Goal: Transaction & Acquisition: Purchase product/service

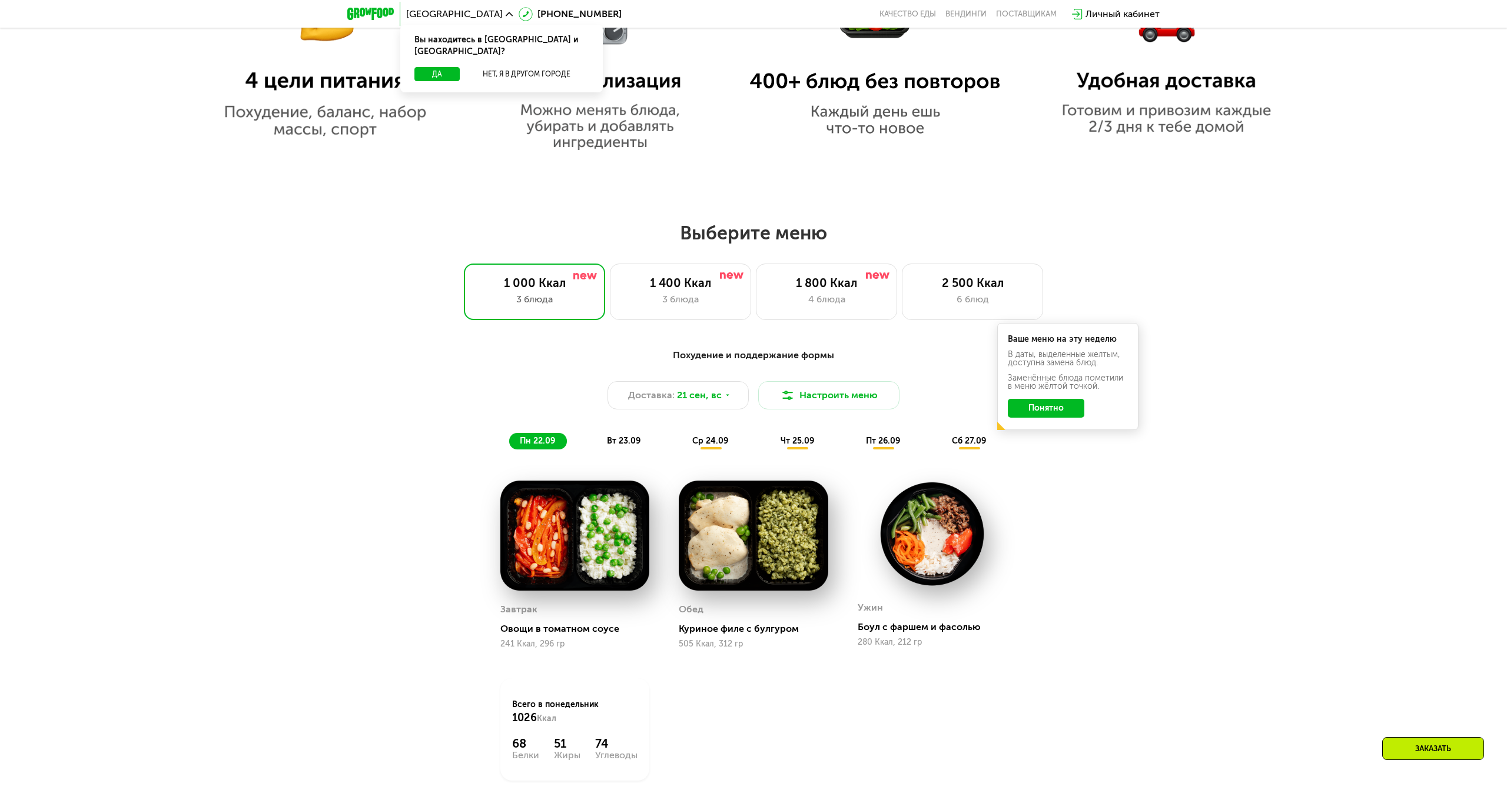
scroll to position [1098, 0]
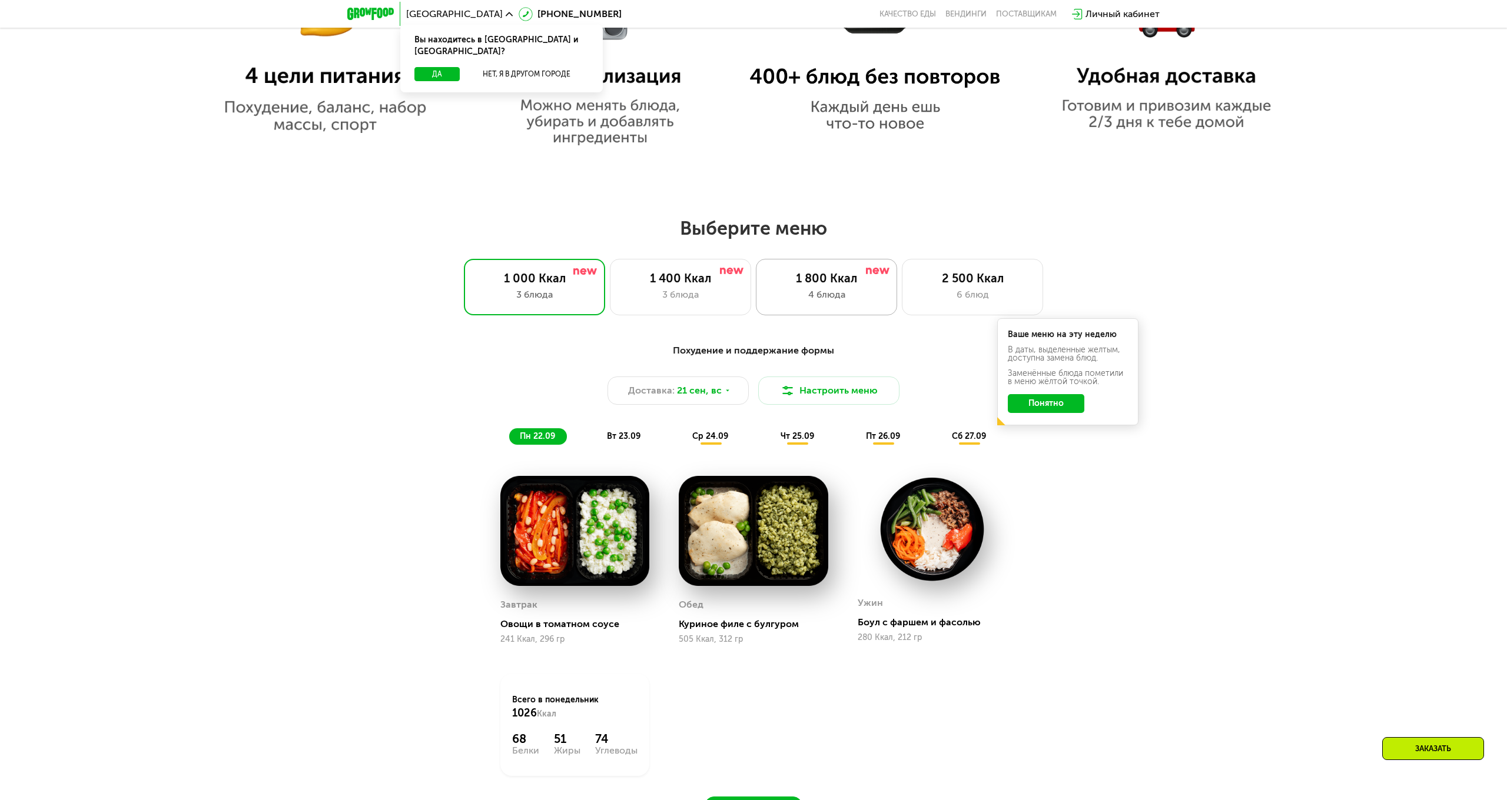
click at [810, 291] on div "4 блюда" at bounding box center [826, 295] width 117 height 14
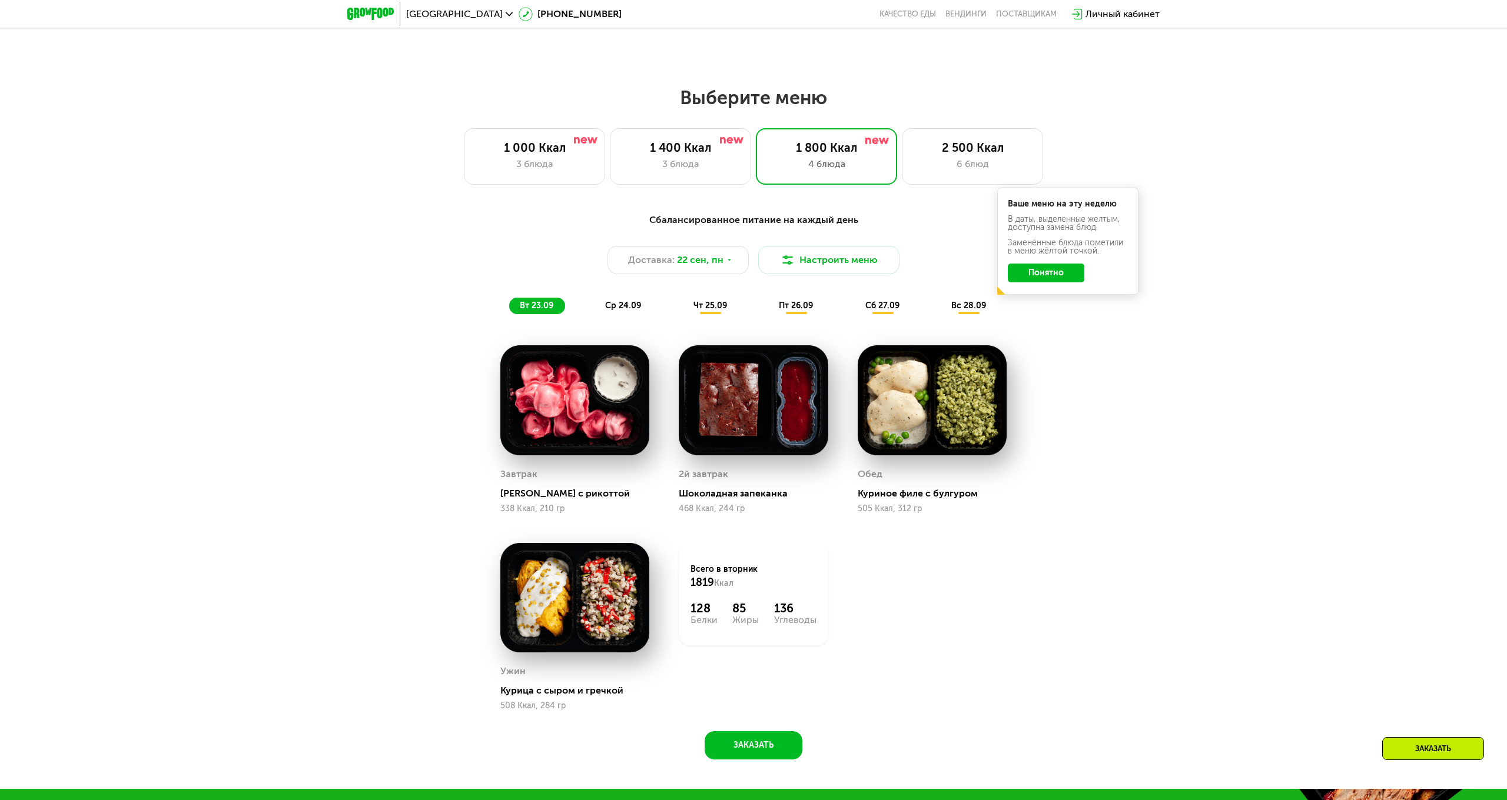
scroll to position [1069, 0]
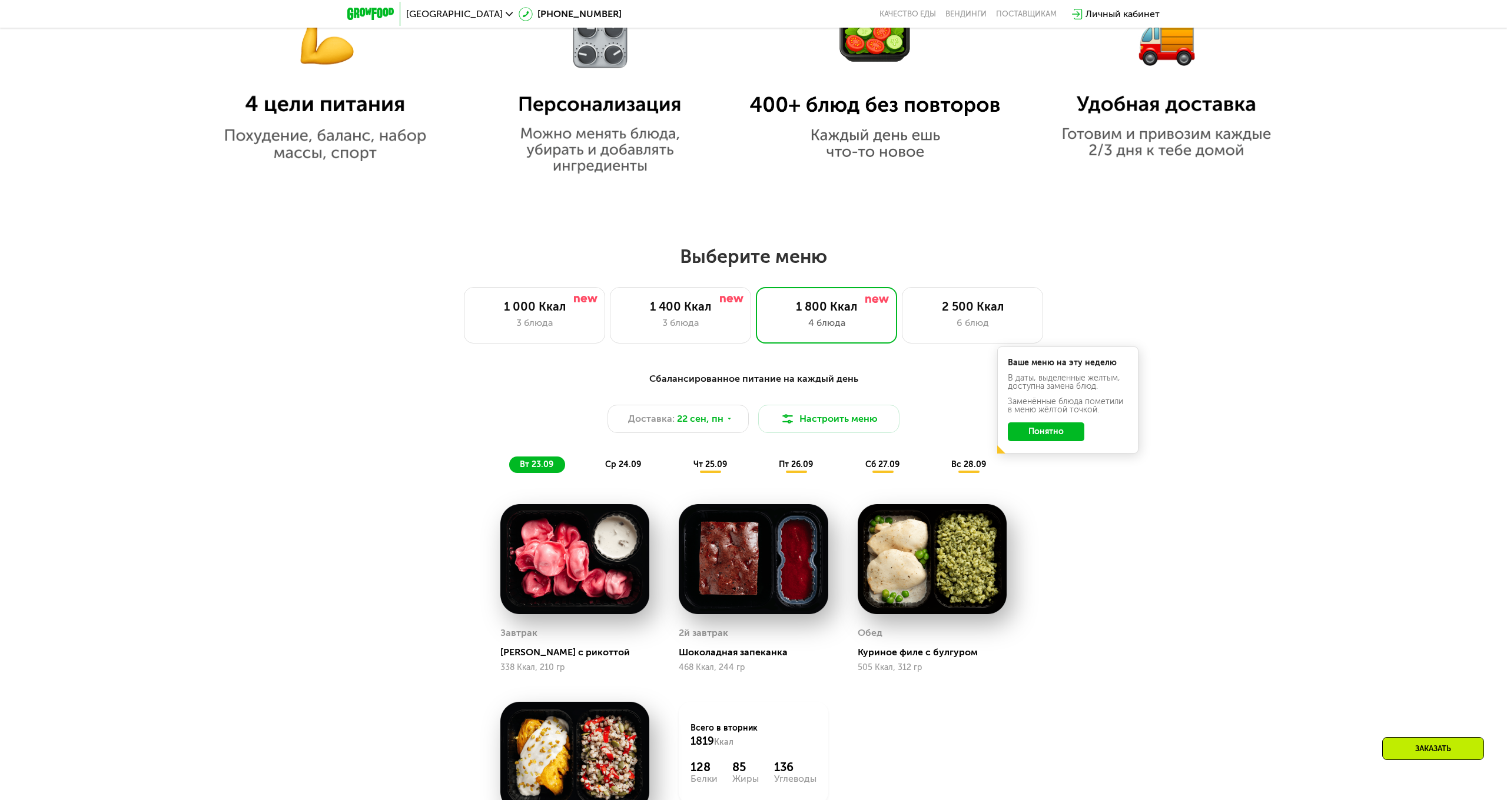
click at [1022, 424] on button "Понятно" at bounding box center [1046, 432] width 77 height 19
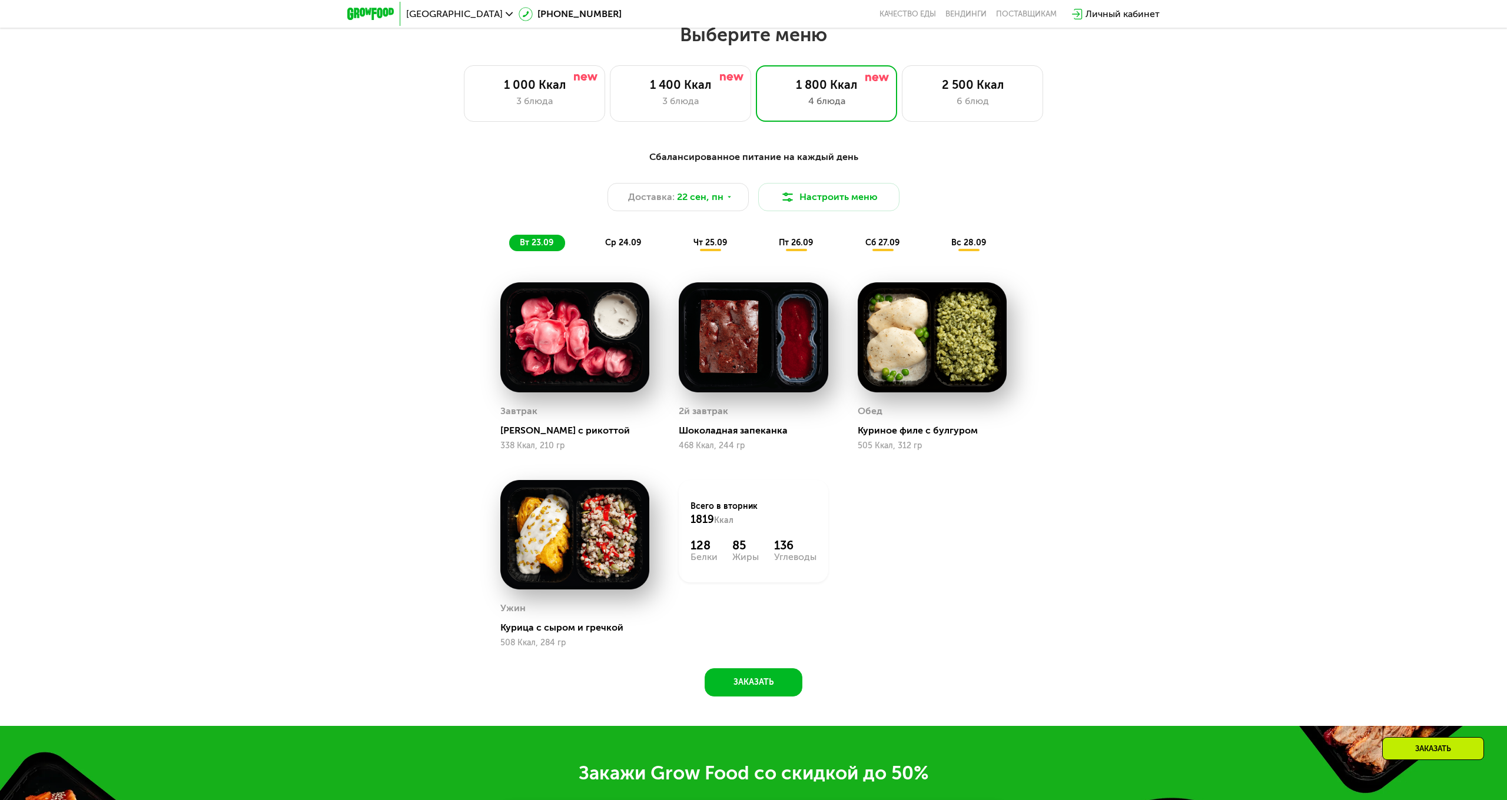
scroll to position [1292, 0]
click at [615, 234] on div "Сбалансированное питание на каждый день Доставка: [DATE] Настроить меню вт 23.0…" at bounding box center [753, 201] width 697 height 102
click at [615, 238] on span "ср 24.09" at bounding box center [623, 242] width 36 height 10
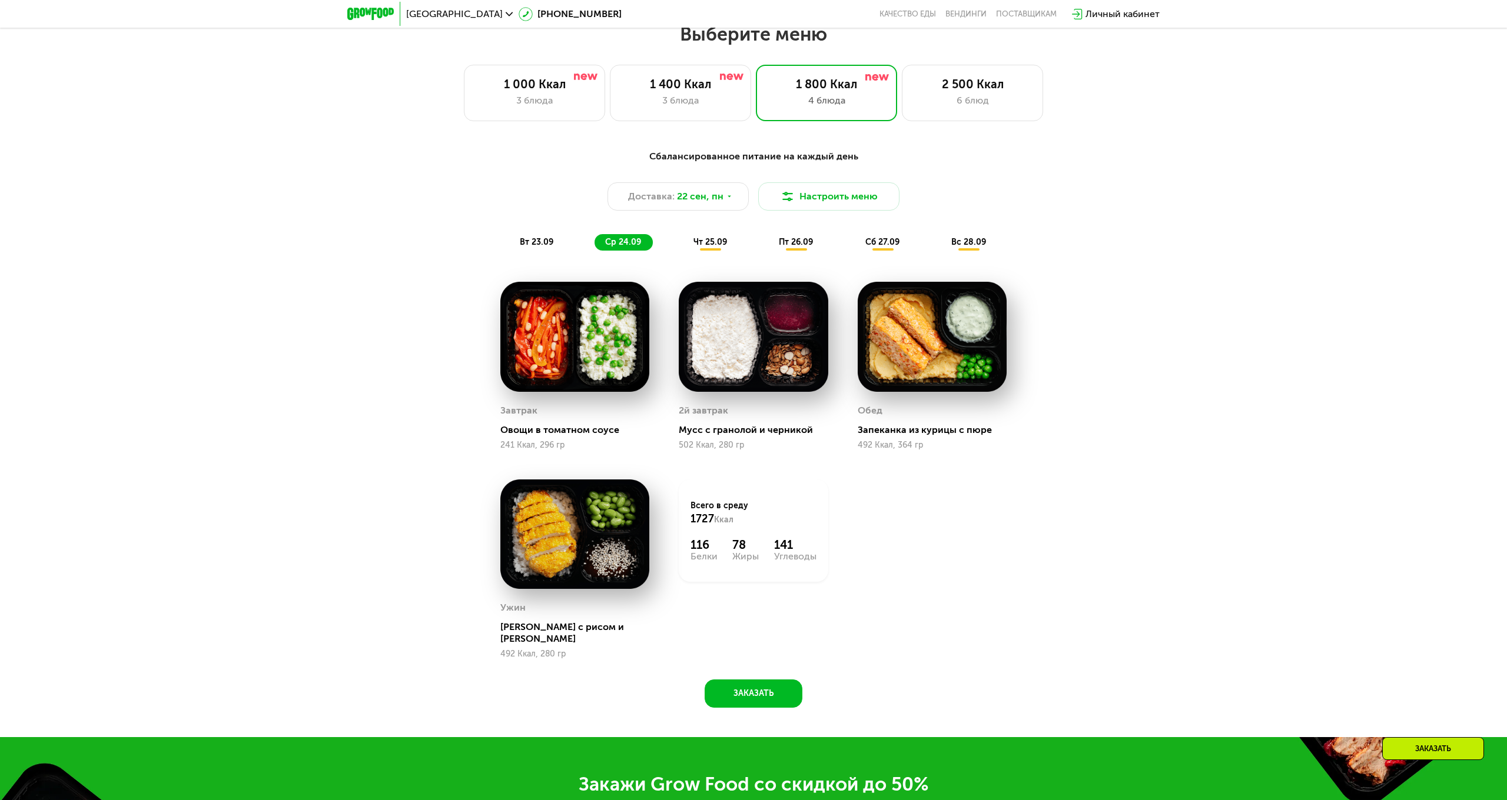
click at [712, 241] on span "чт 25.09" at bounding box center [710, 242] width 34 height 10
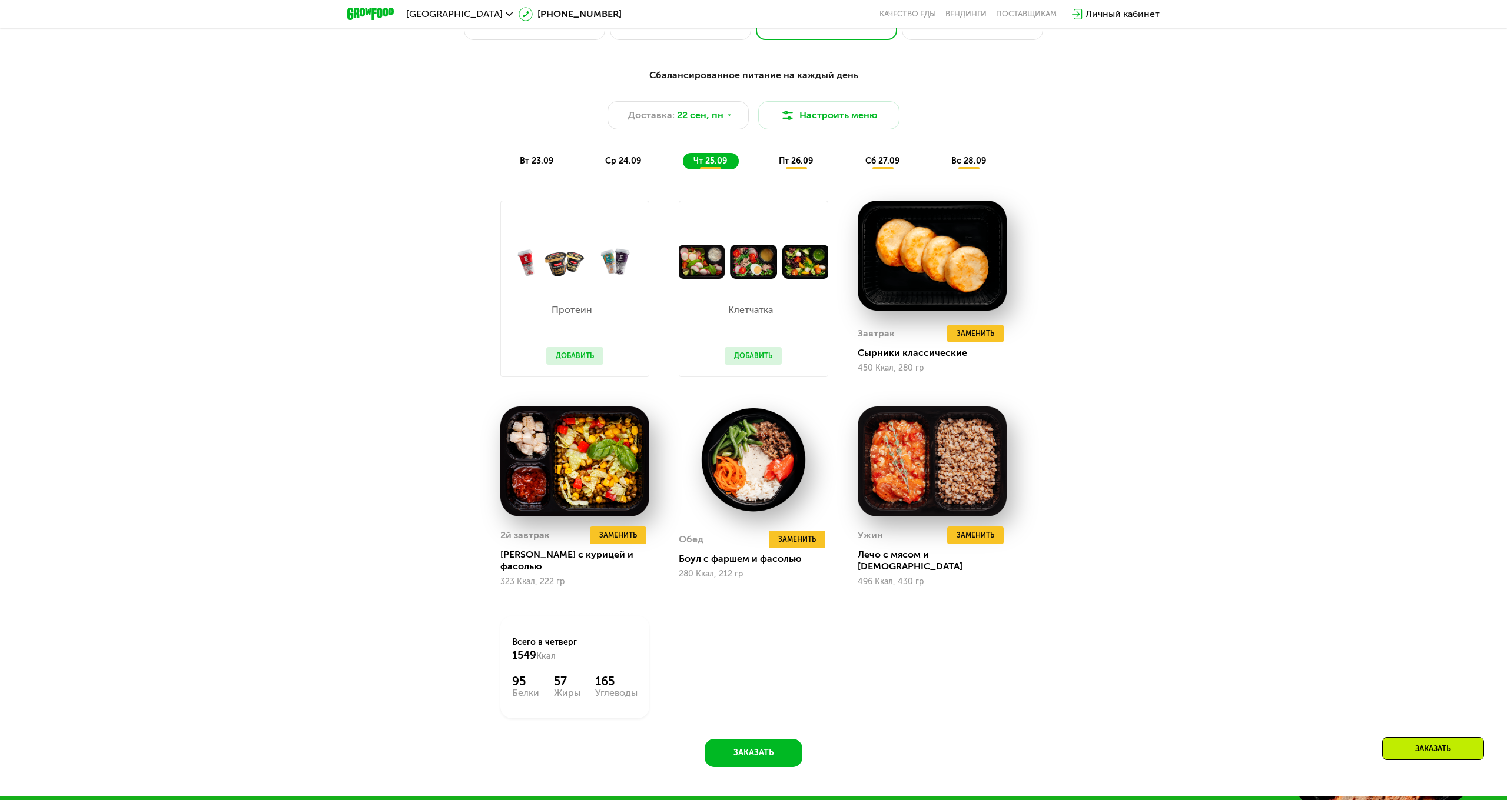
scroll to position [1379, 0]
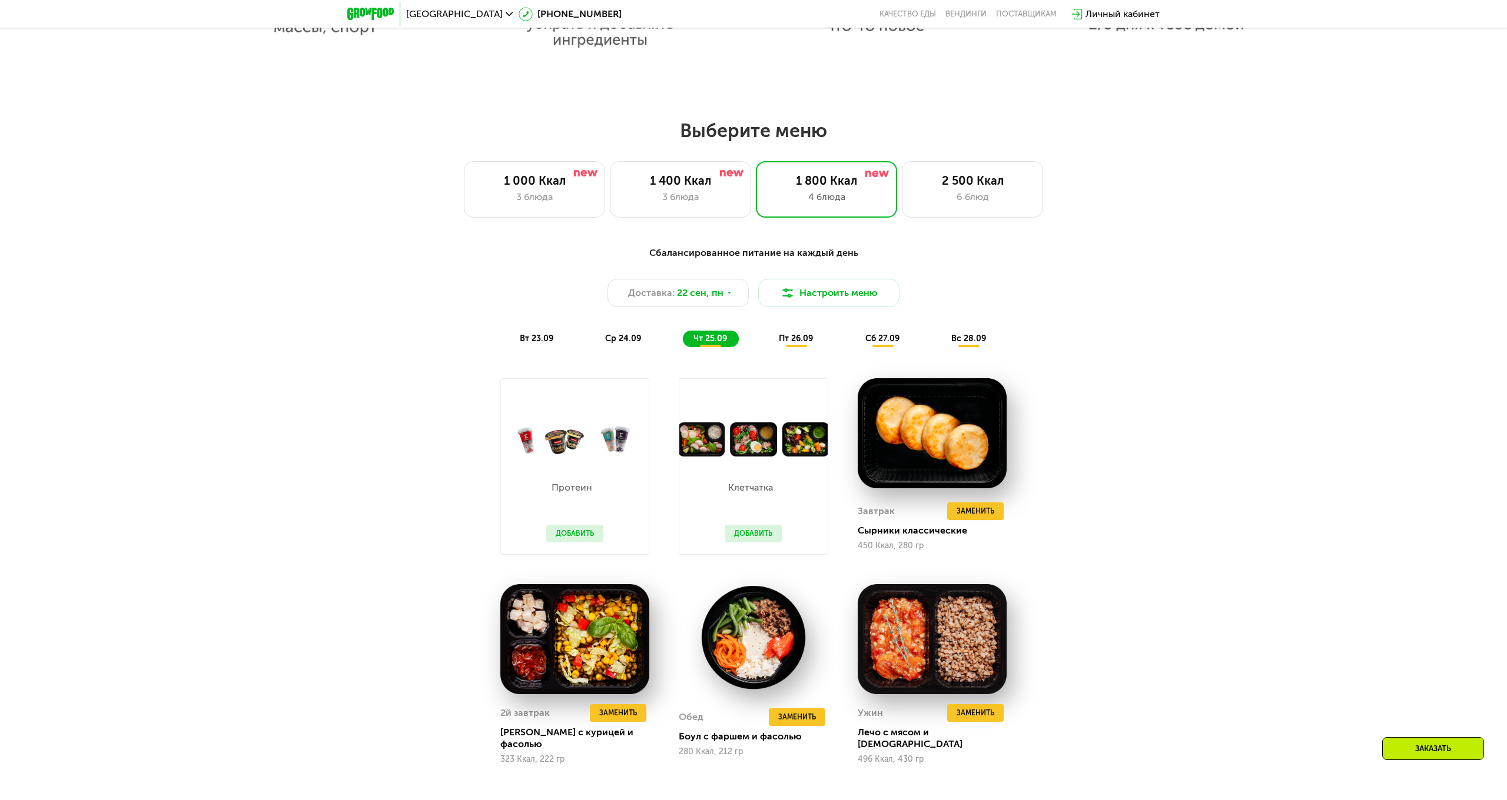
click at [799, 328] on div "Сбалансированное питание на каждый день Доставка: [DATE] Настроить меню вт 23.0…" at bounding box center [753, 297] width 697 height 102
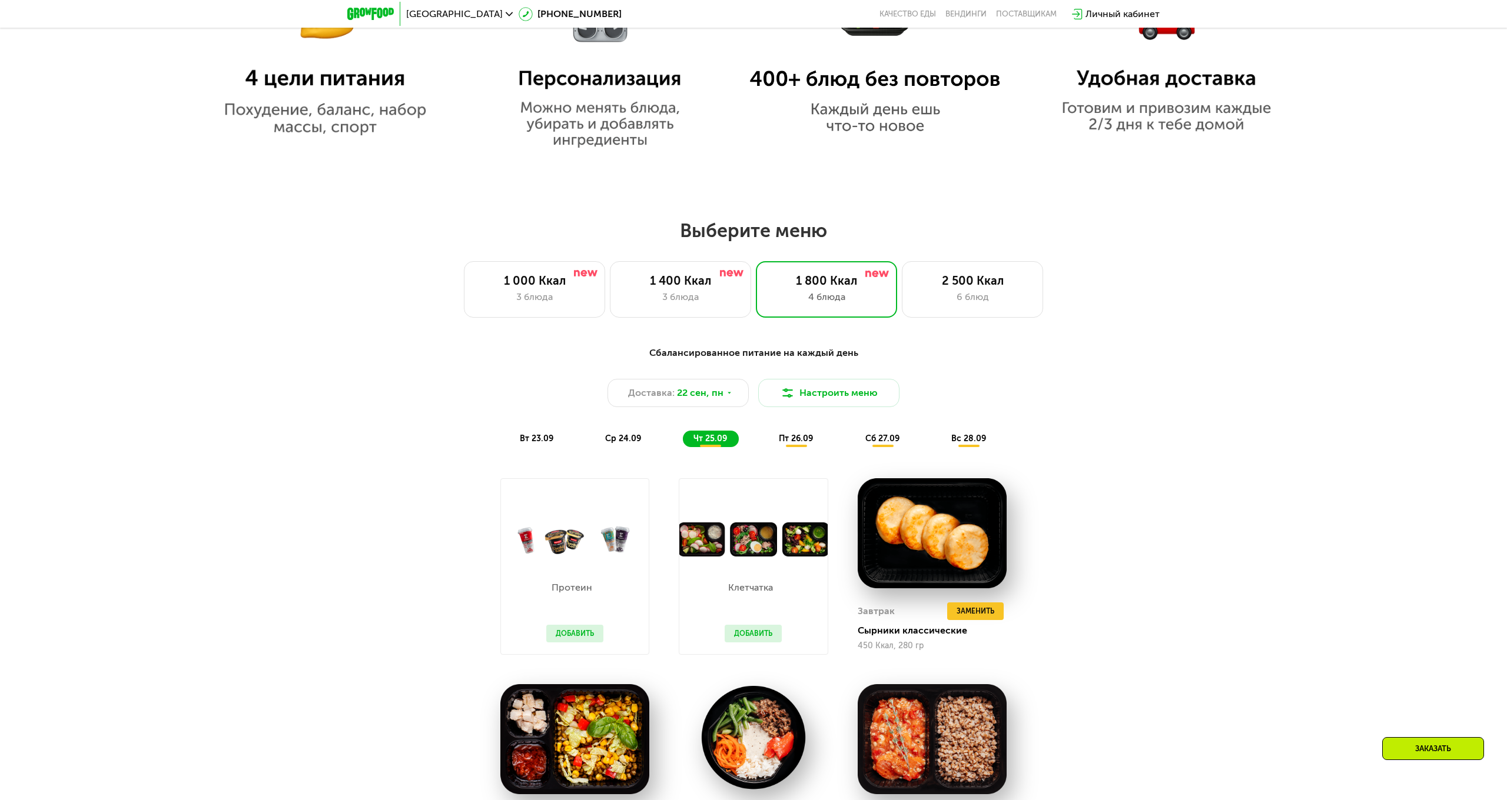
scroll to position [1089, 0]
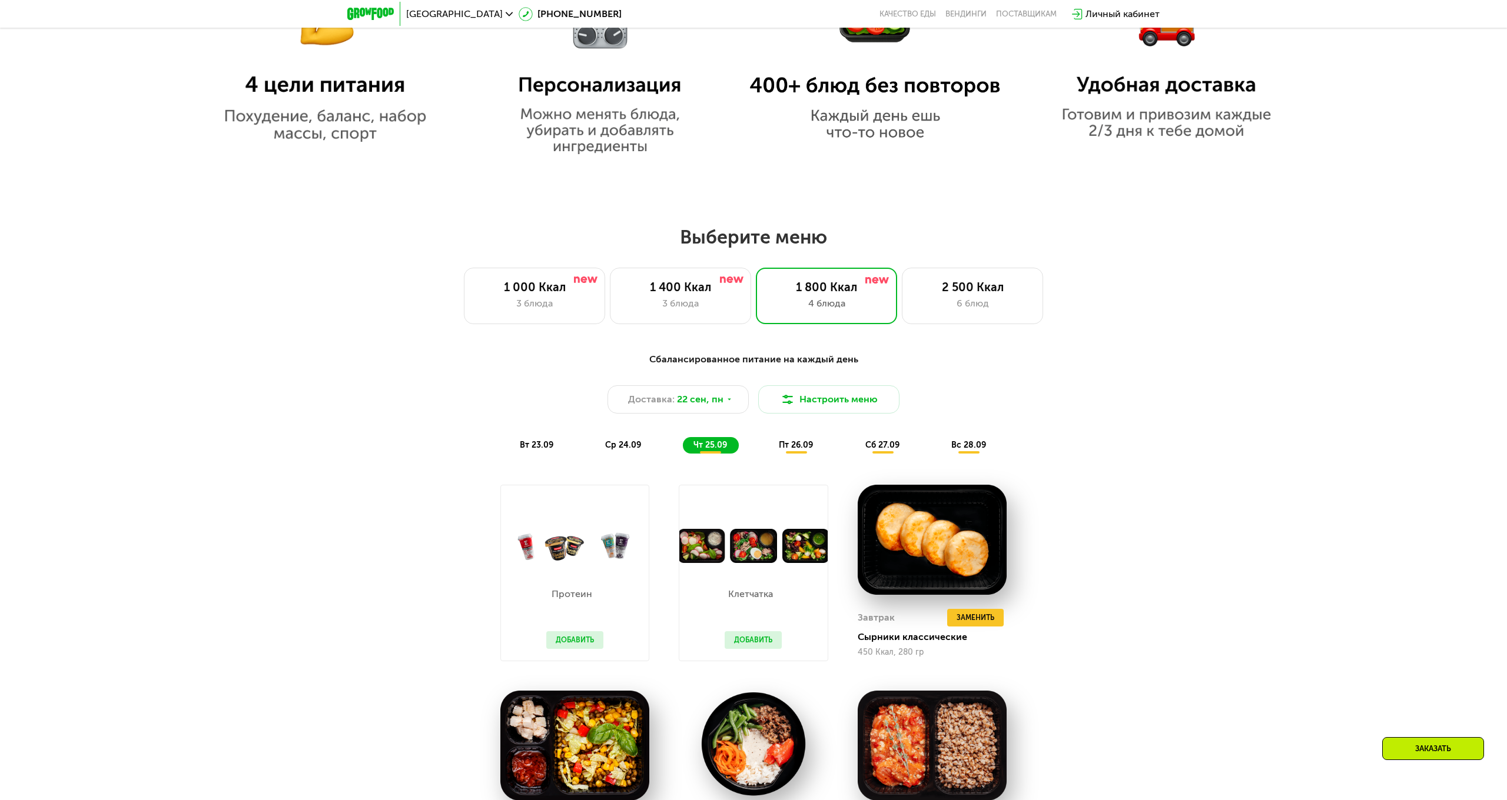
click at [795, 454] on div "Сбалансированное питание на каждый день Доставка: [DATE] Настроить меню вт 23.0…" at bounding box center [753, 404] width 711 height 116
click at [795, 449] on span "пт 26.09" at bounding box center [796, 445] width 34 height 10
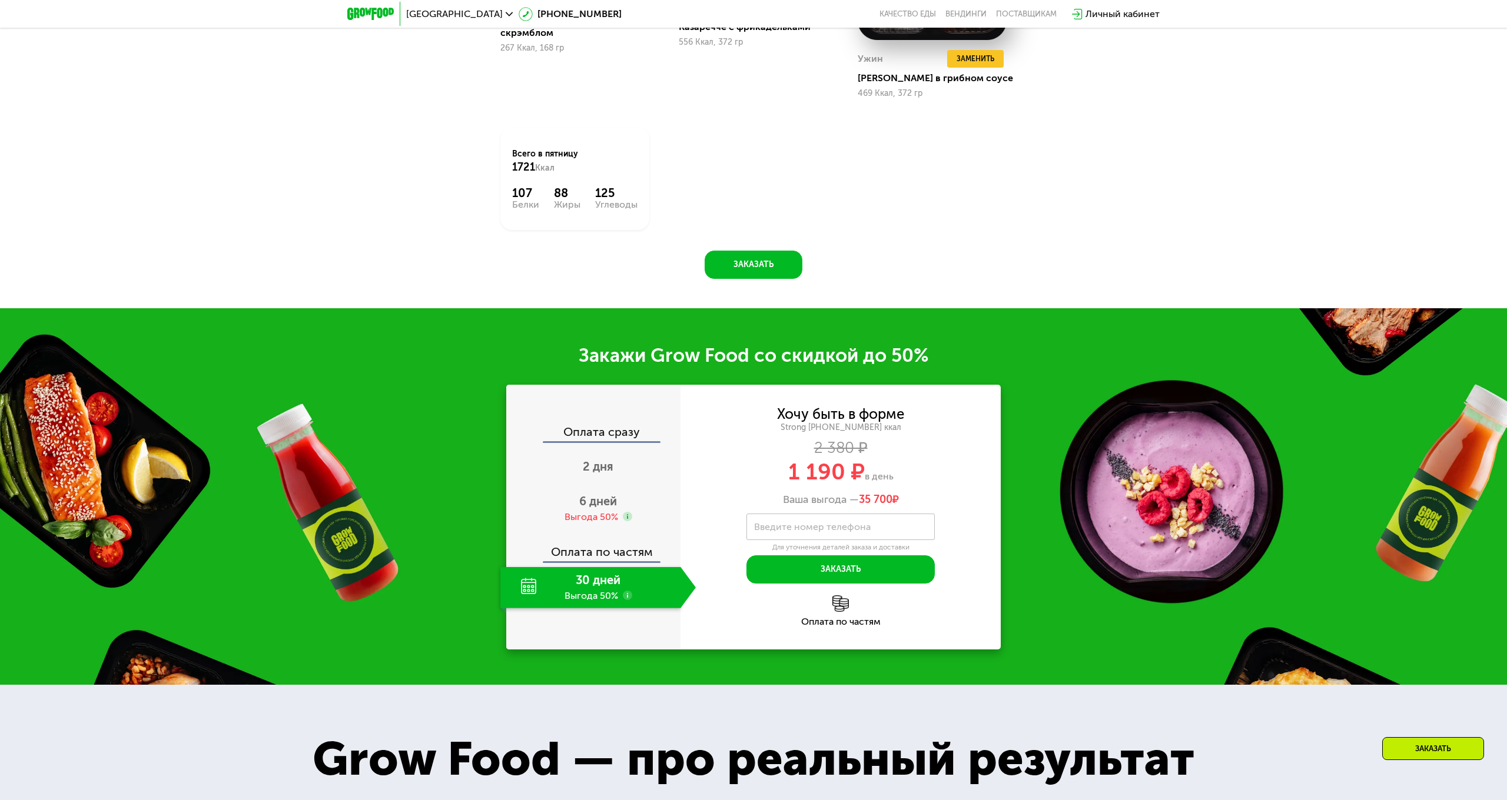
scroll to position [2047, 0]
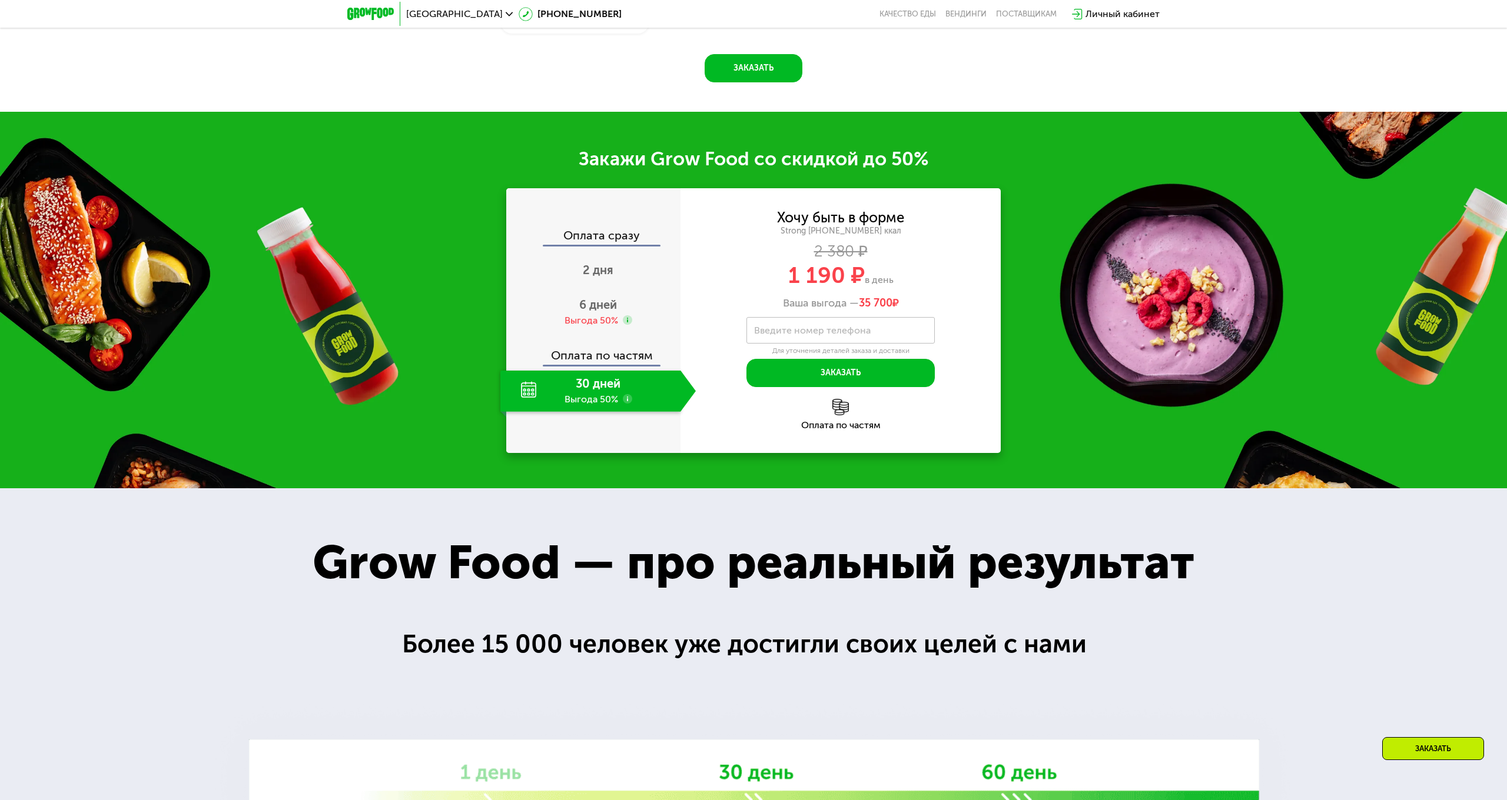
drag, startPoint x: 905, startPoint y: 301, endPoint x: 843, endPoint y: 298, distance: 62.4
click at [842, 298] on div "Ваша выгода — 35 700 ₽" at bounding box center [840, 303] width 320 height 13
click at [612, 273] on span "2 дня" at bounding box center [598, 270] width 31 height 14
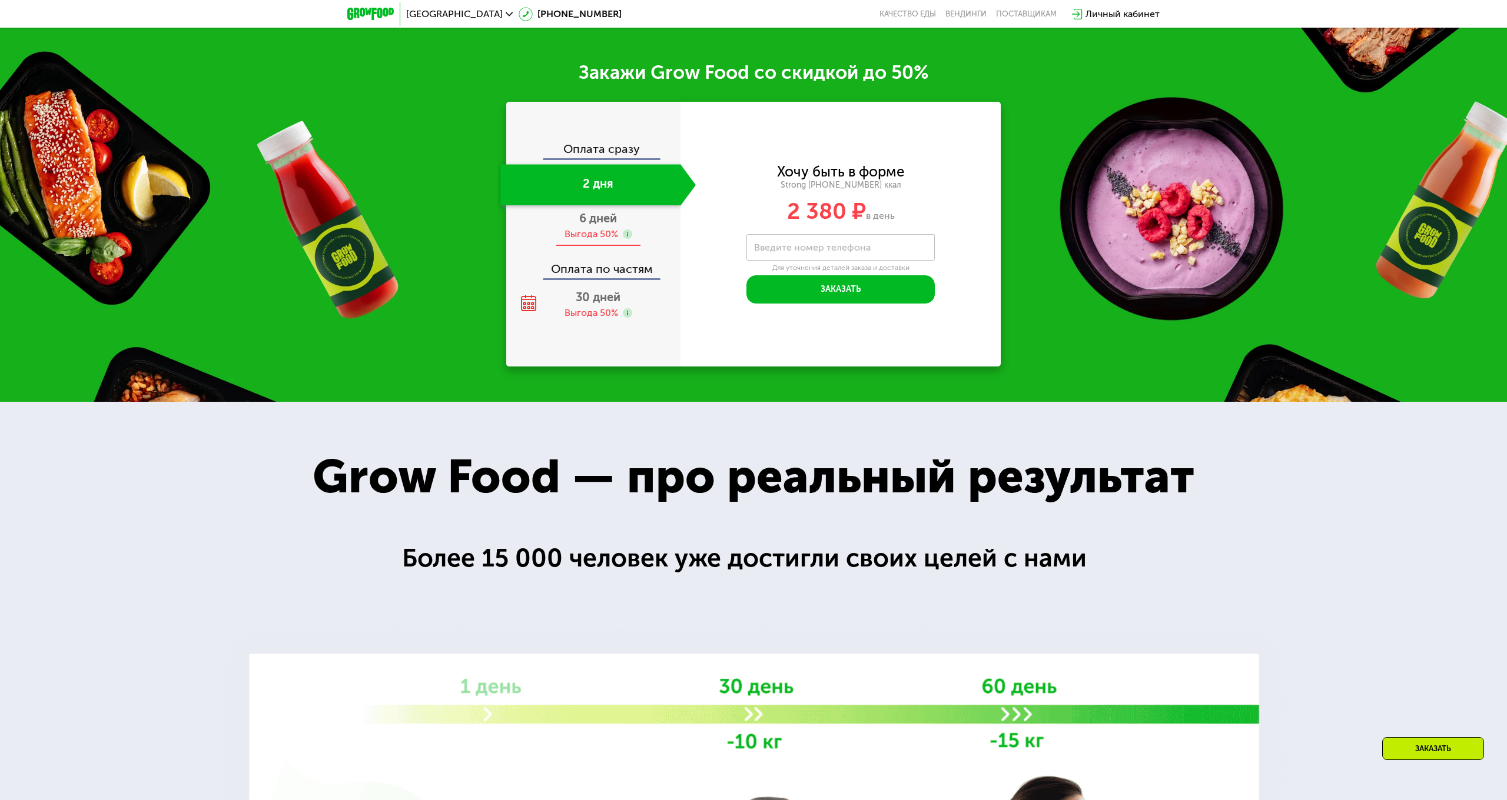
click at [616, 226] on div "6 дней Выгода 50%" at bounding box center [597, 225] width 195 height 41
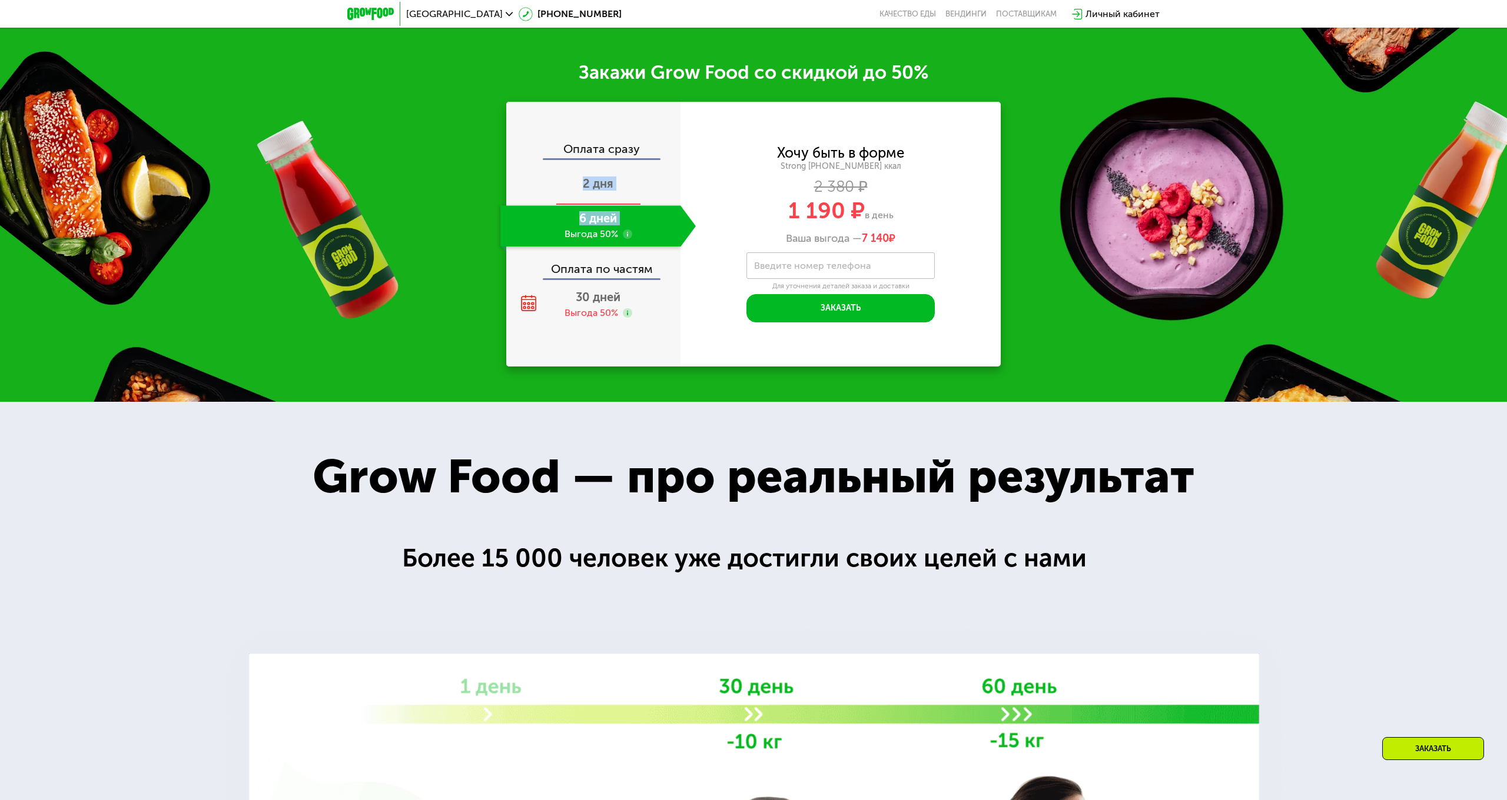
click at [602, 173] on div "Оплата сразу 2 дня 6 дней Выгода 50% Оплата по частям 30 дней Выгода 50%" at bounding box center [593, 234] width 174 height 182
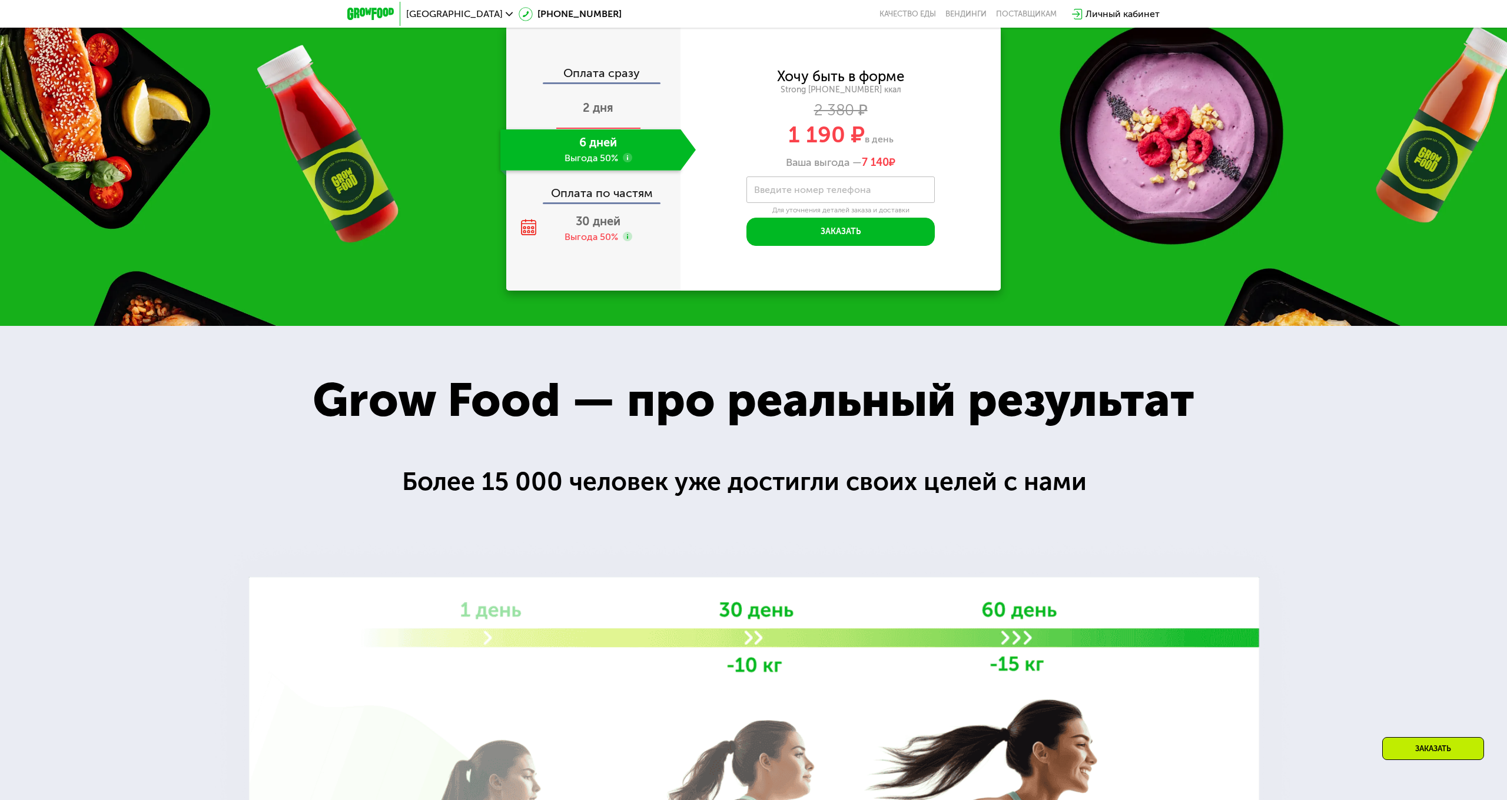
click at [609, 115] on span "2 дня" at bounding box center [598, 108] width 31 height 14
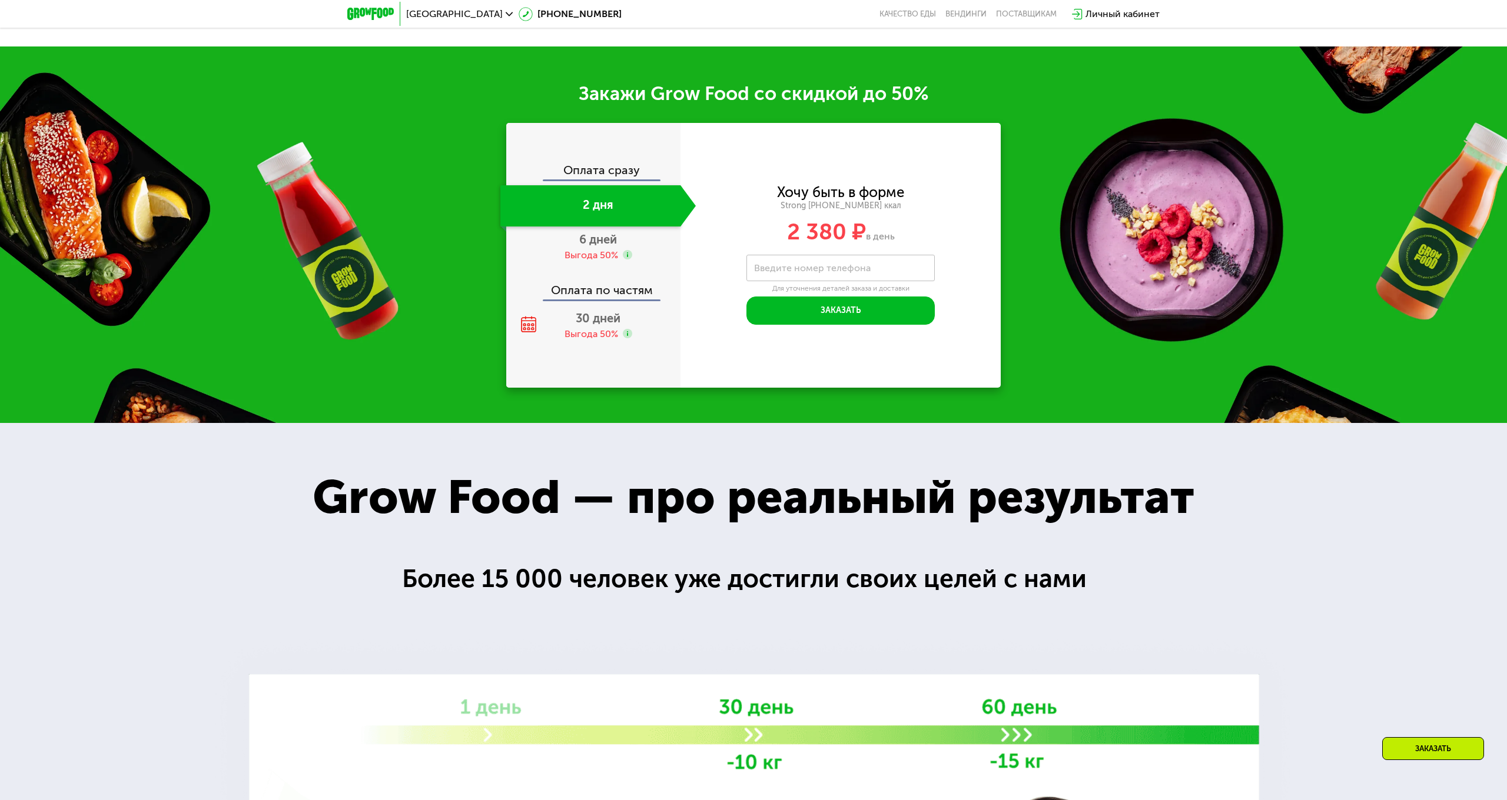
scroll to position [1965, 0]
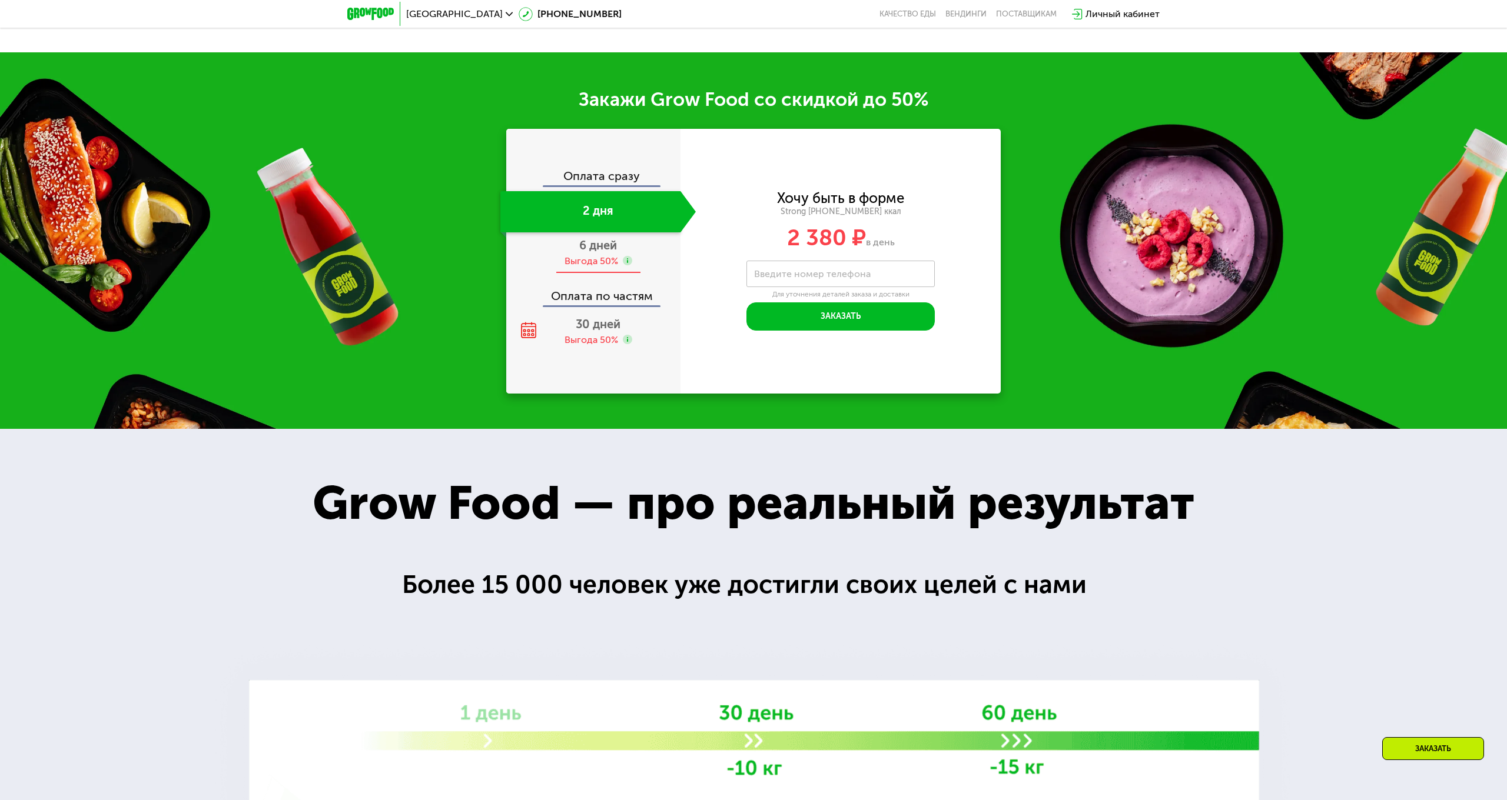
click at [603, 246] on span "6 дней" at bounding box center [598, 245] width 38 height 14
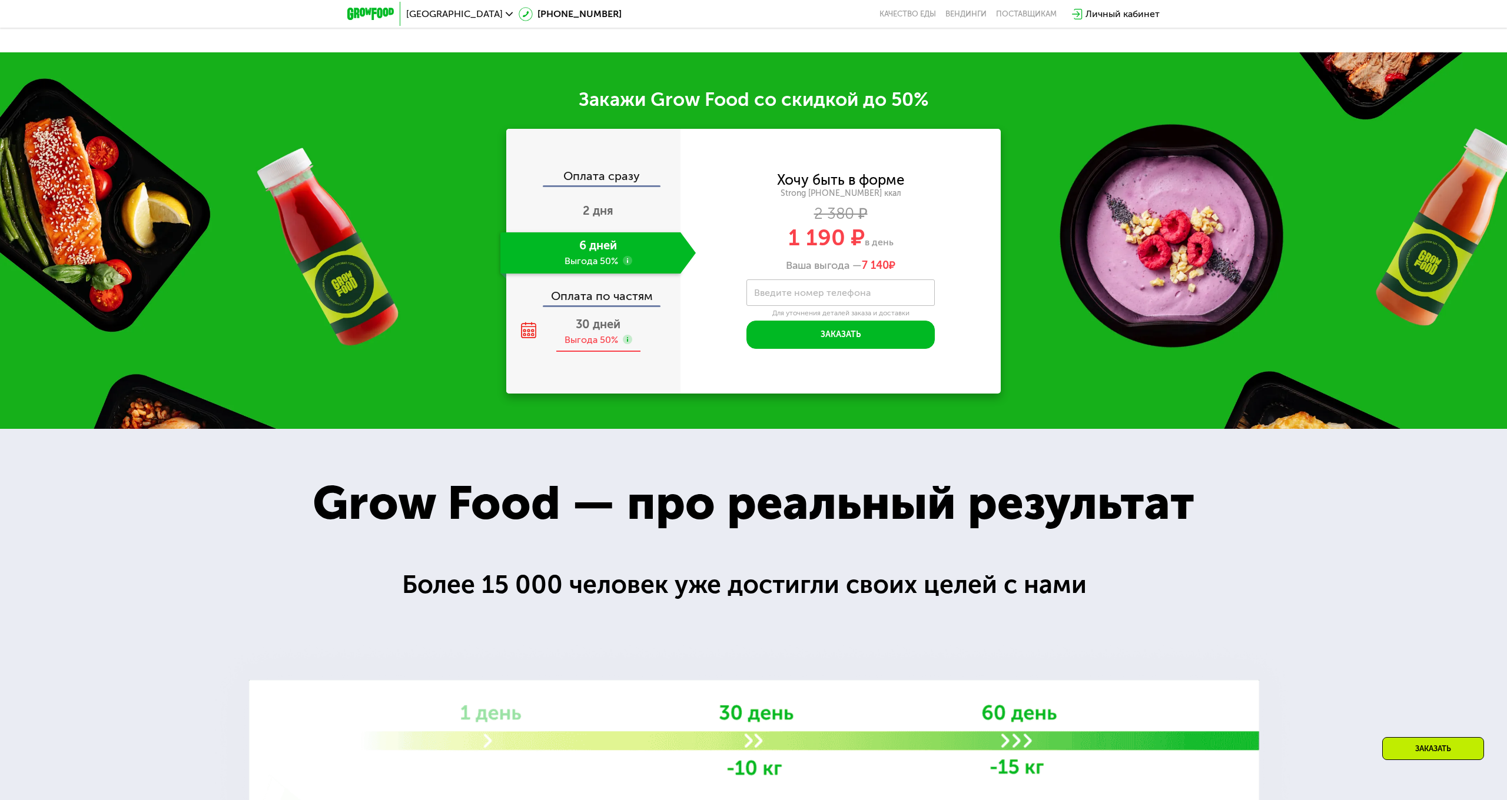
click at [606, 325] on span "30 дней" at bounding box center [598, 324] width 45 height 14
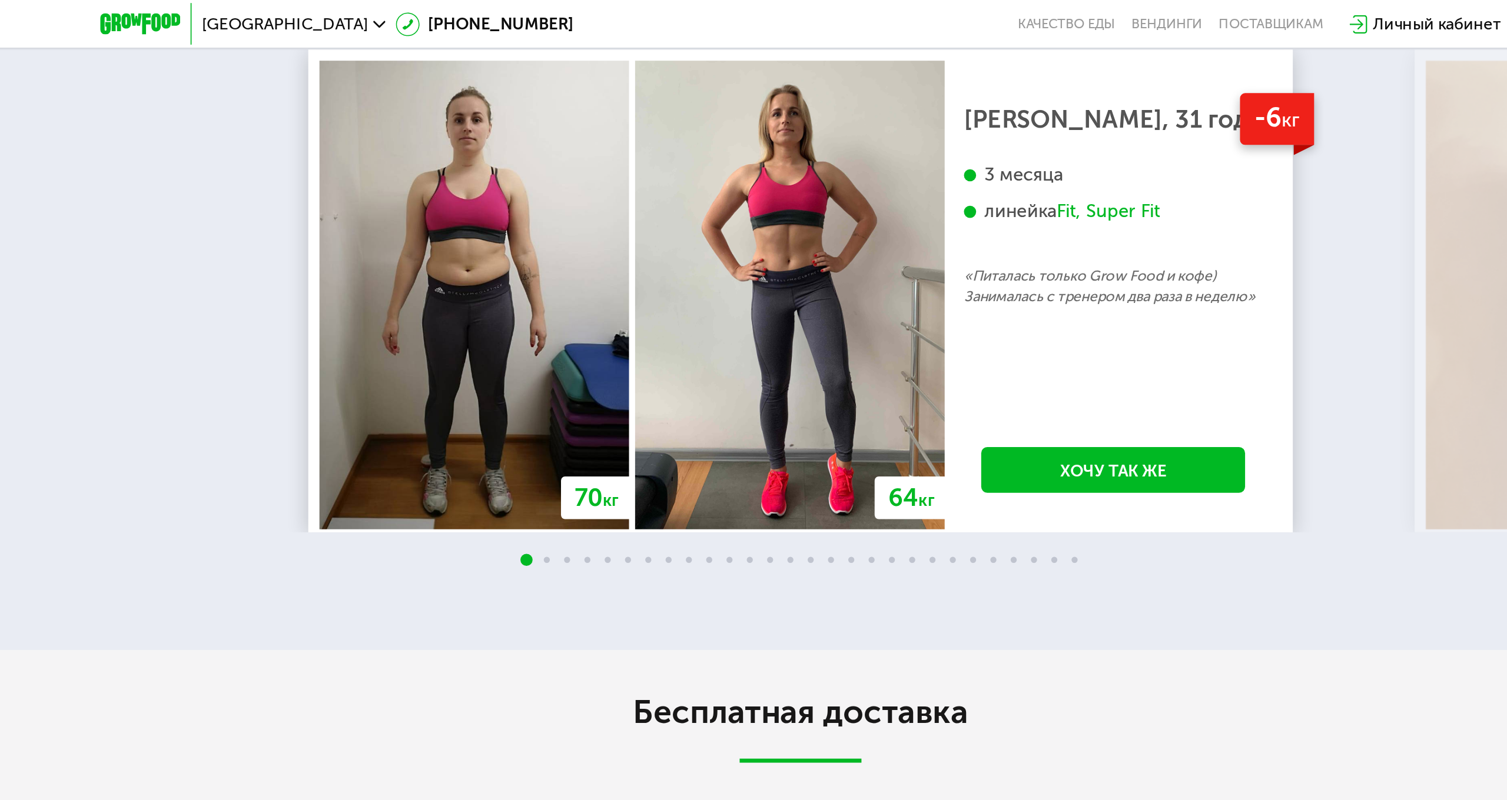
scroll to position [3088, 0]
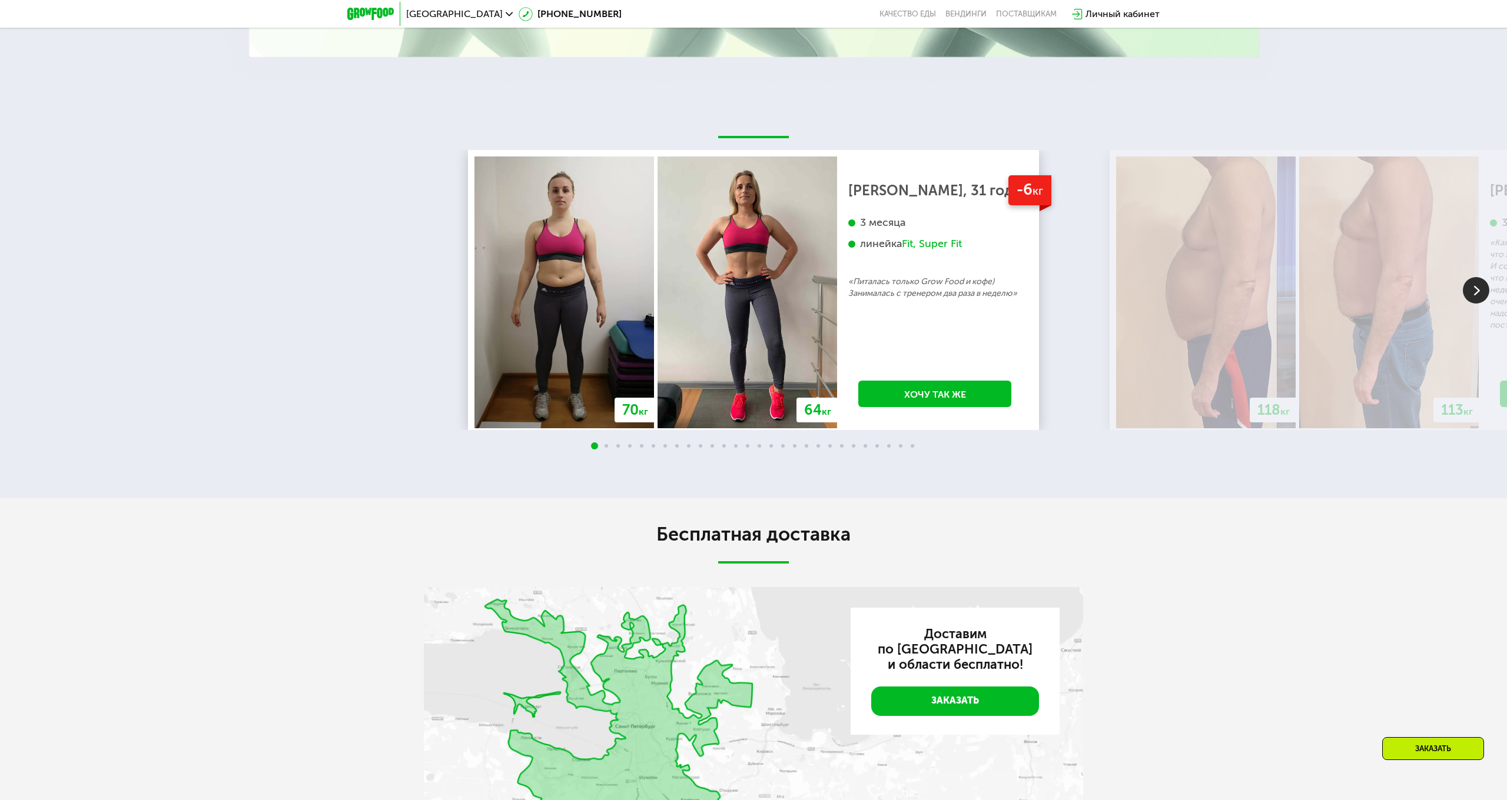
click at [1174, 302] on img at bounding box center [1206, 293] width 180 height 272
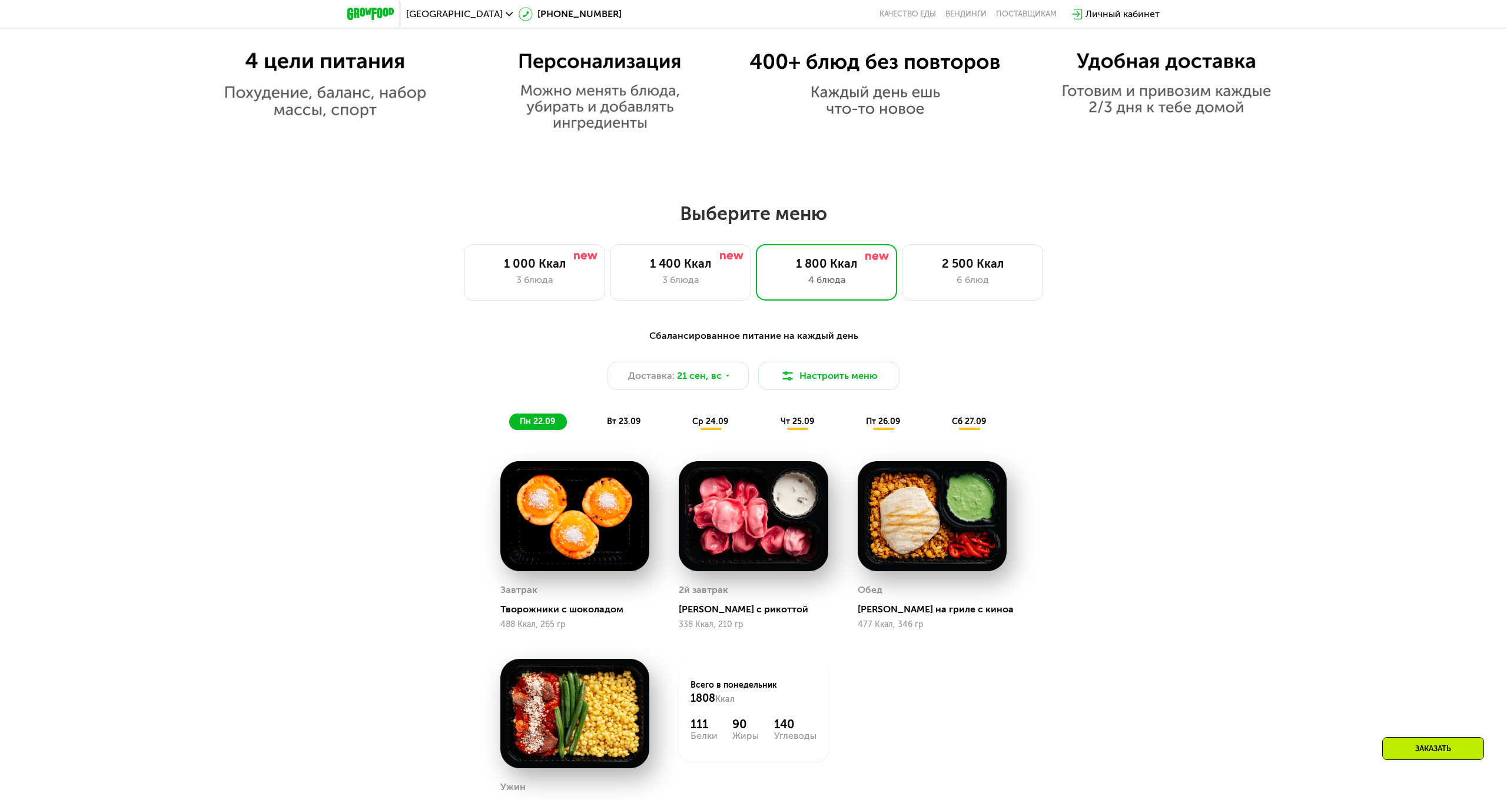
scroll to position [1121, 0]
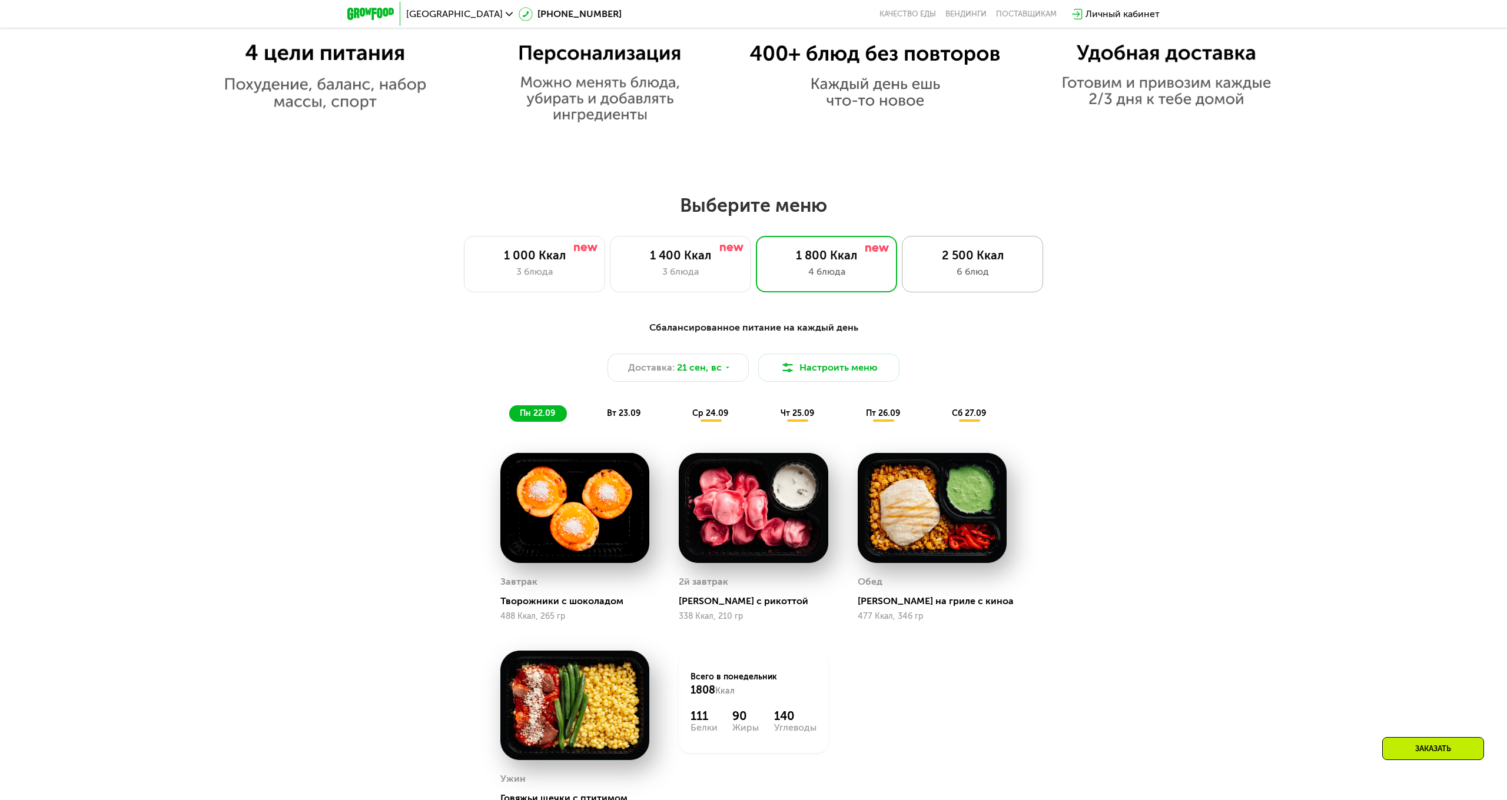
click at [992, 274] on div "6 блюд" at bounding box center [972, 272] width 117 height 14
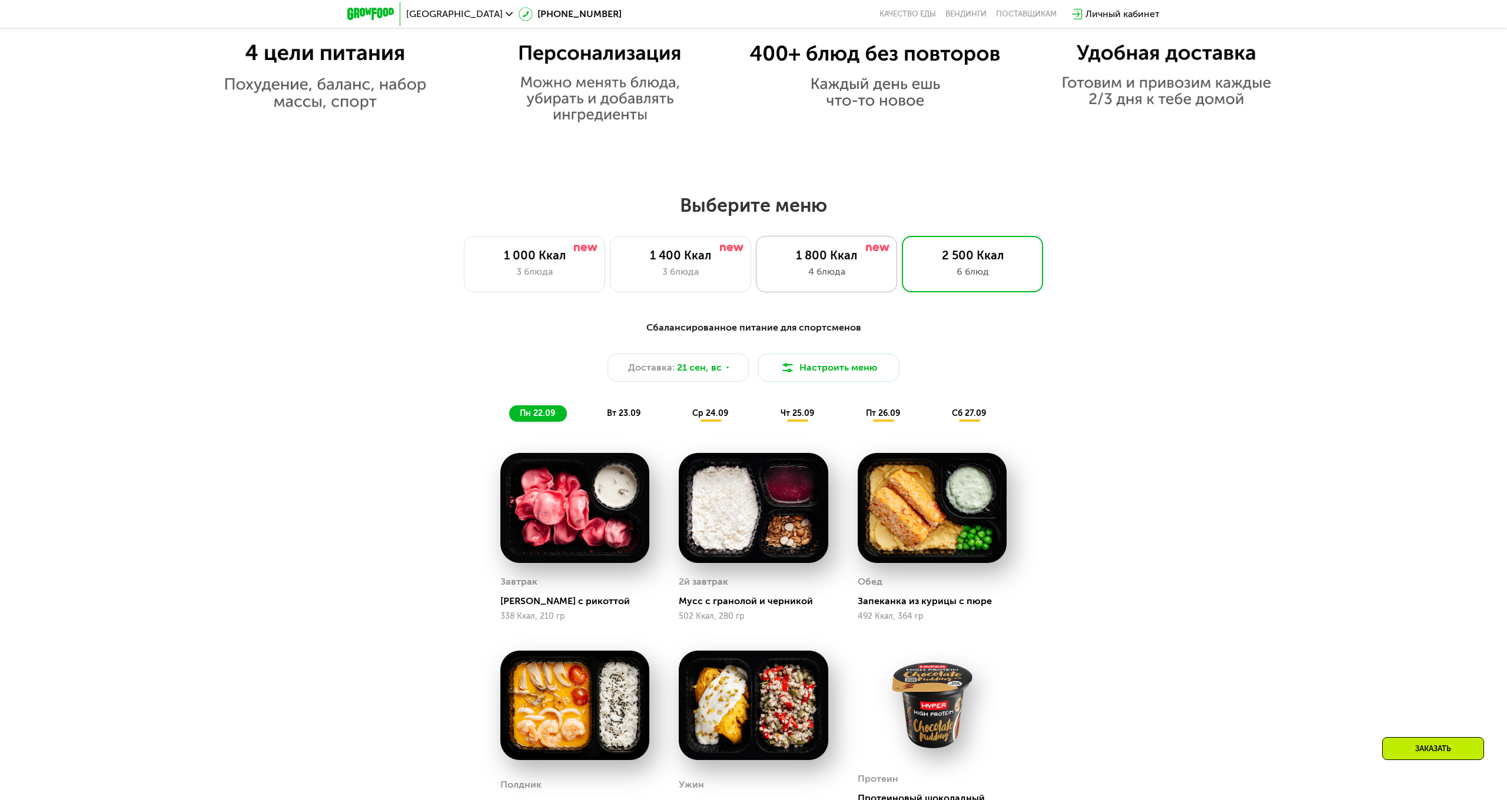
click at [867, 268] on div "4 блюда" at bounding box center [826, 272] width 117 height 14
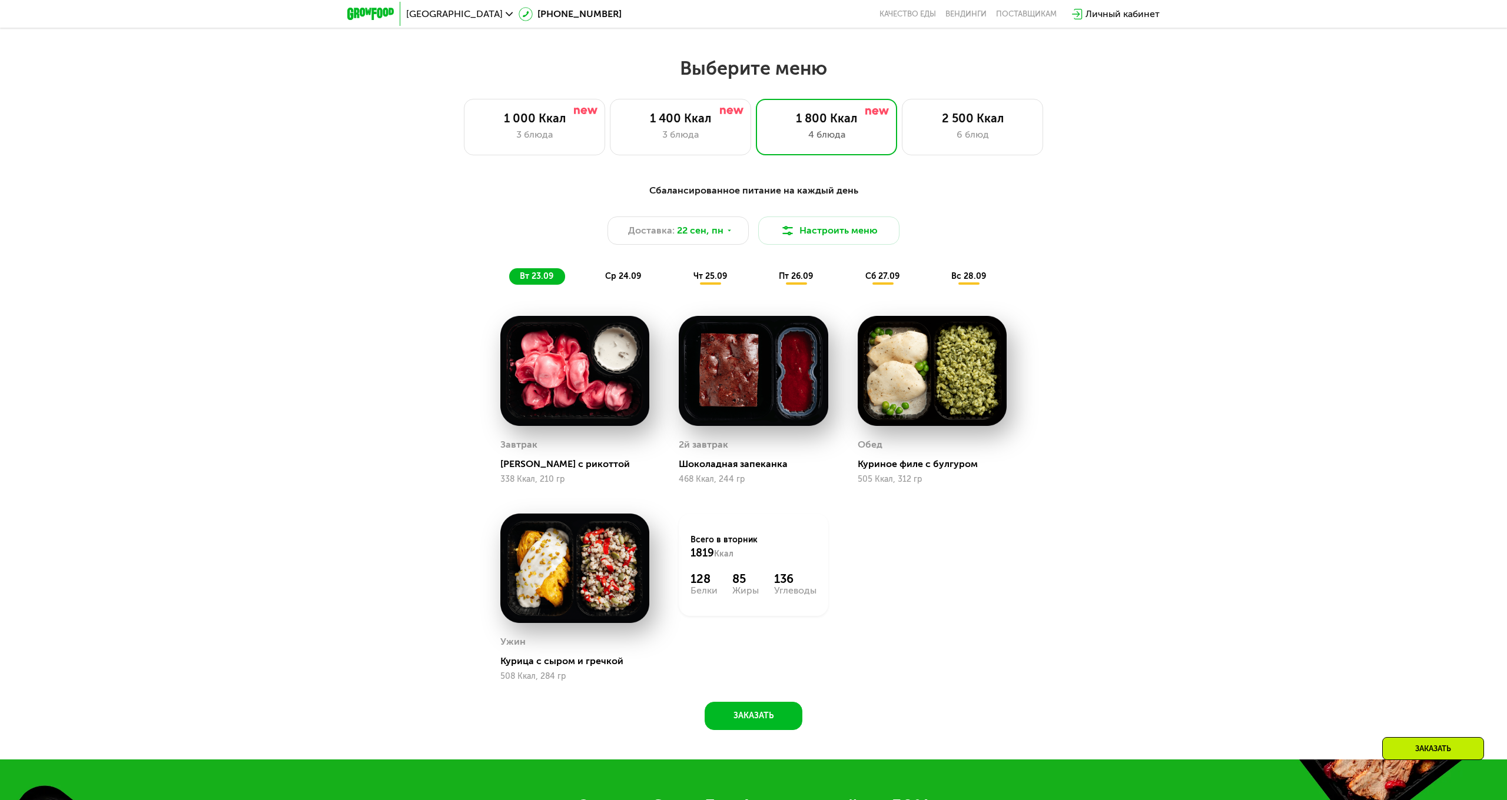
scroll to position [1281, 0]
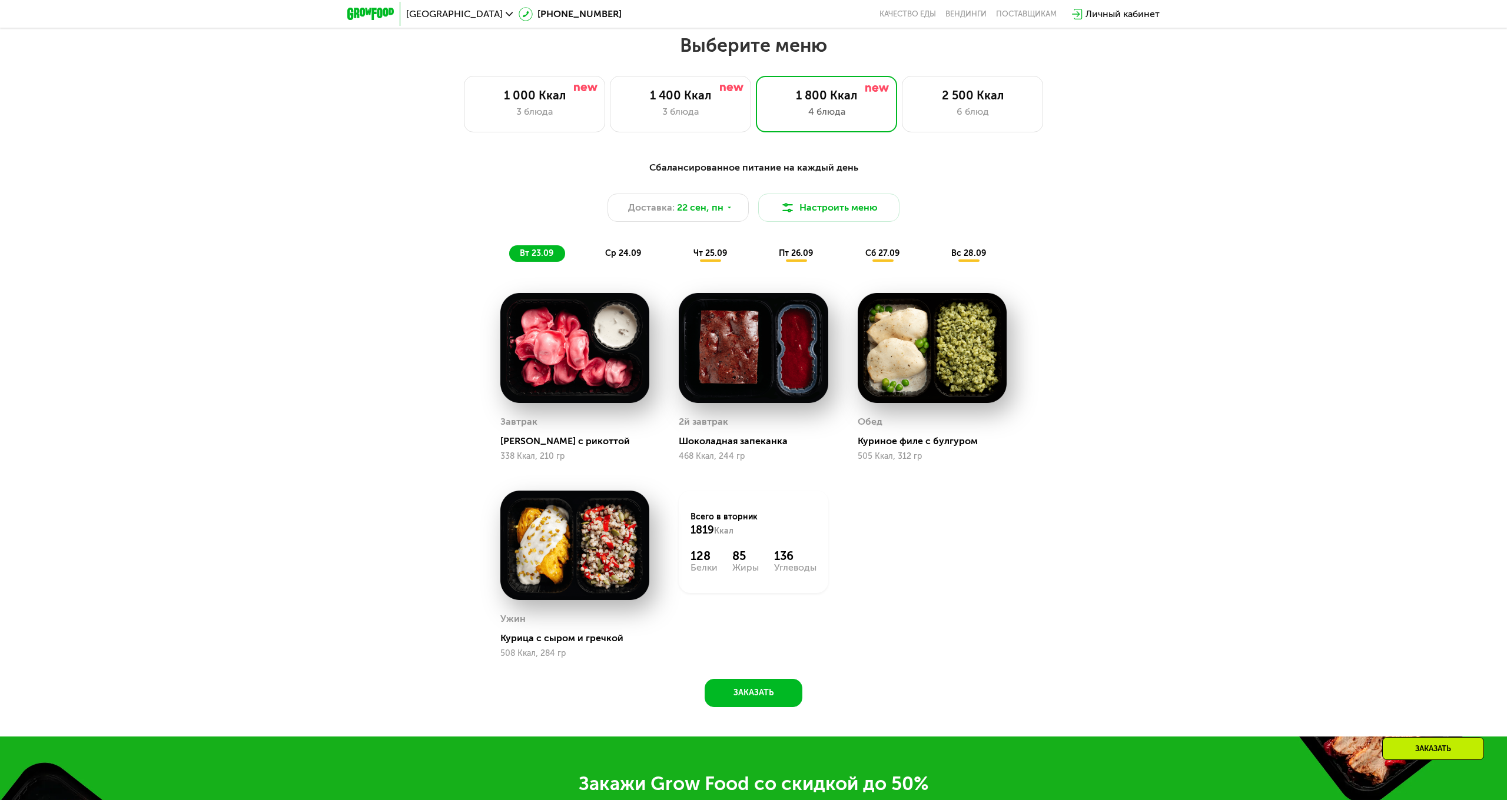
click at [582, 307] on img at bounding box center [574, 347] width 149 height 109
click at [612, 261] on div "ср 24.09" at bounding box center [623, 253] width 58 height 16
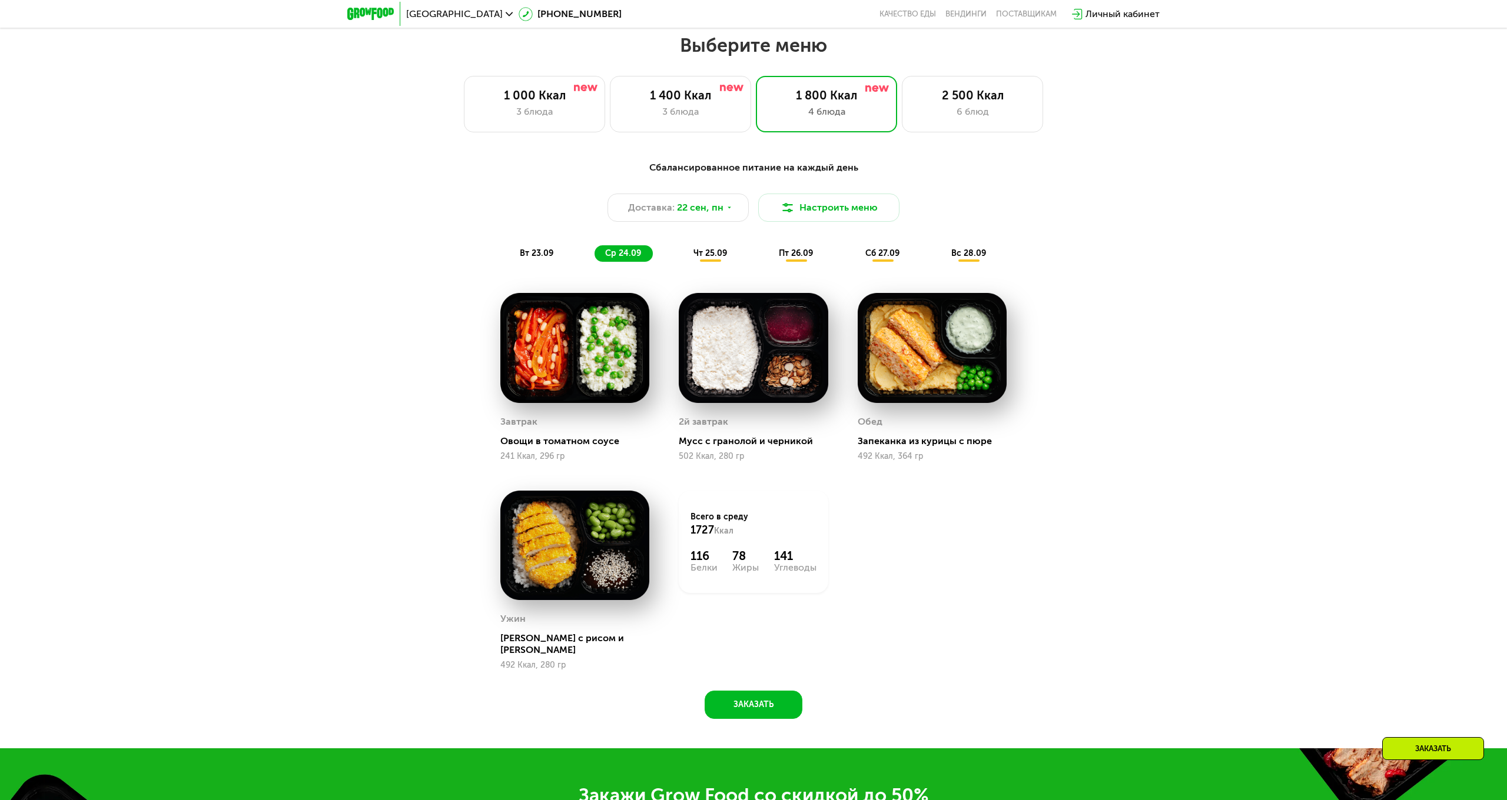
click at [701, 260] on div "чт 25.09" at bounding box center [711, 253] width 56 height 16
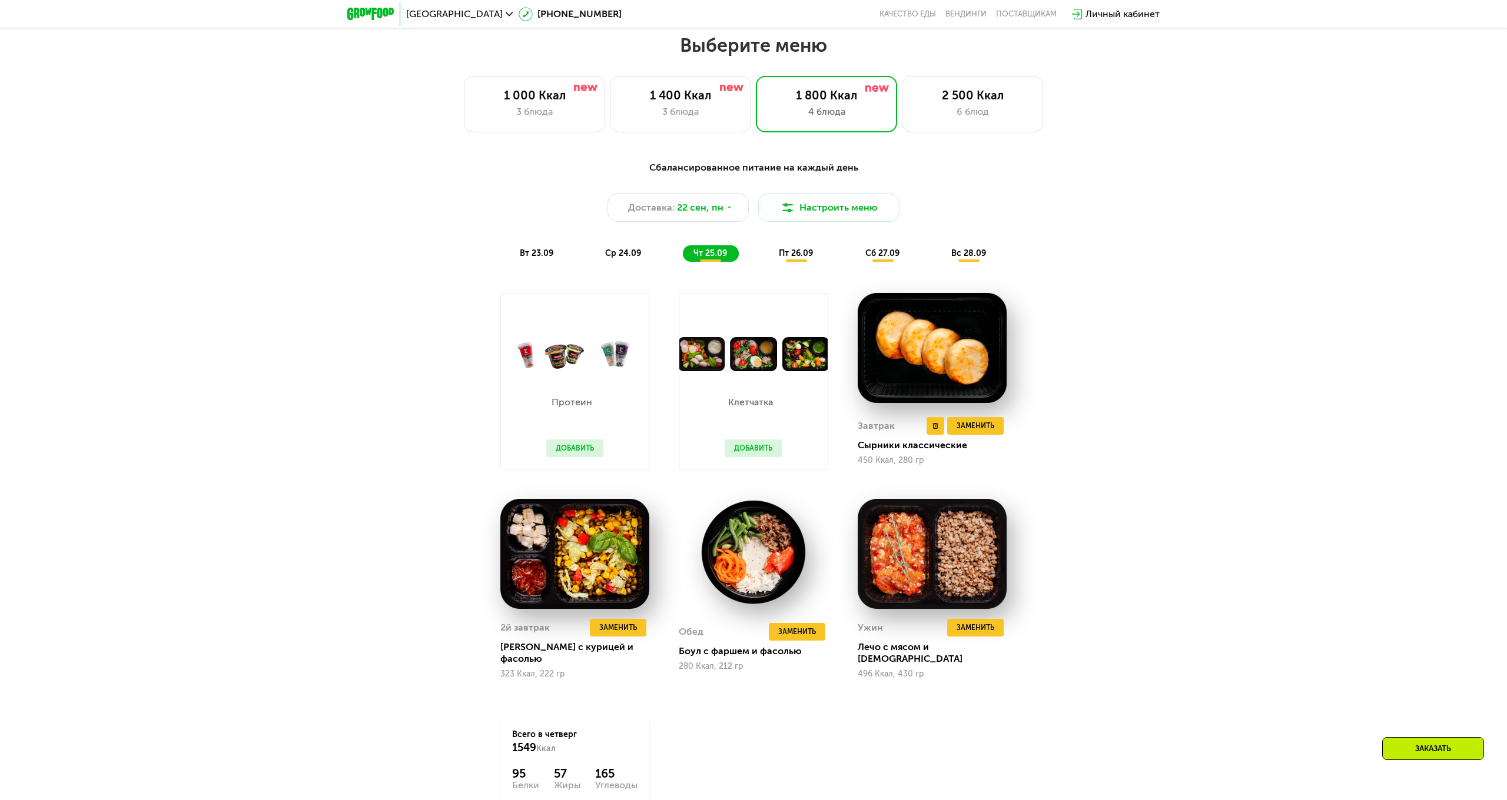
click at [983, 442] on div "Сырники классические" at bounding box center [937, 446] width 158 height 12
click at [983, 430] on span "Заменить" at bounding box center [975, 426] width 38 height 12
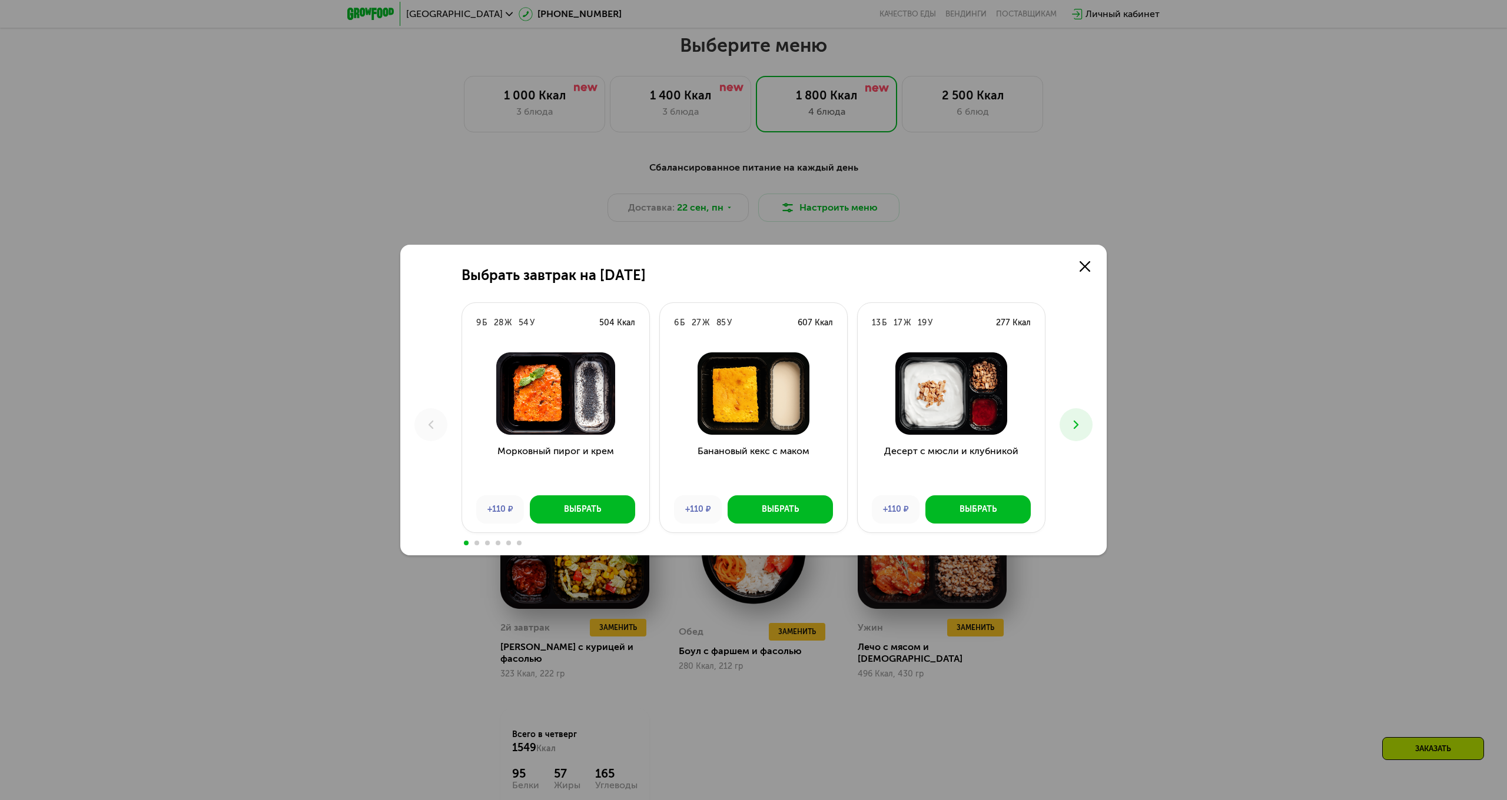
click at [1074, 421] on use at bounding box center [1076, 425] width 5 height 8
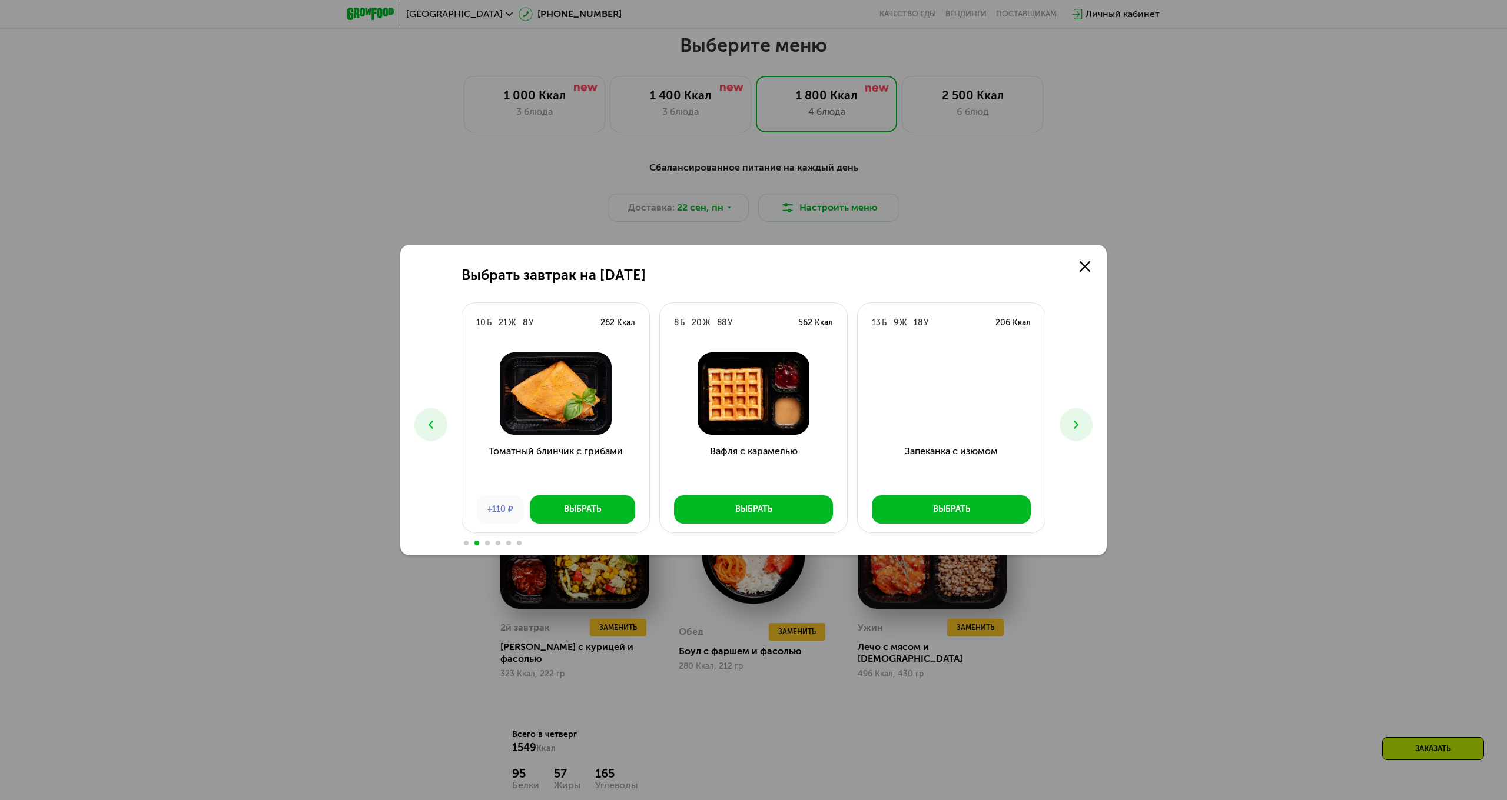
click at [1075, 418] on icon at bounding box center [1076, 425] width 14 height 14
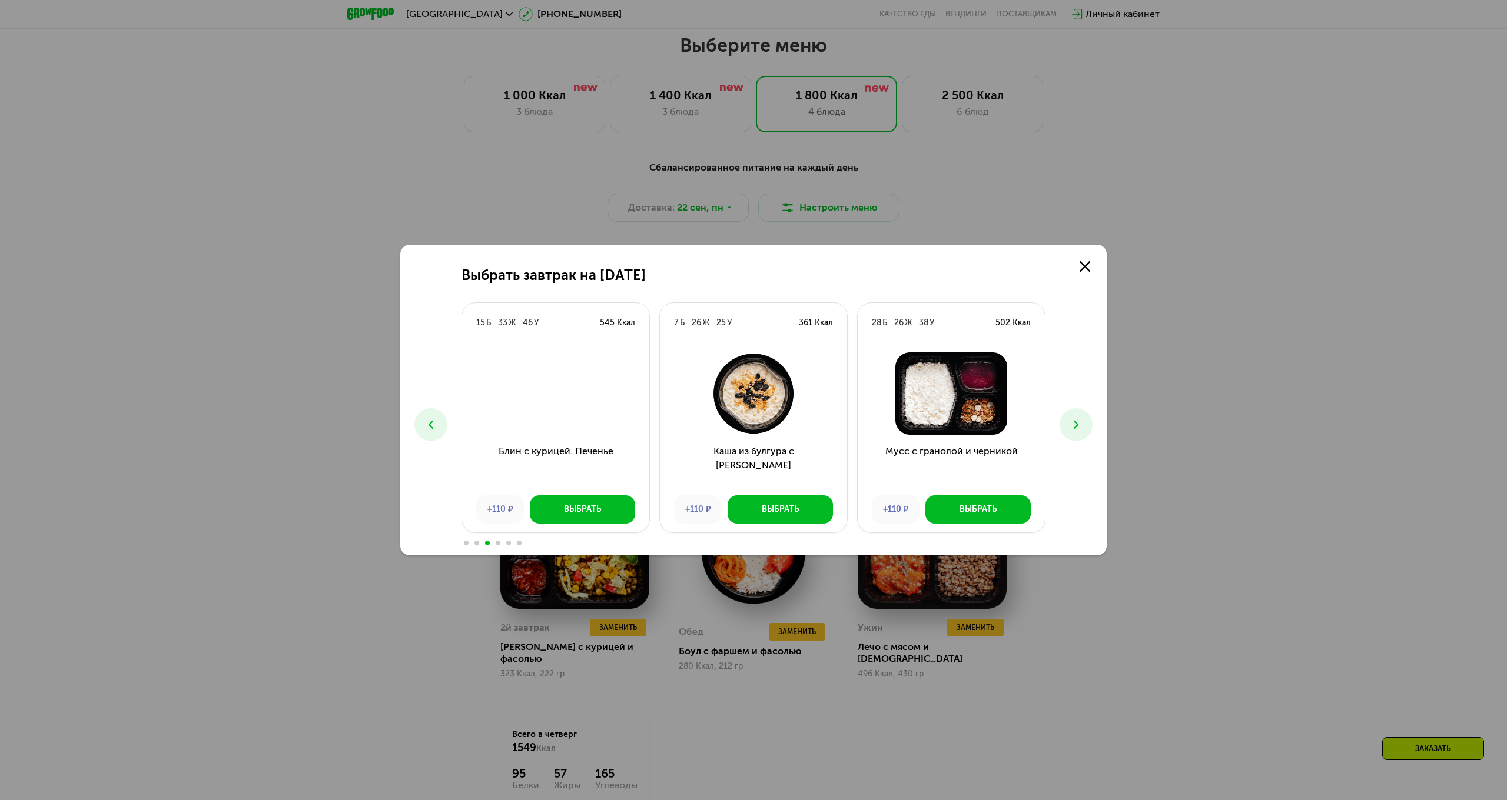
click at [1075, 418] on icon at bounding box center [1076, 425] width 14 height 14
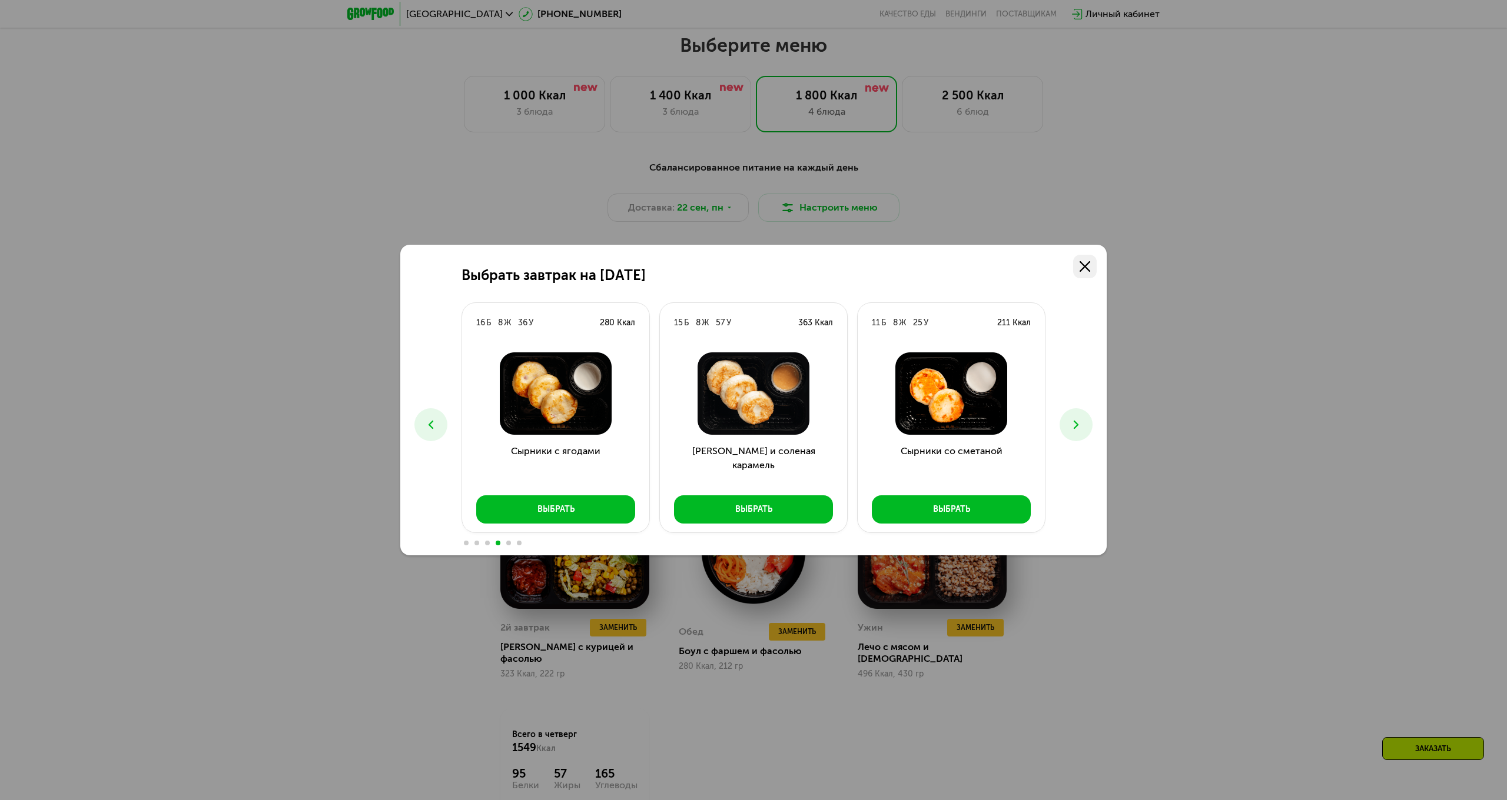
click at [1080, 264] on icon at bounding box center [1084, 266] width 11 height 11
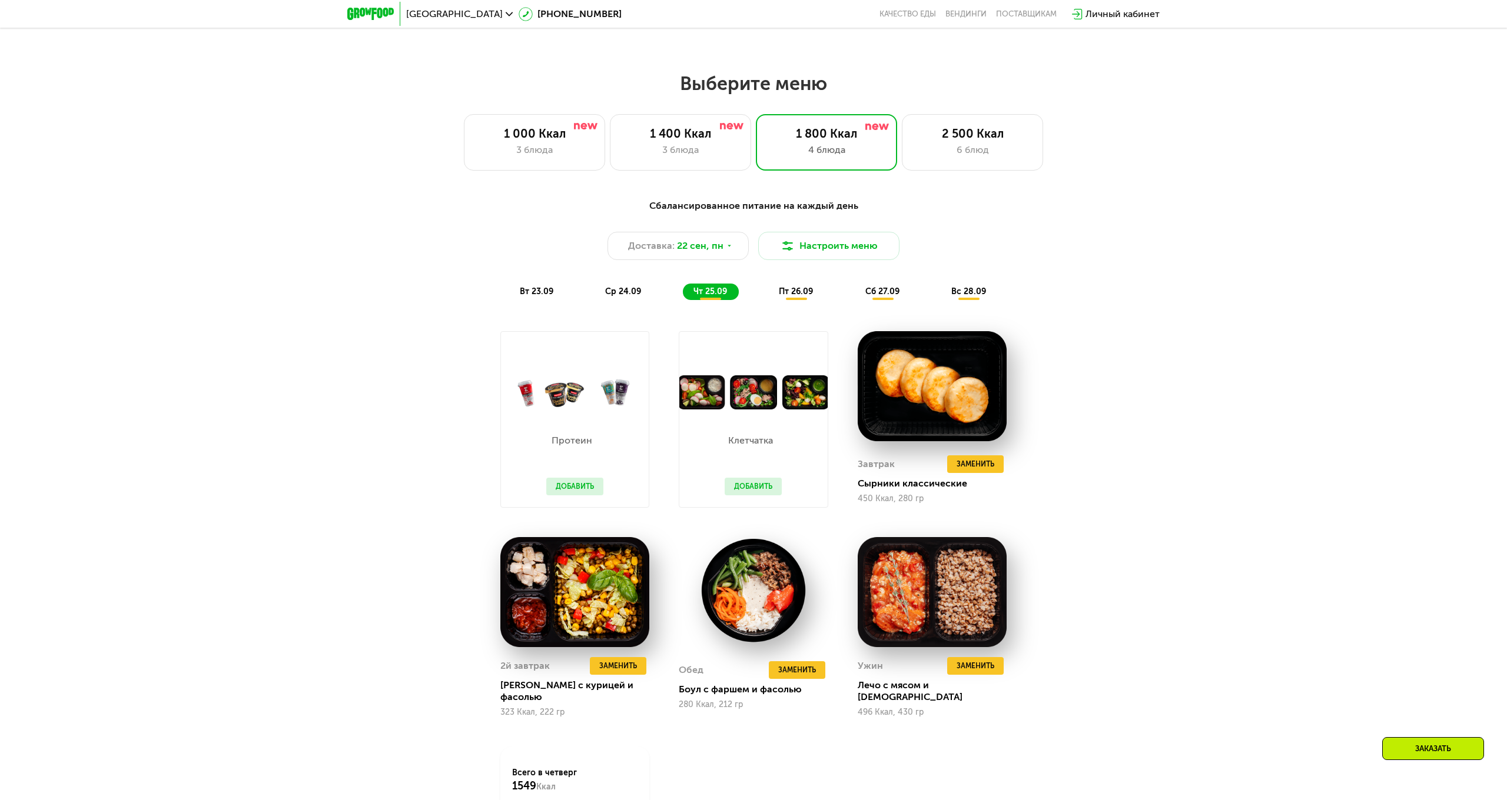
scroll to position [1202, 0]
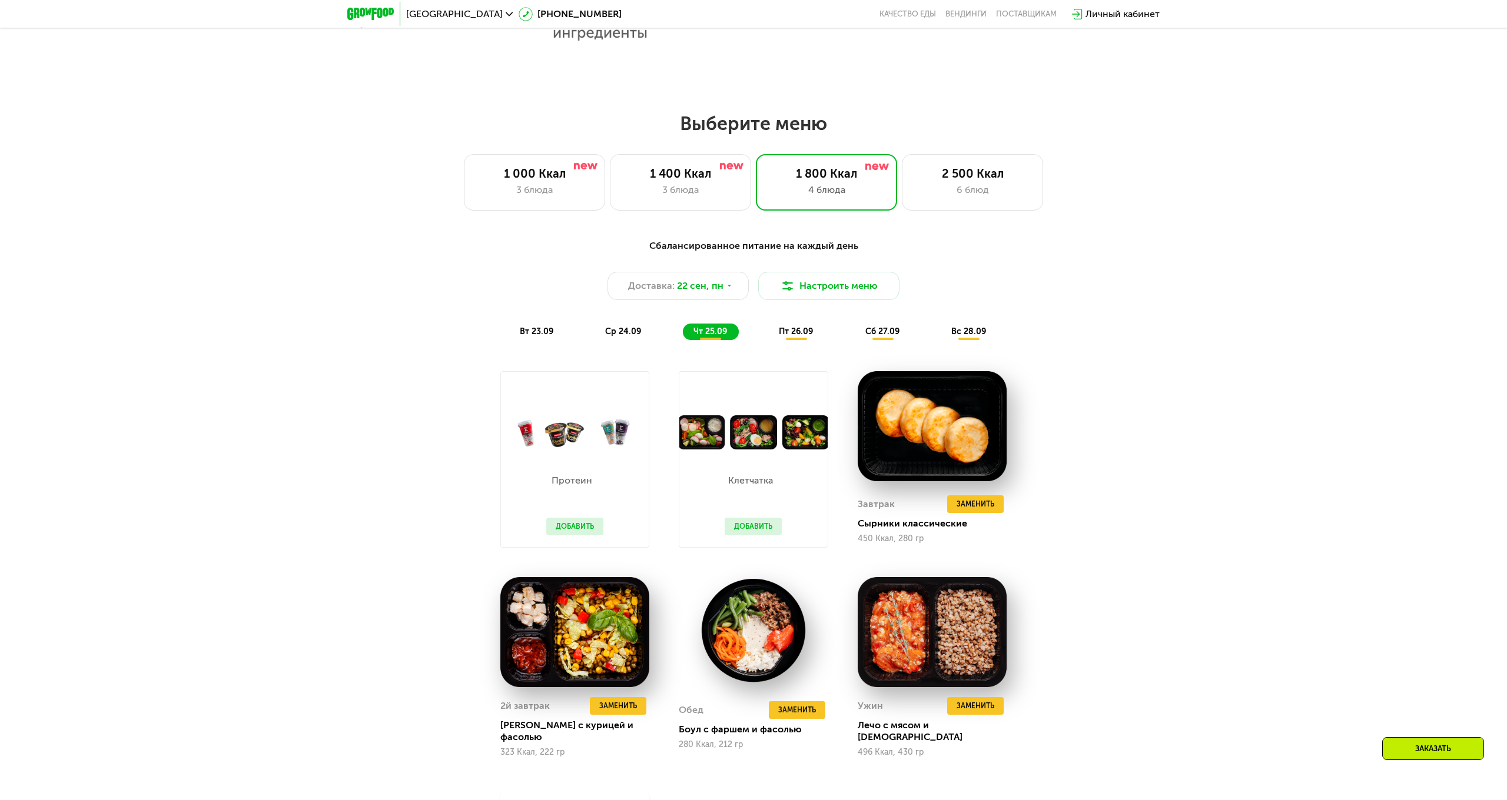
click at [797, 338] on div "пт 26.09" at bounding box center [796, 332] width 57 height 16
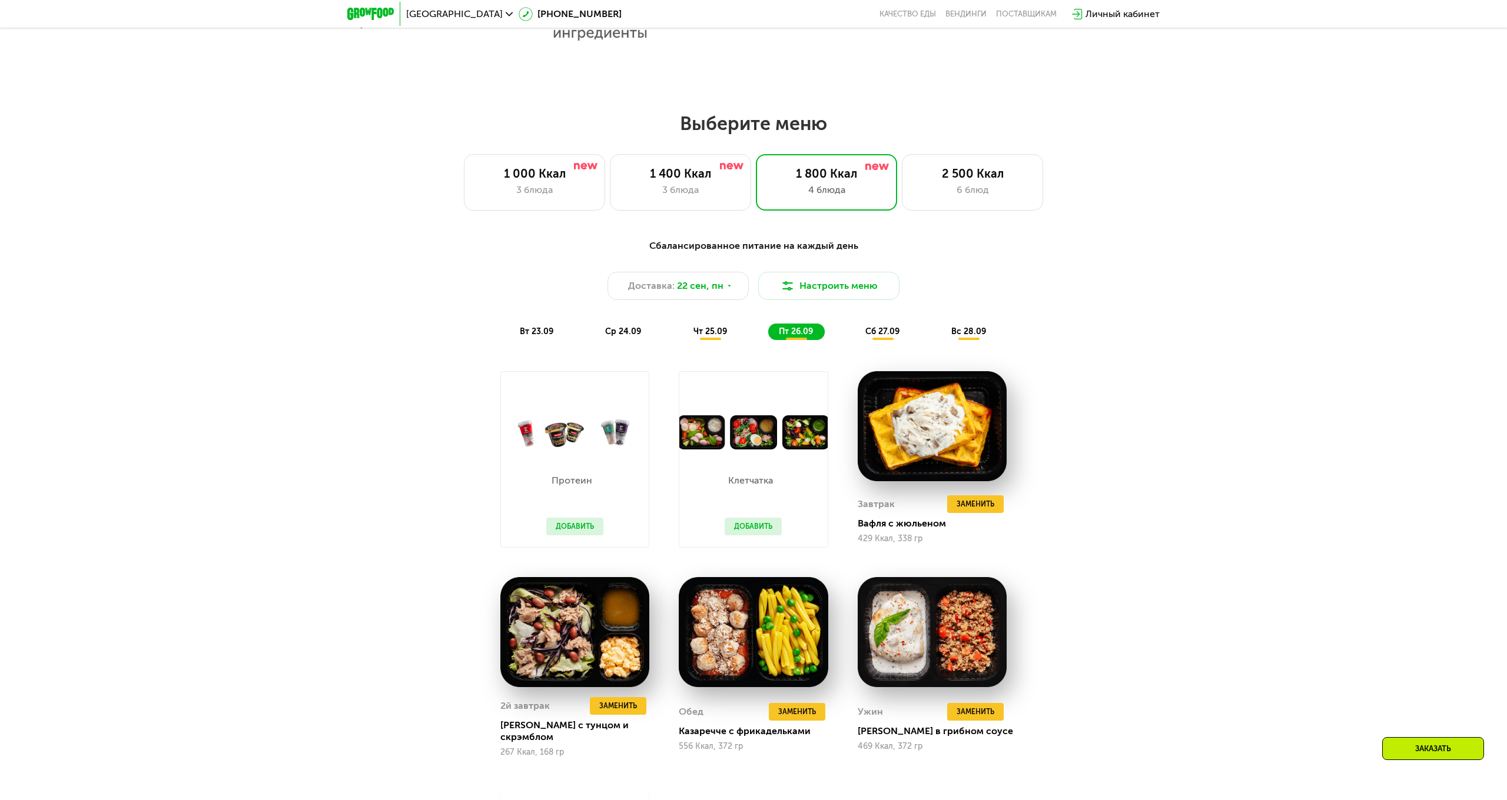
click at [868, 331] on span "сб 27.09" at bounding box center [882, 332] width 34 height 10
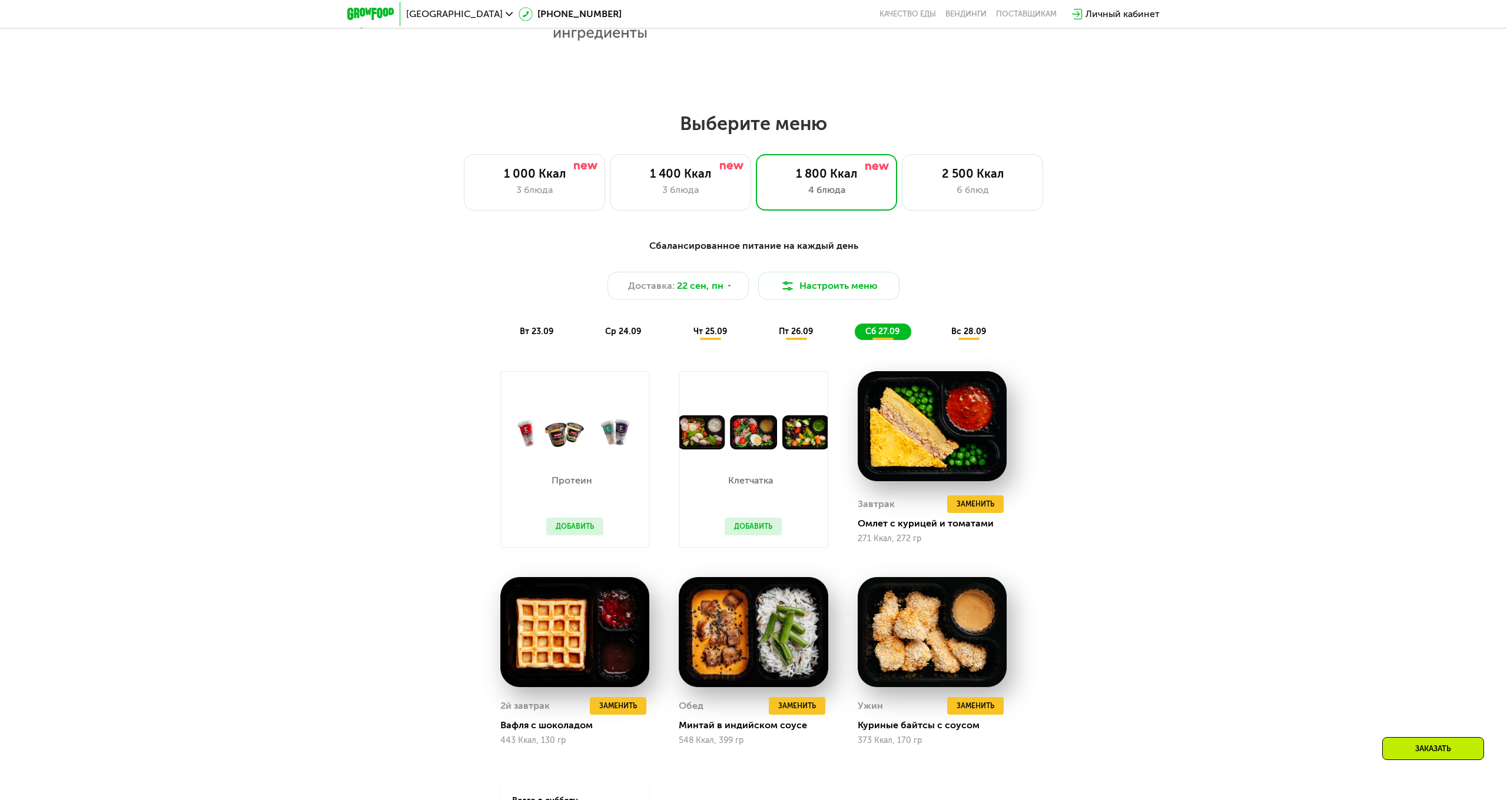
click at [812, 332] on span "пт 26.09" at bounding box center [796, 332] width 34 height 10
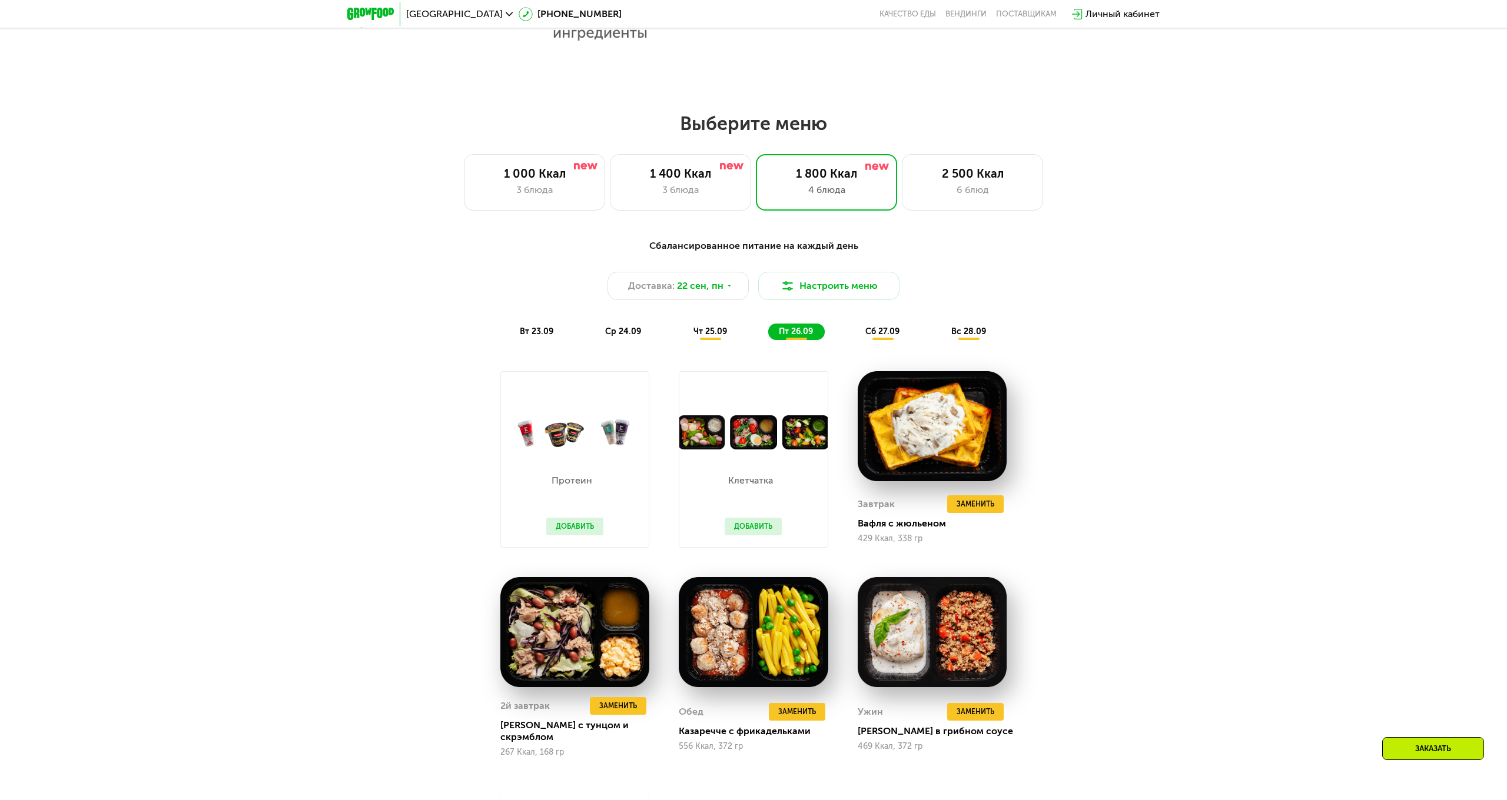
click at [872, 331] on span "сб 27.09" at bounding box center [882, 332] width 34 height 10
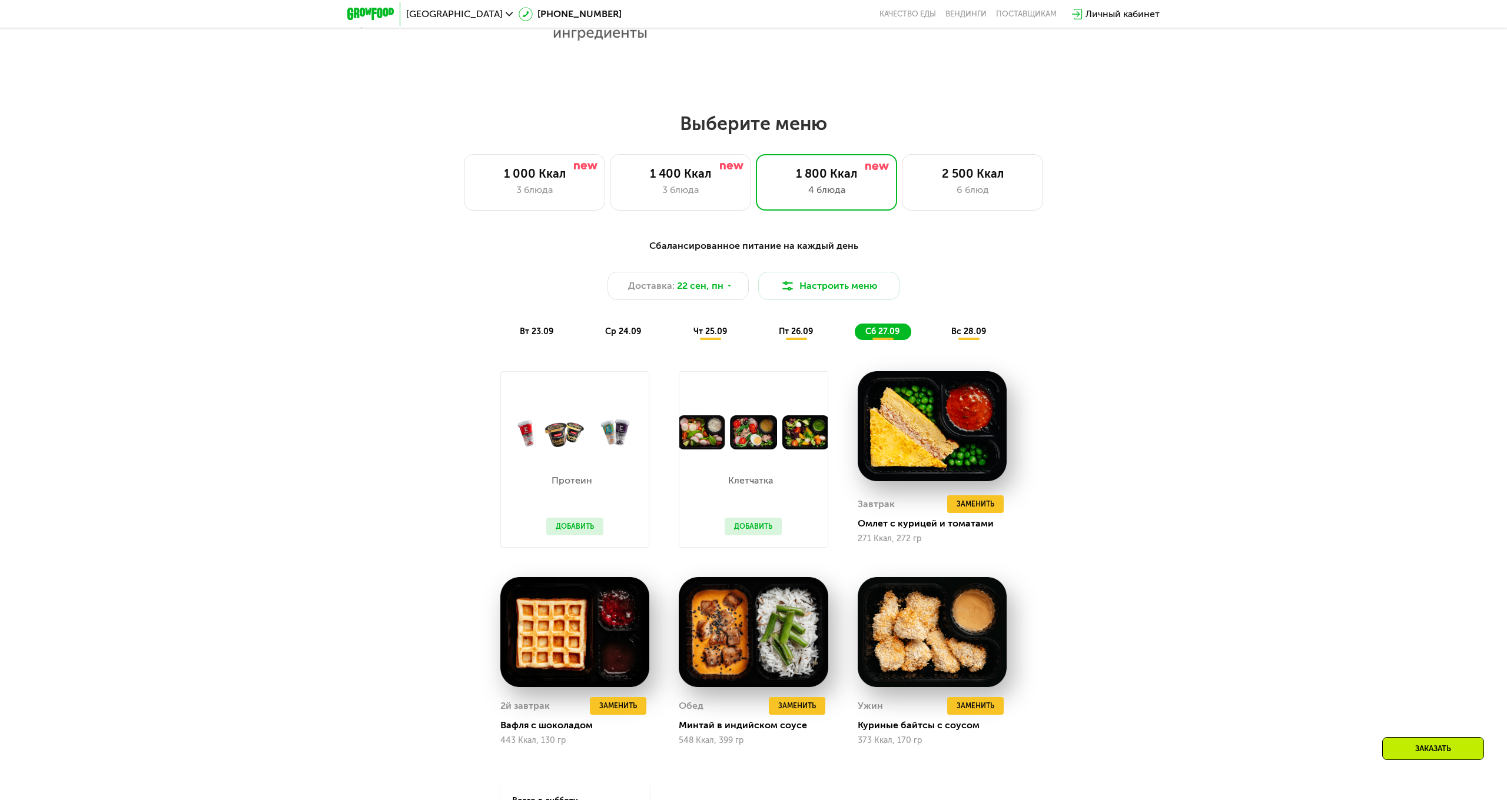
click at [955, 322] on div "Сбалансированное питание на каждый день Доставка: [DATE] Настроить меню вт 23.0…" at bounding box center [753, 290] width 697 height 102
click at [957, 331] on span "вс 28.09" at bounding box center [968, 332] width 35 height 10
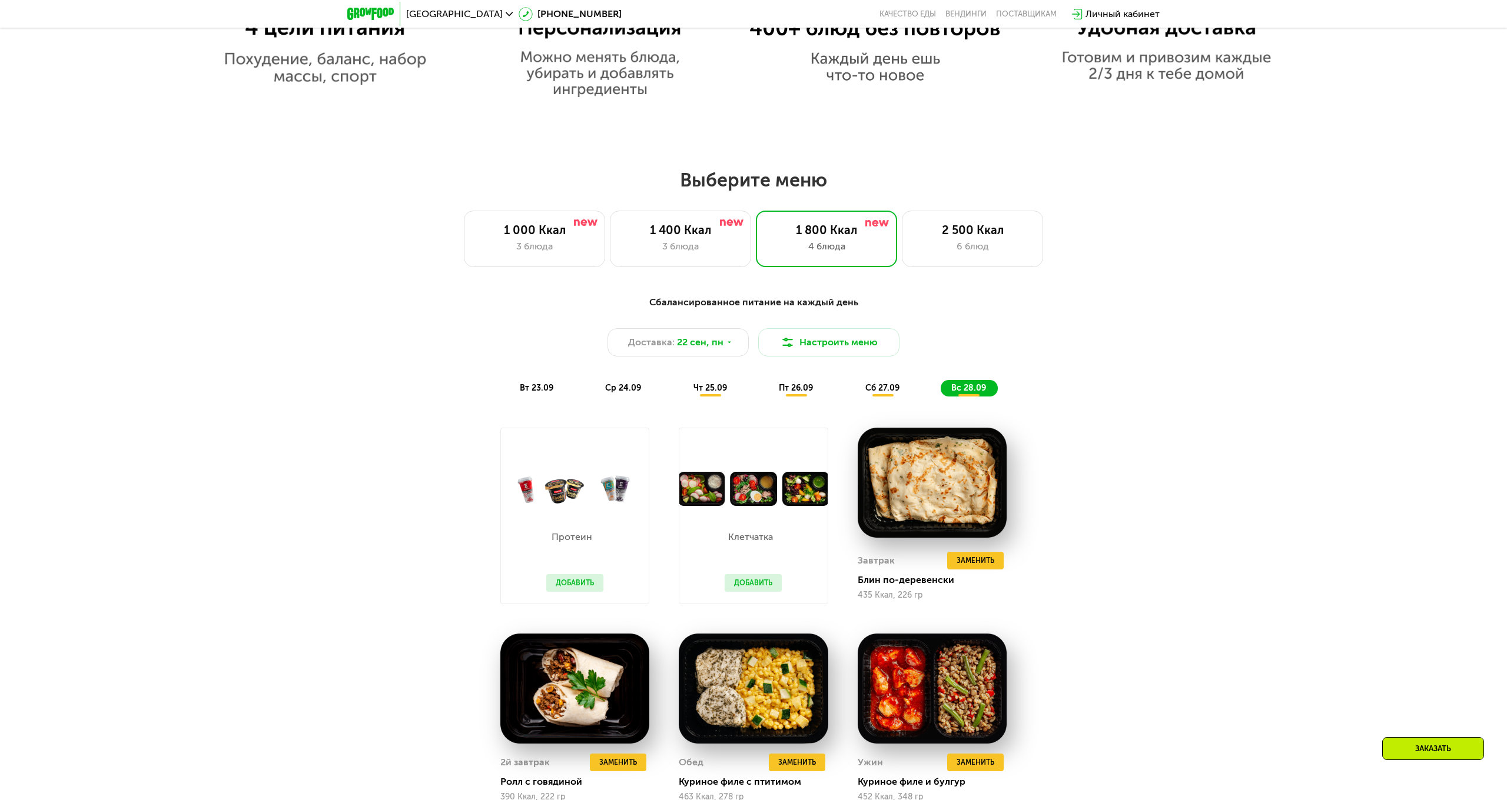
scroll to position [1133, 0]
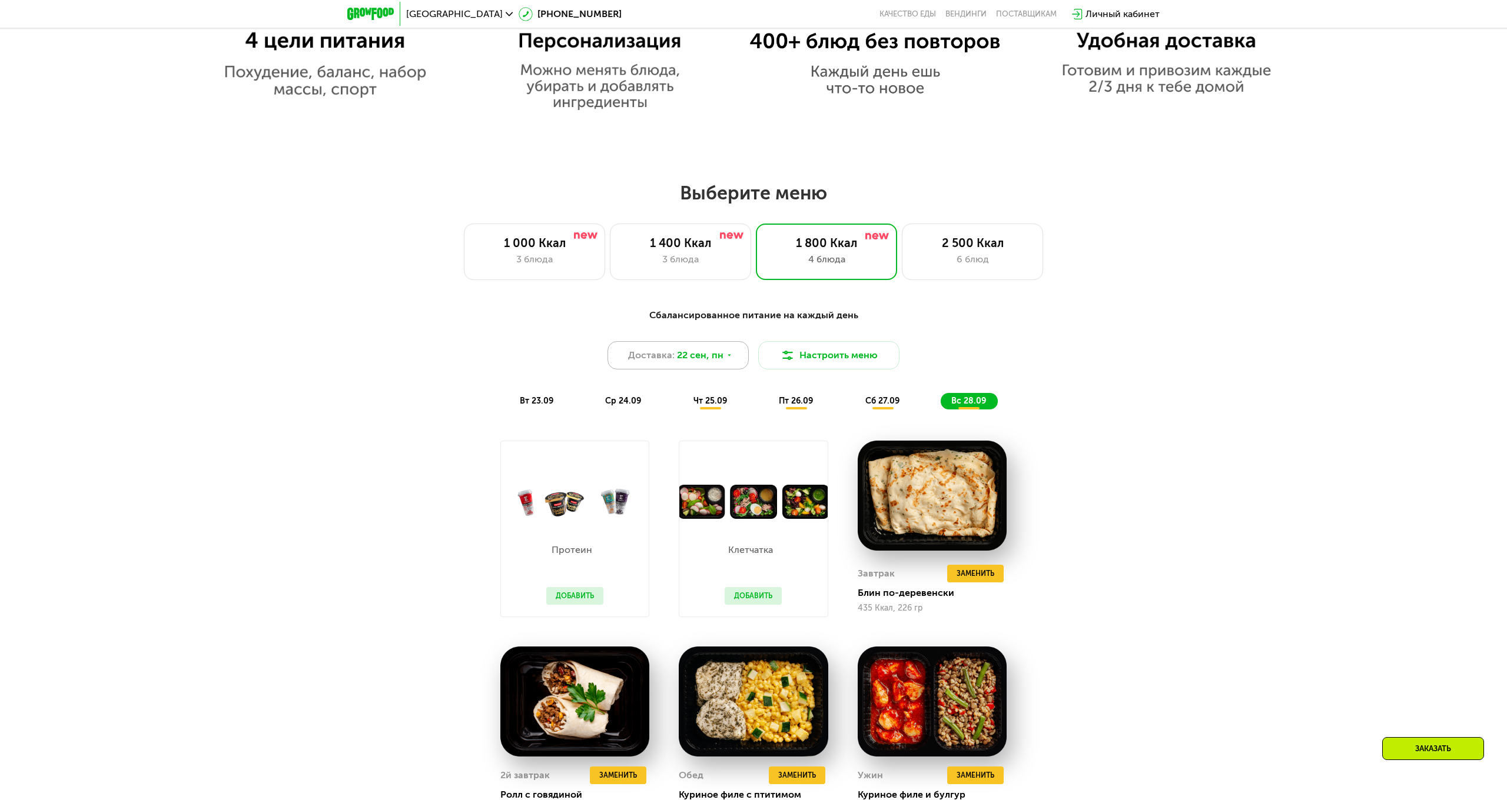
click at [695, 341] on div "Доставка: [DATE]" at bounding box center [677, 355] width 141 height 28
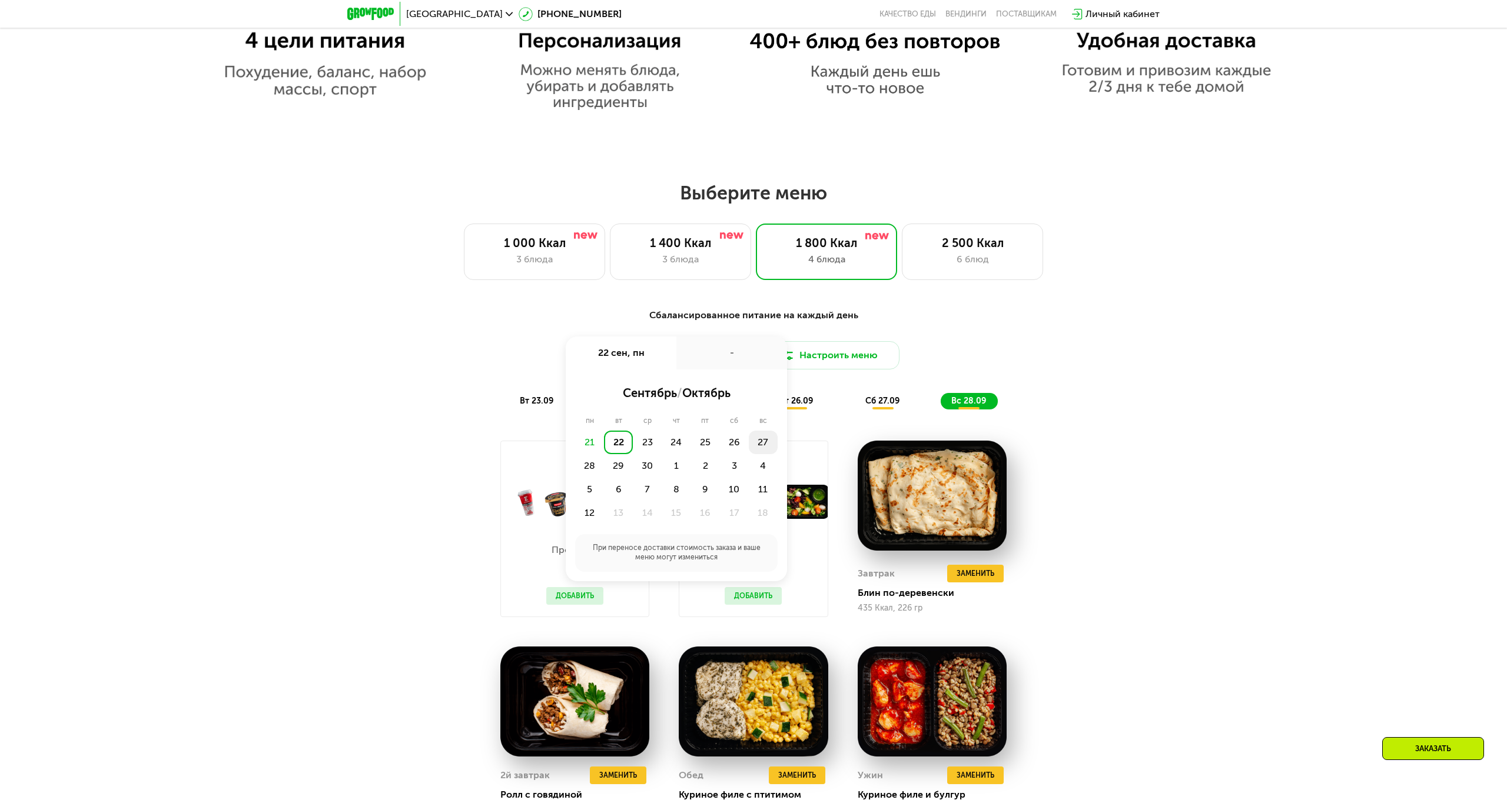
click at [756, 447] on div "27" at bounding box center [763, 443] width 29 height 24
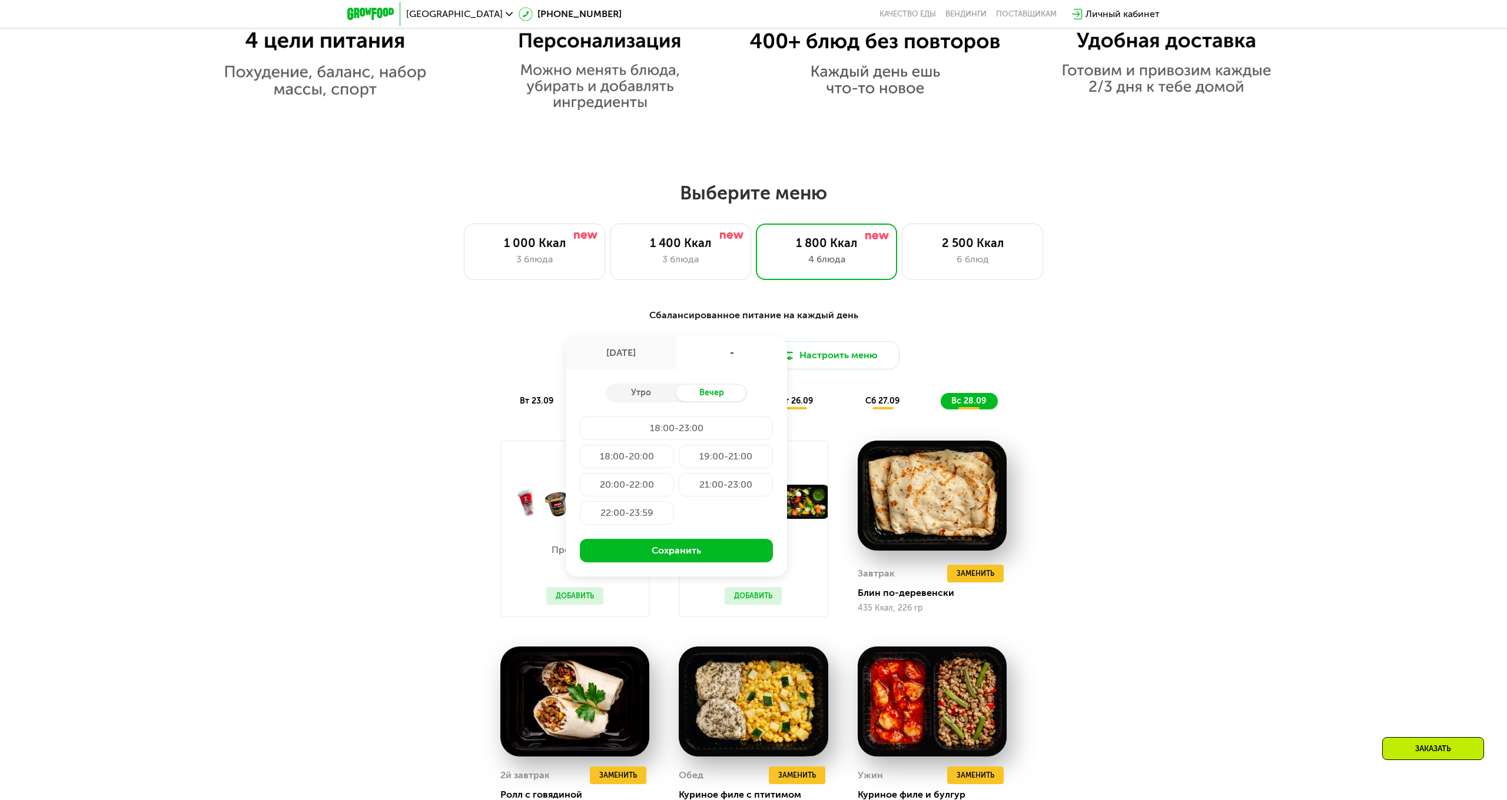
click at [686, 427] on div "18:00-23:00" at bounding box center [676, 429] width 193 height 24
click at [710, 430] on div "18:00-23:00" at bounding box center [676, 429] width 193 height 24
click at [665, 397] on div "Утро" at bounding box center [641, 393] width 71 height 16
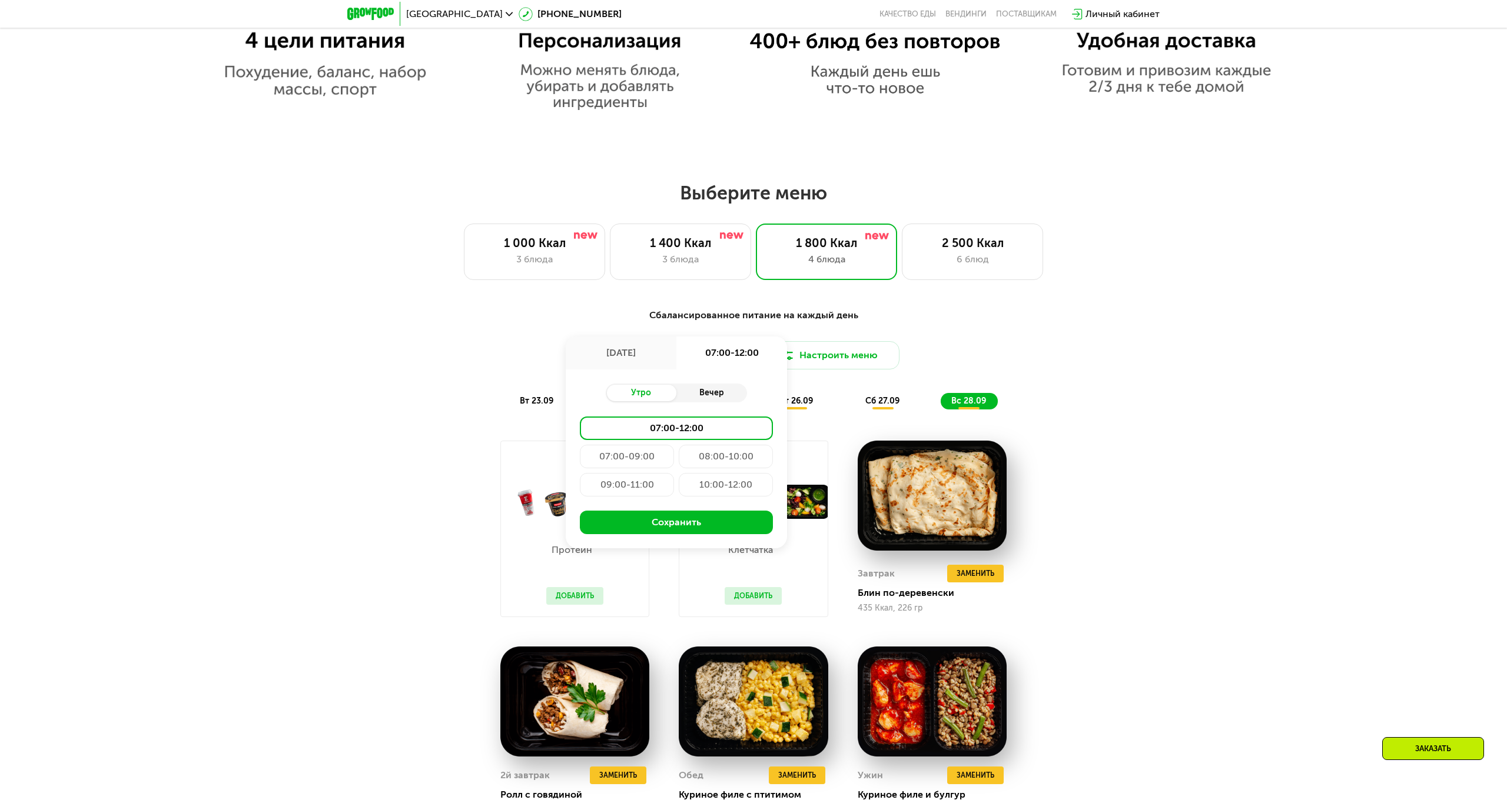
click at [700, 400] on div "Вечер" at bounding box center [711, 393] width 71 height 16
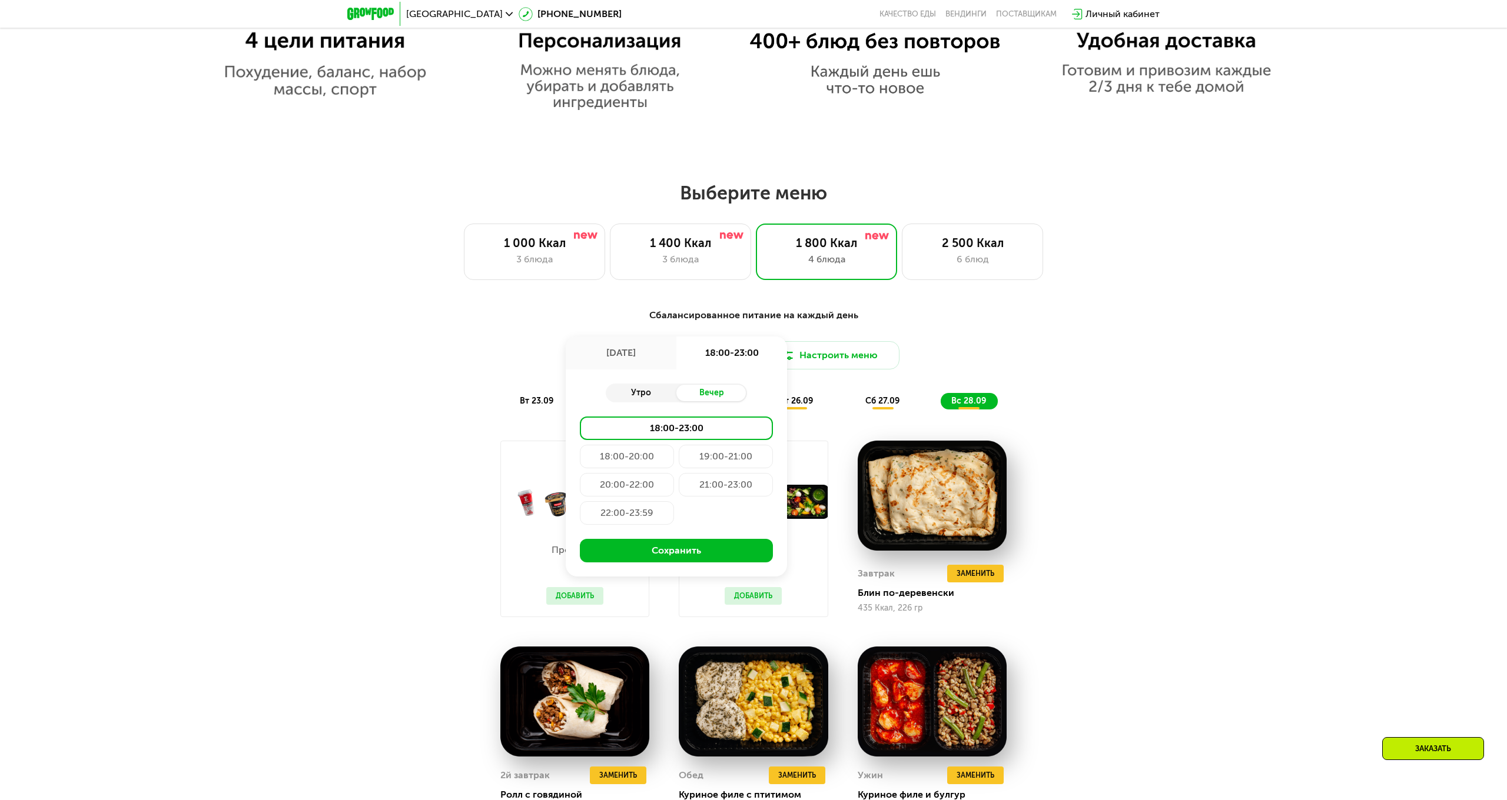
click at [655, 398] on div "Утро" at bounding box center [641, 393] width 71 height 16
click at [686, 550] on div "Клетчатка Добавить" at bounding box center [753, 529] width 149 height 177
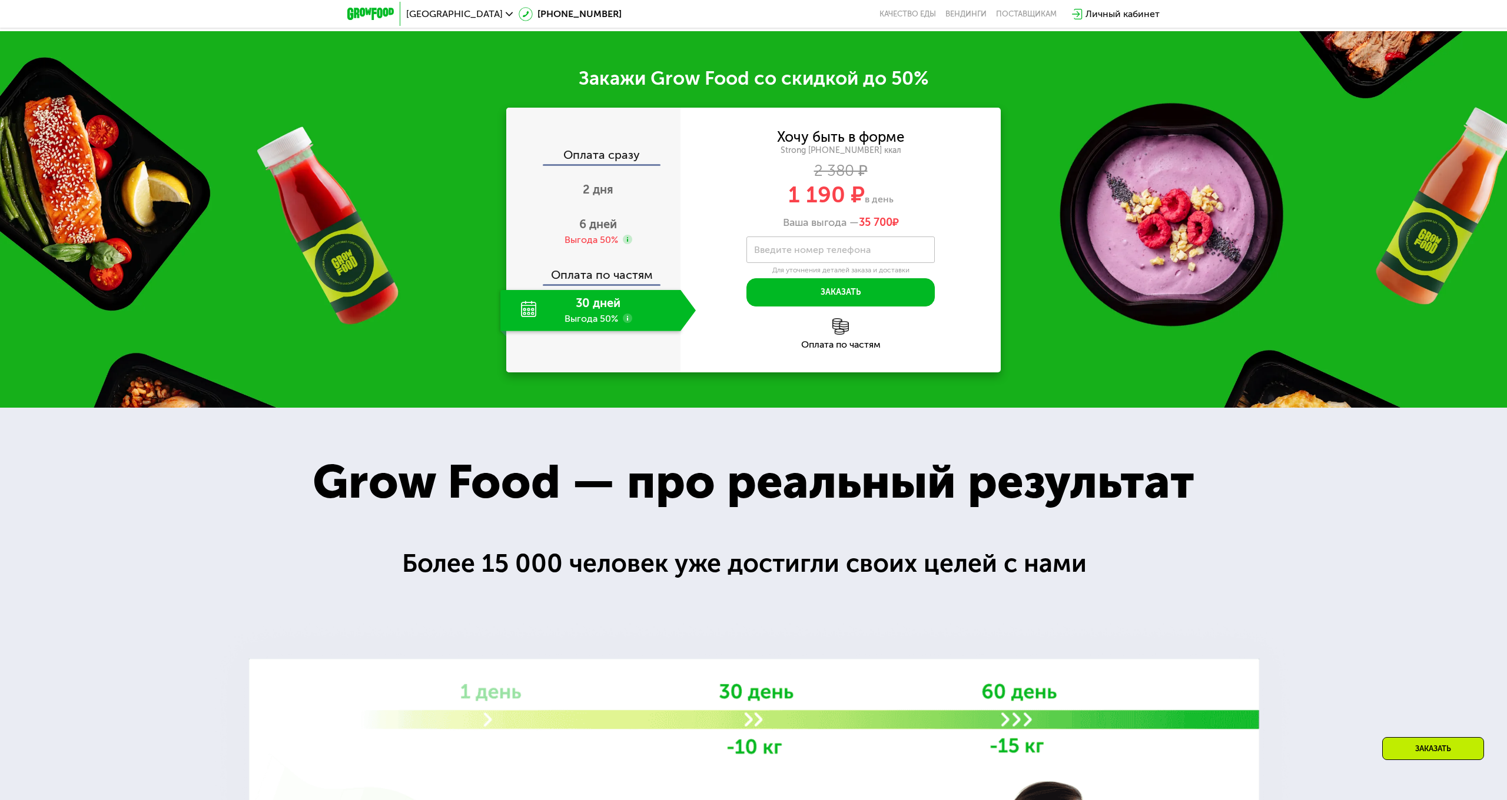
scroll to position [2127, 0]
click at [614, 275] on div "Оплата по частям" at bounding box center [593, 271] width 173 height 27
click at [518, 304] on div "30 дней Выгода 50%" at bounding box center [590, 311] width 180 height 41
click at [630, 318] on use at bounding box center [627, 318] width 9 height 9
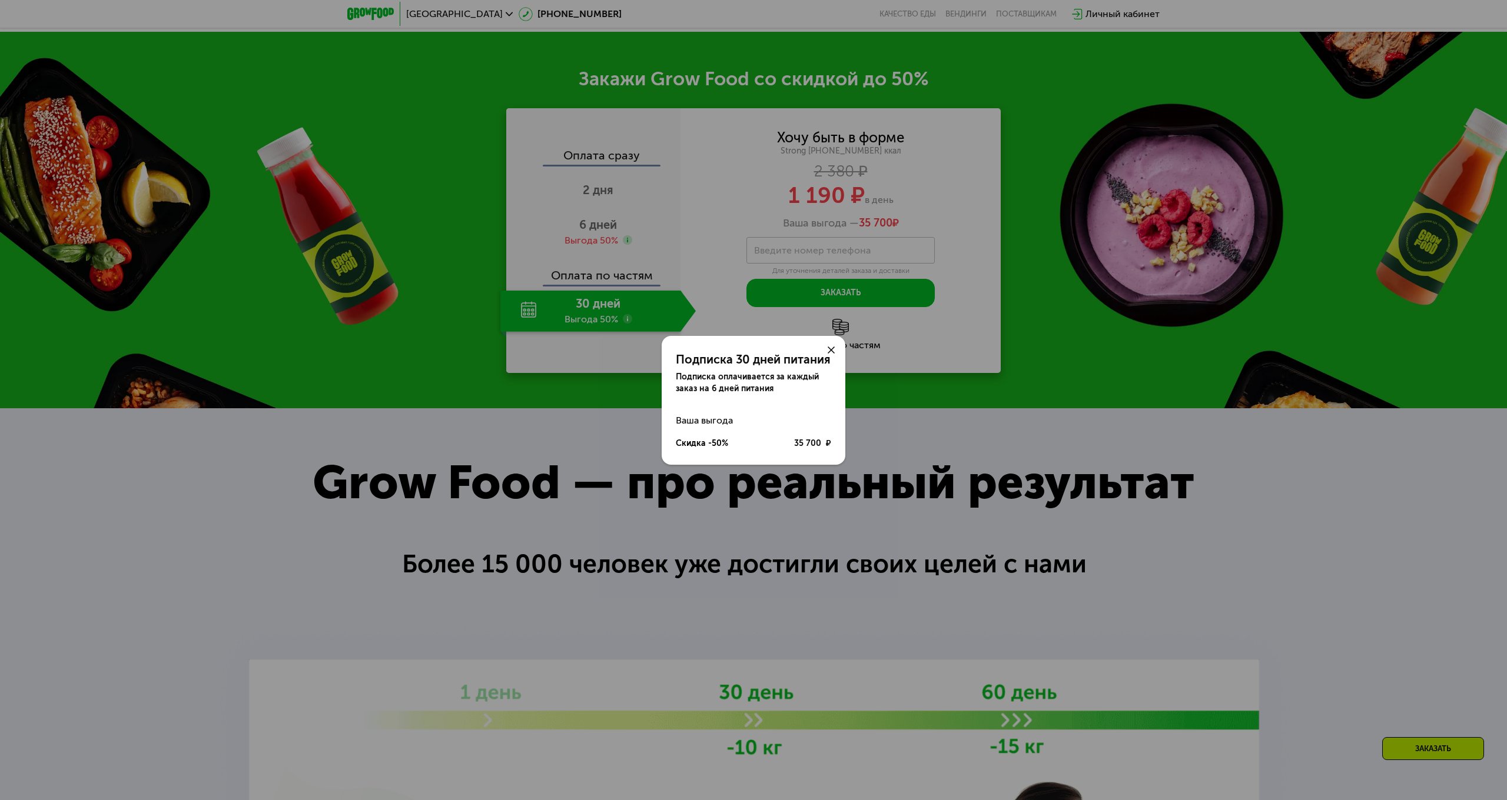
click at [632, 314] on div "Подписка 30 дней питания Подписка оплачивается за каждый заказ на 6 дней питани…" at bounding box center [753, 400] width 1507 height 800
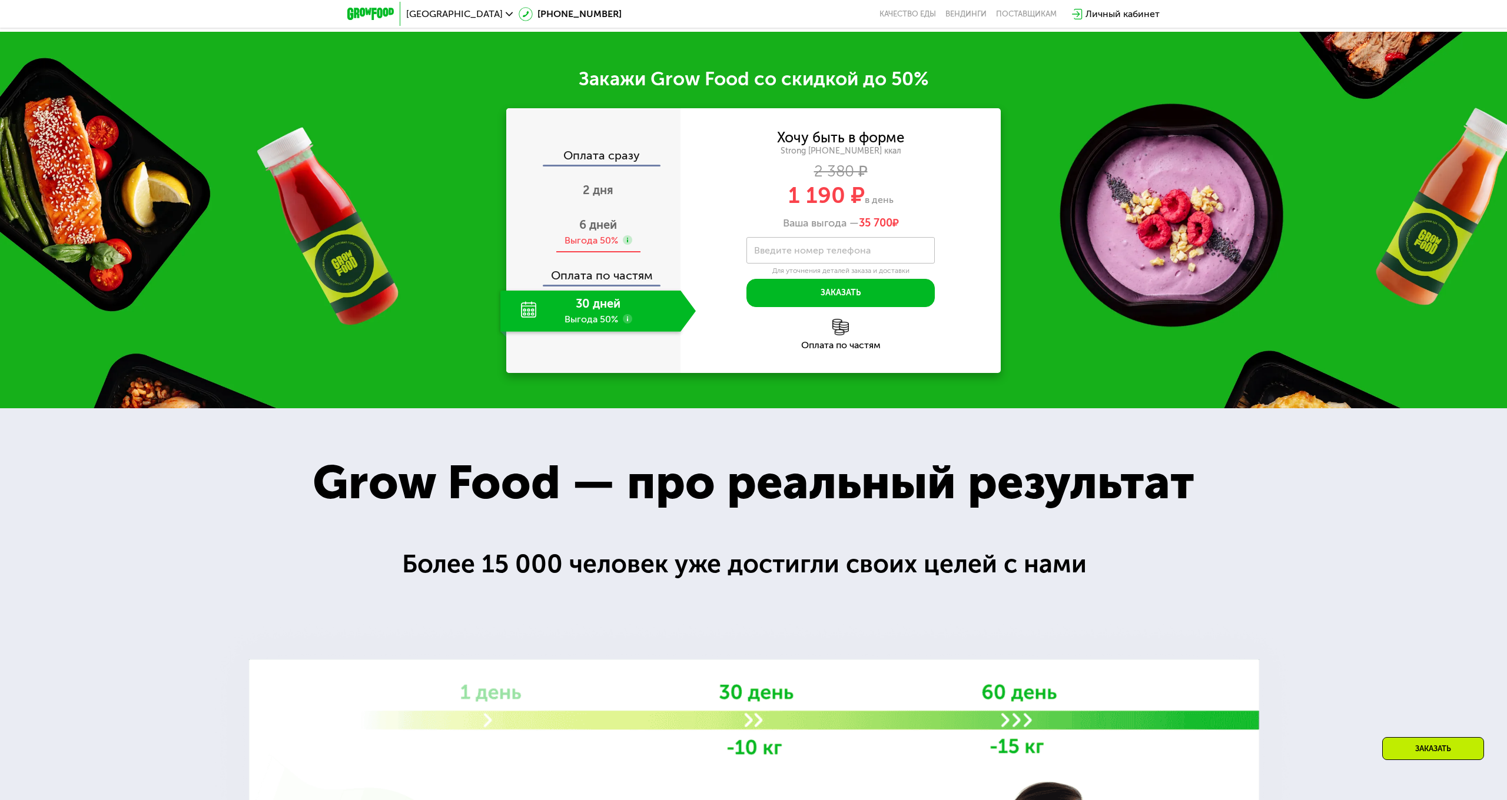
click at [614, 214] on div "6 дней Выгода 50%" at bounding box center [597, 232] width 195 height 41
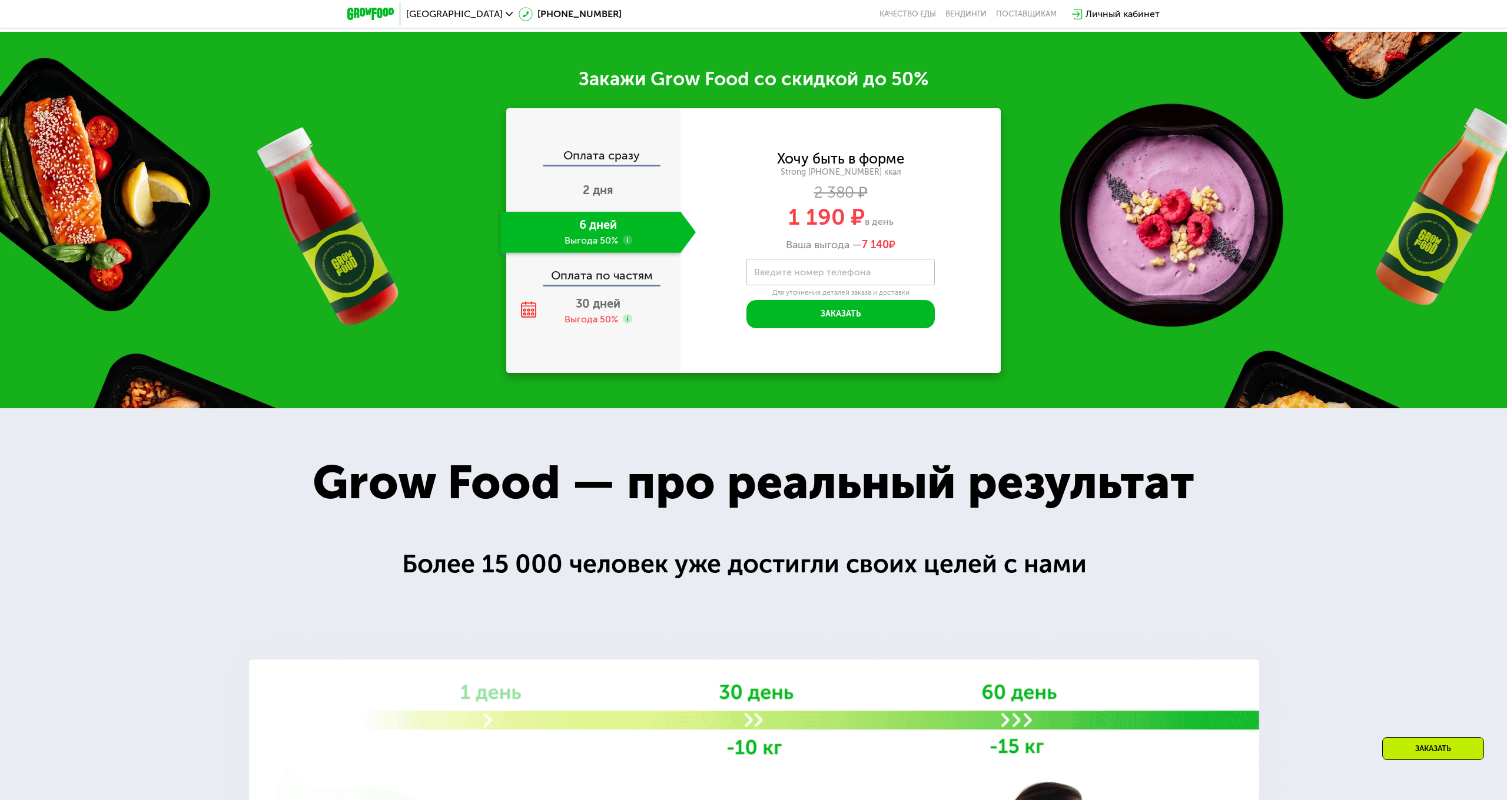
click at [627, 239] on use at bounding box center [627, 239] width 9 height 9
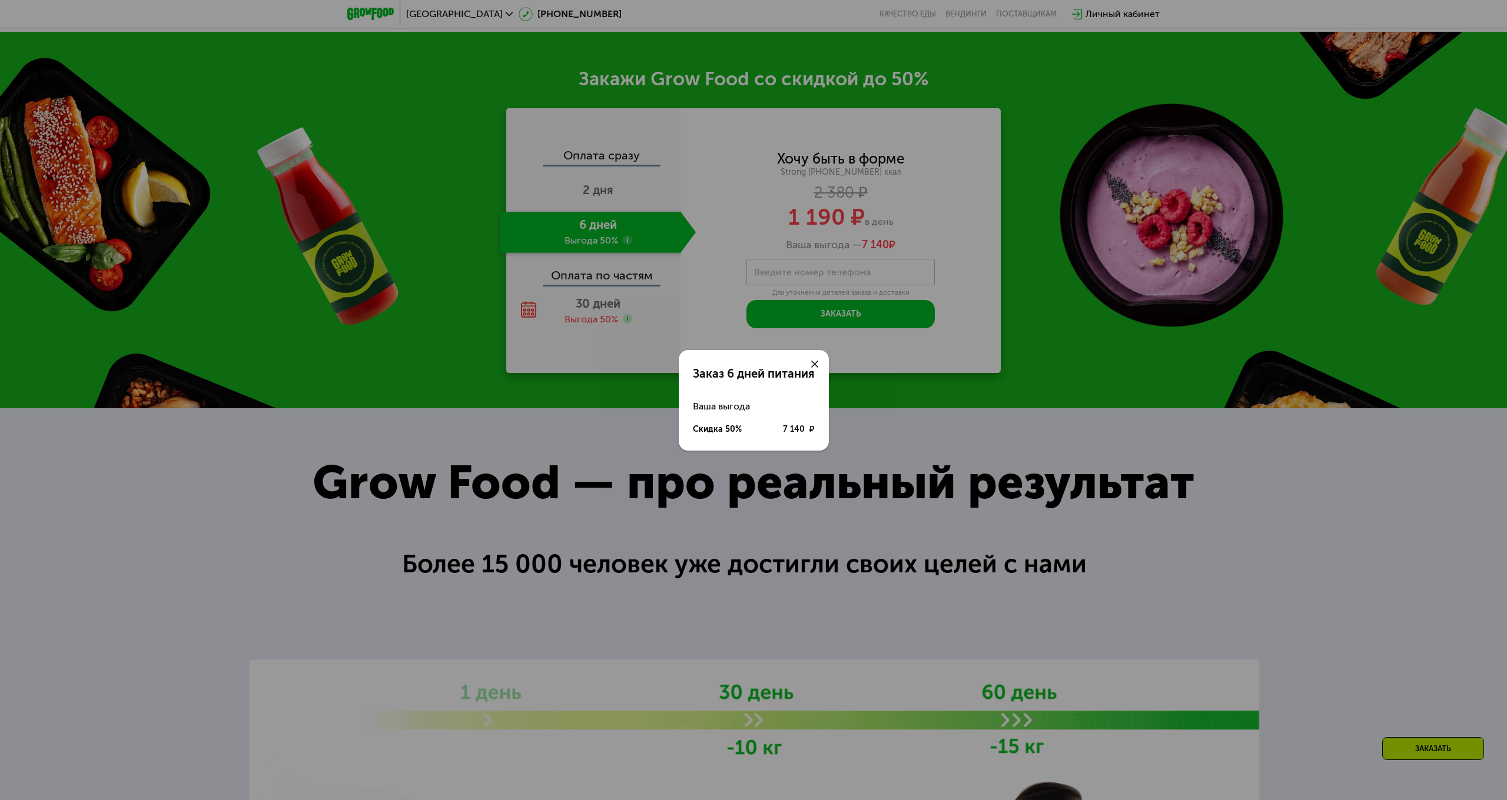
click at [811, 367] on icon at bounding box center [814, 364] width 7 height 7
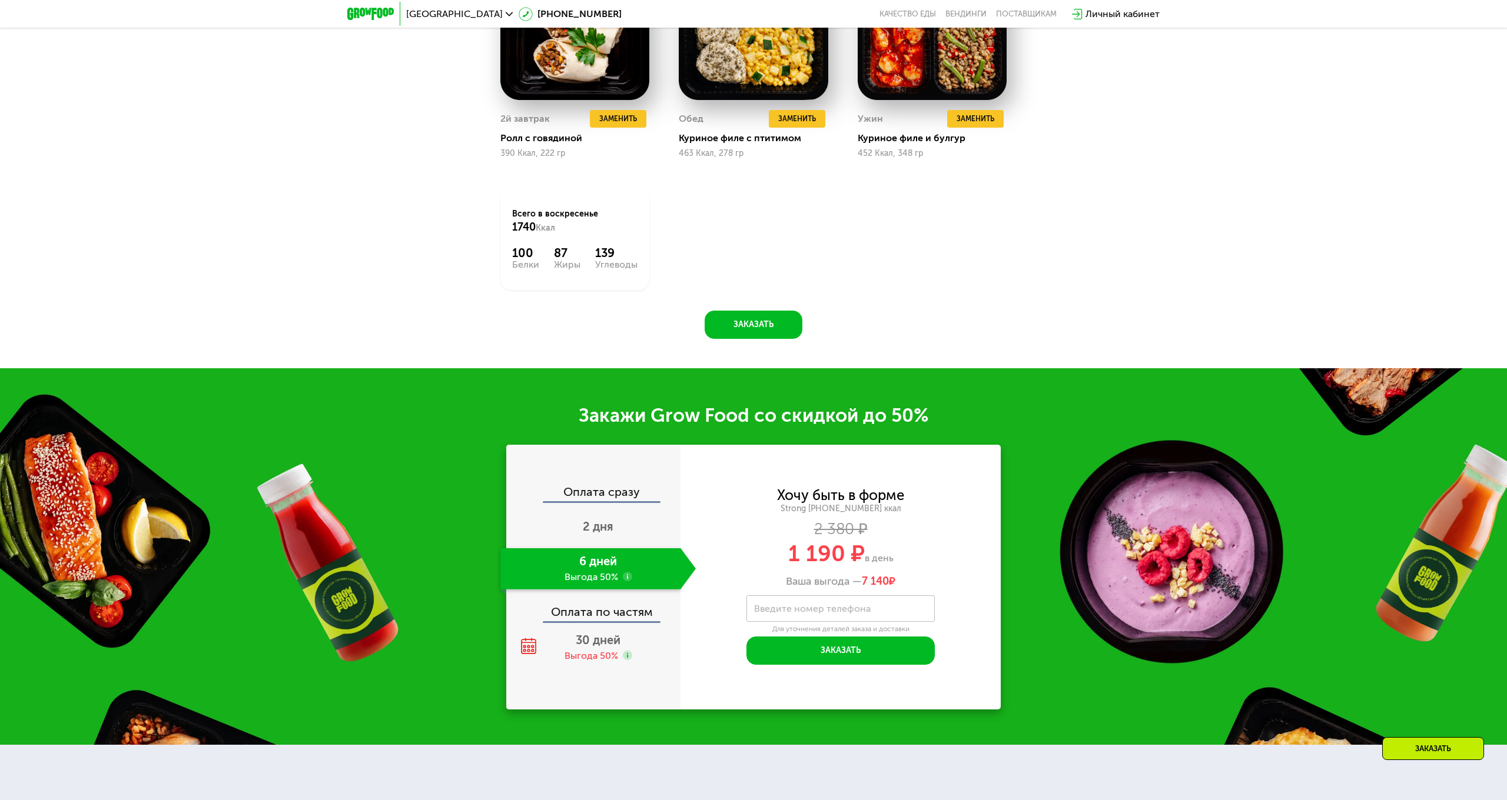
scroll to position [1780, 0]
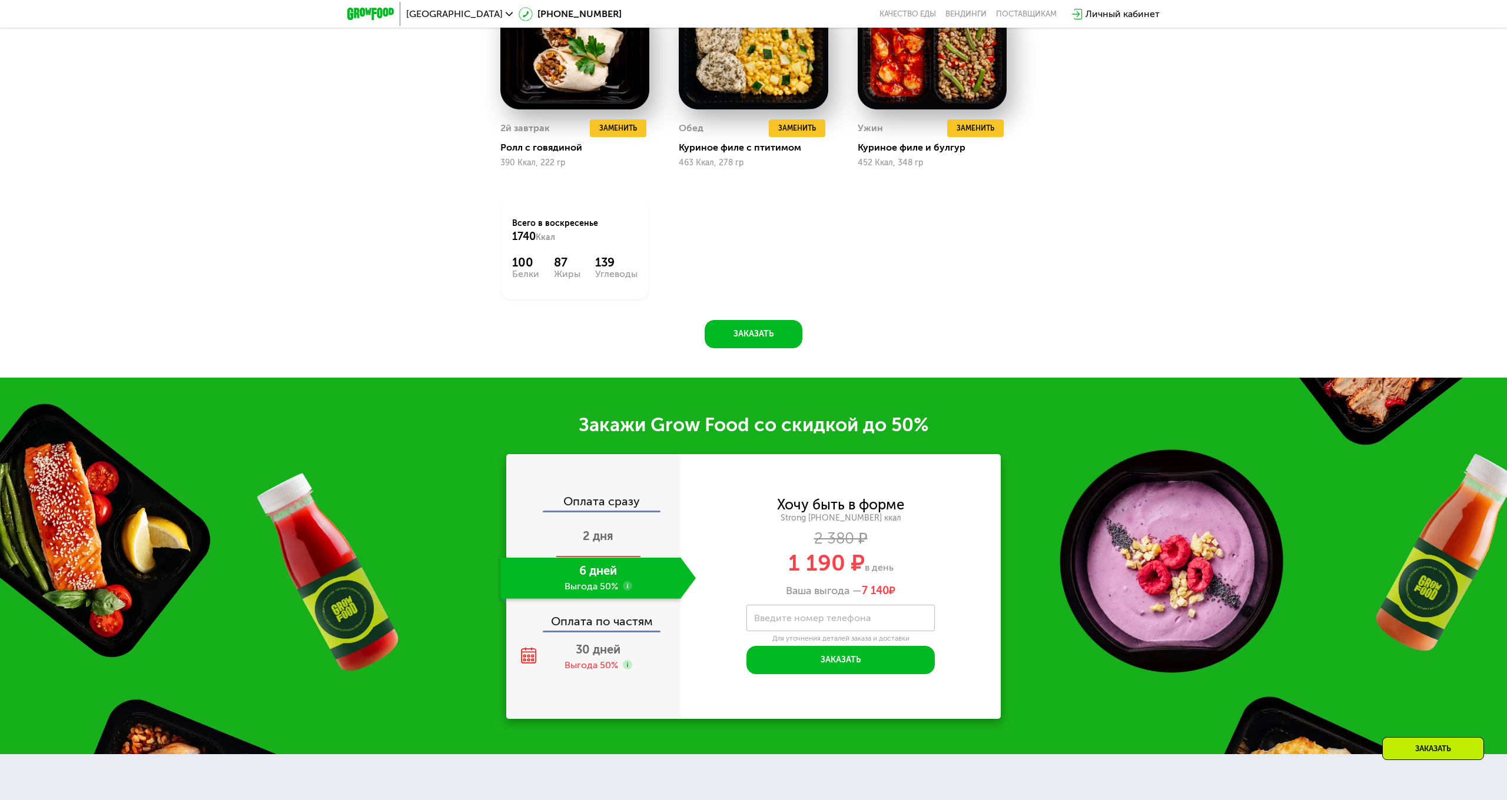
click at [623, 545] on div "2 дня" at bounding box center [597, 537] width 195 height 41
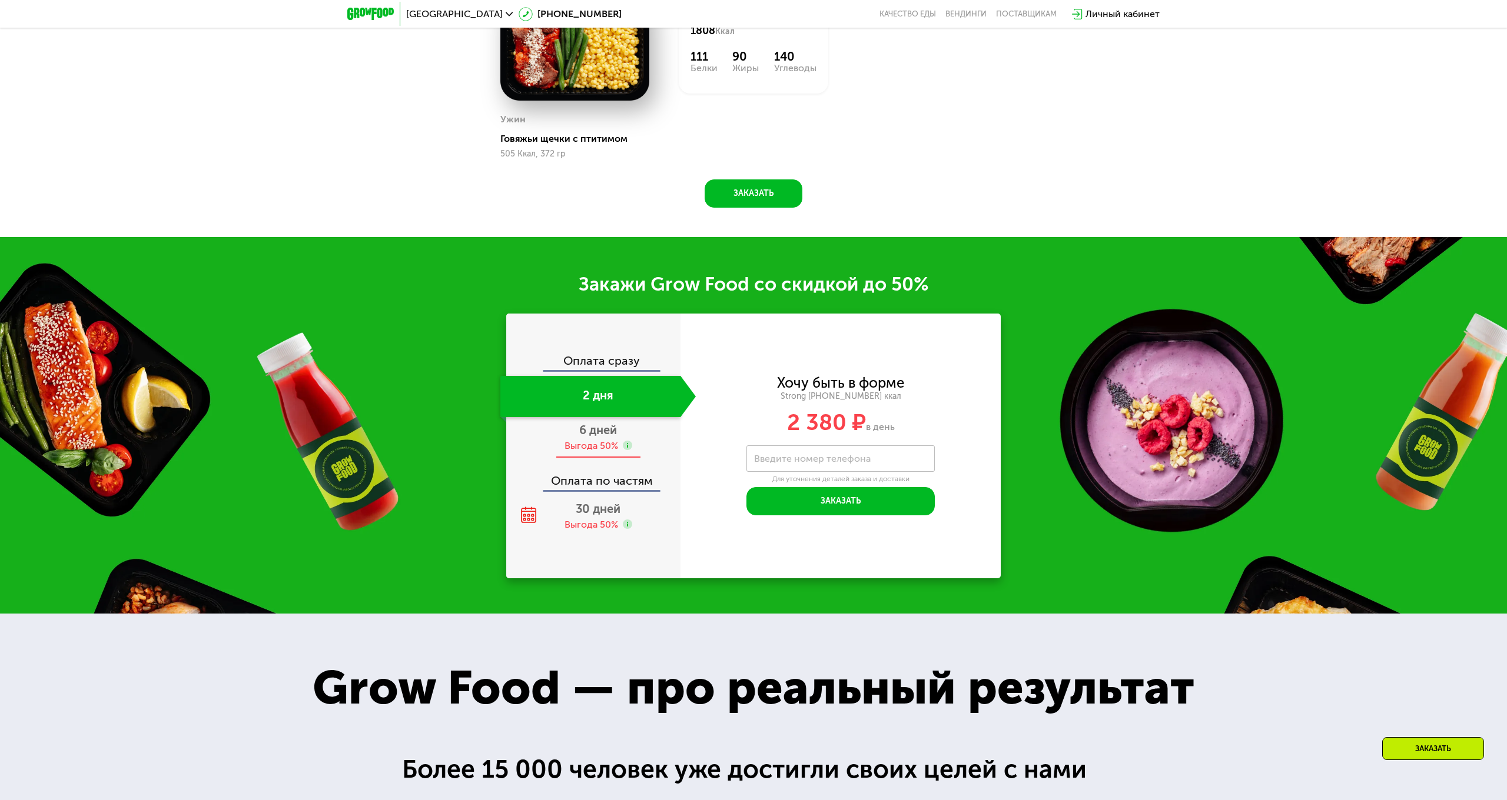
click at [622, 444] on div "Выгода 50%" at bounding box center [598, 446] width 68 height 13
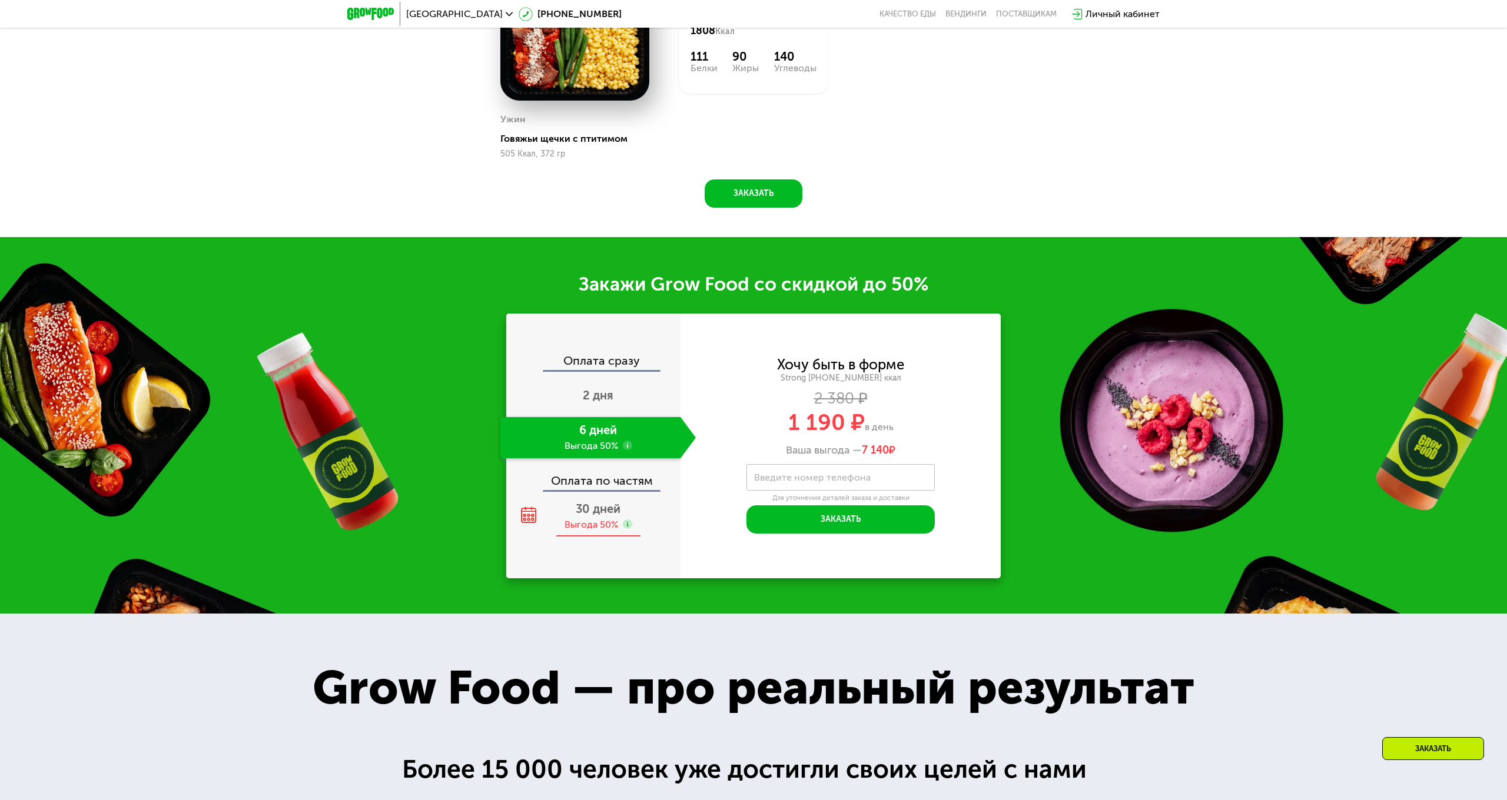
click at [594, 499] on div "30 дней Выгода 50%" at bounding box center [597, 516] width 195 height 41
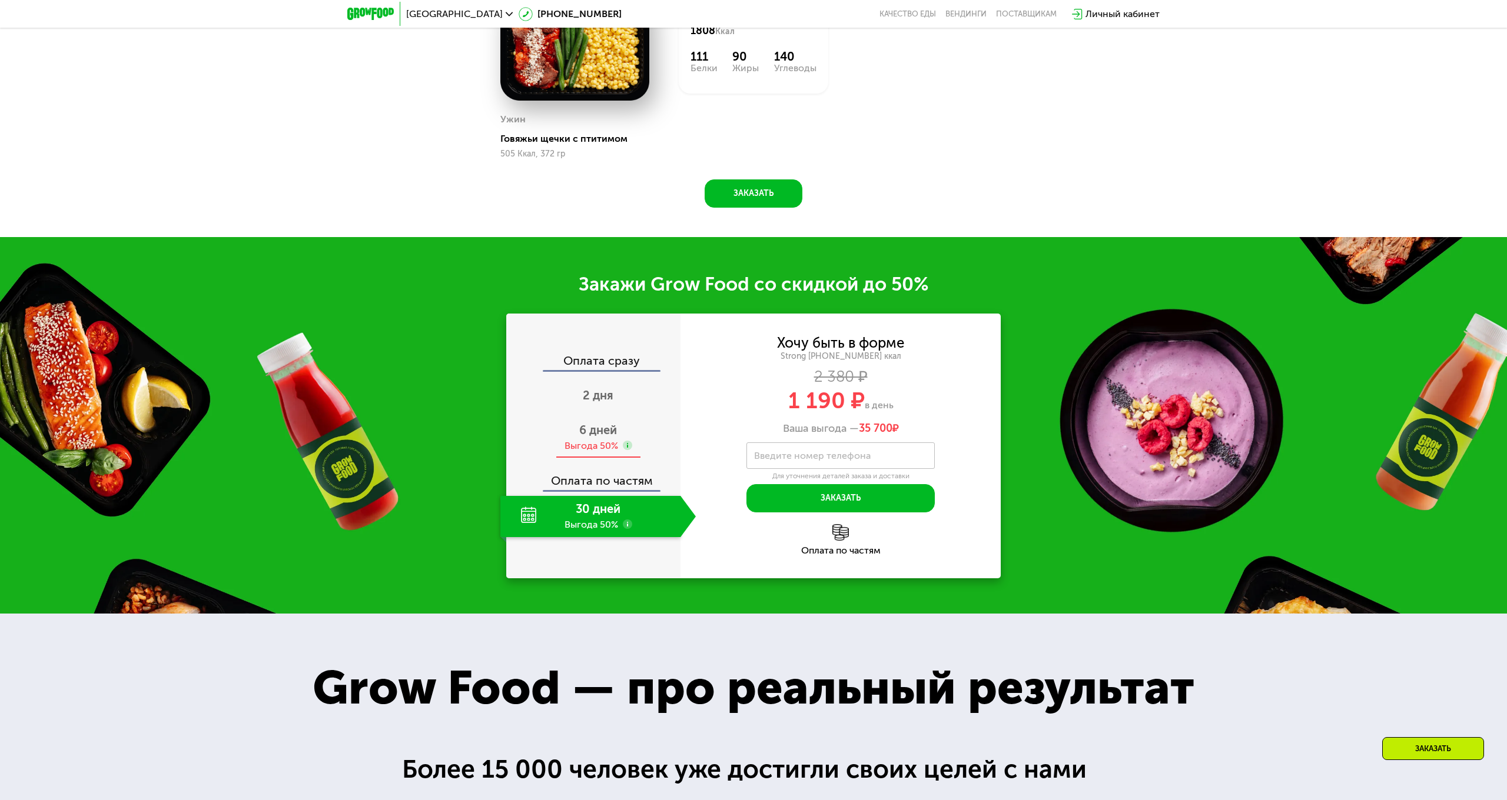
click at [607, 449] on div "Выгода 50%" at bounding box center [591, 446] width 54 height 13
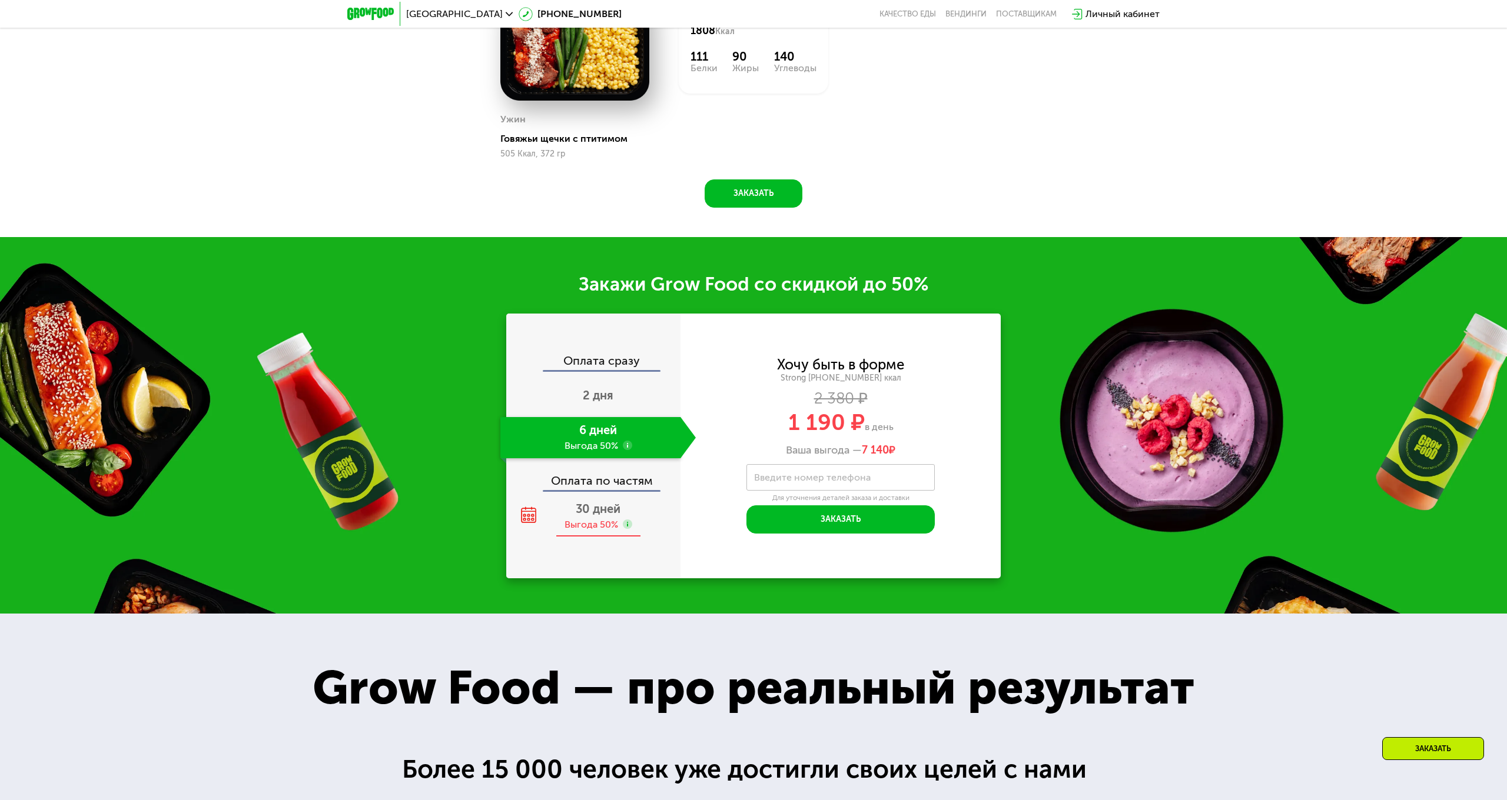
click at [605, 502] on span "30 дней" at bounding box center [598, 509] width 45 height 14
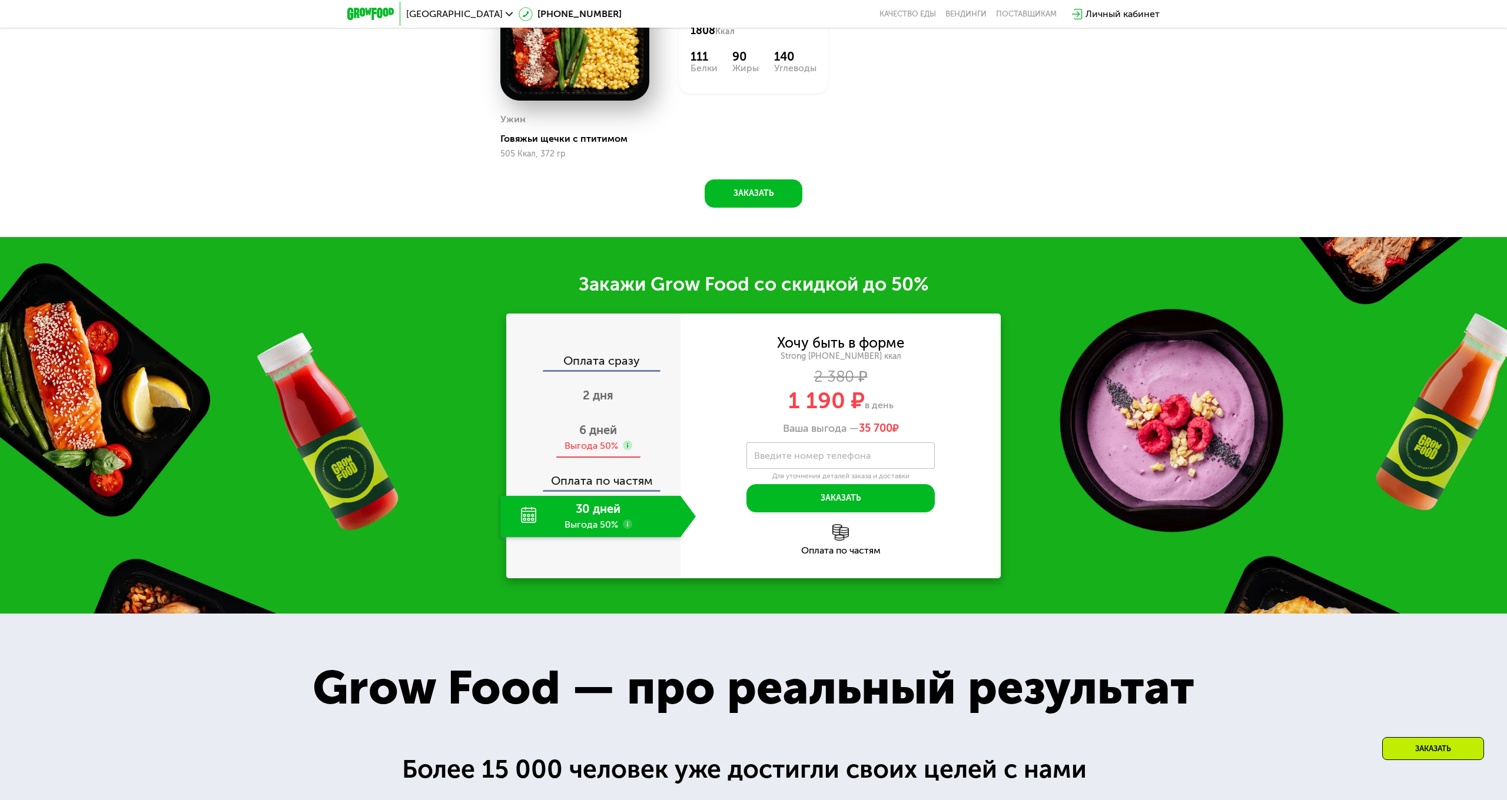
click at [610, 445] on div "Выгода 50%" at bounding box center [591, 446] width 54 height 13
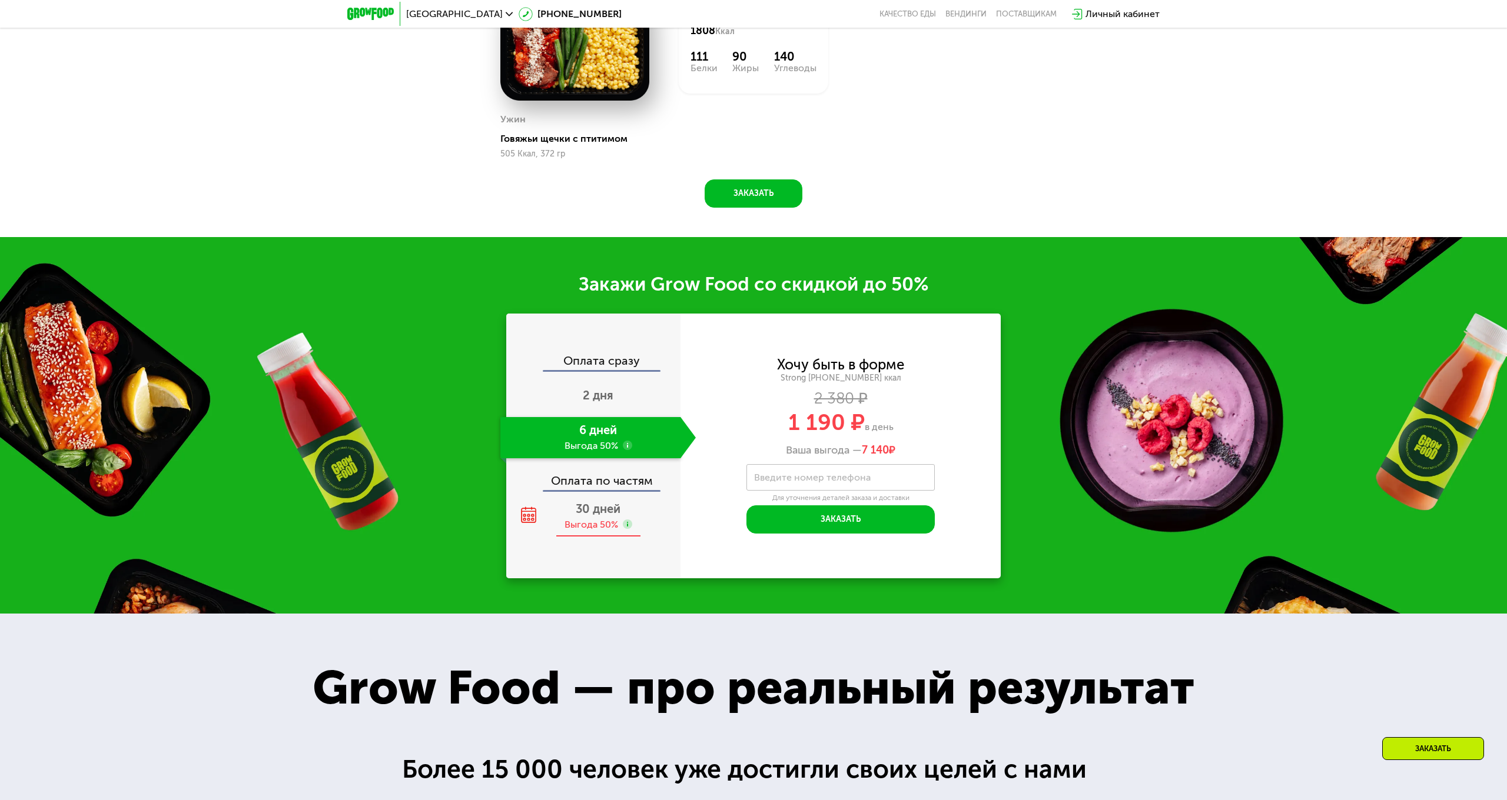
click at [594, 504] on span "30 дней" at bounding box center [598, 509] width 45 height 14
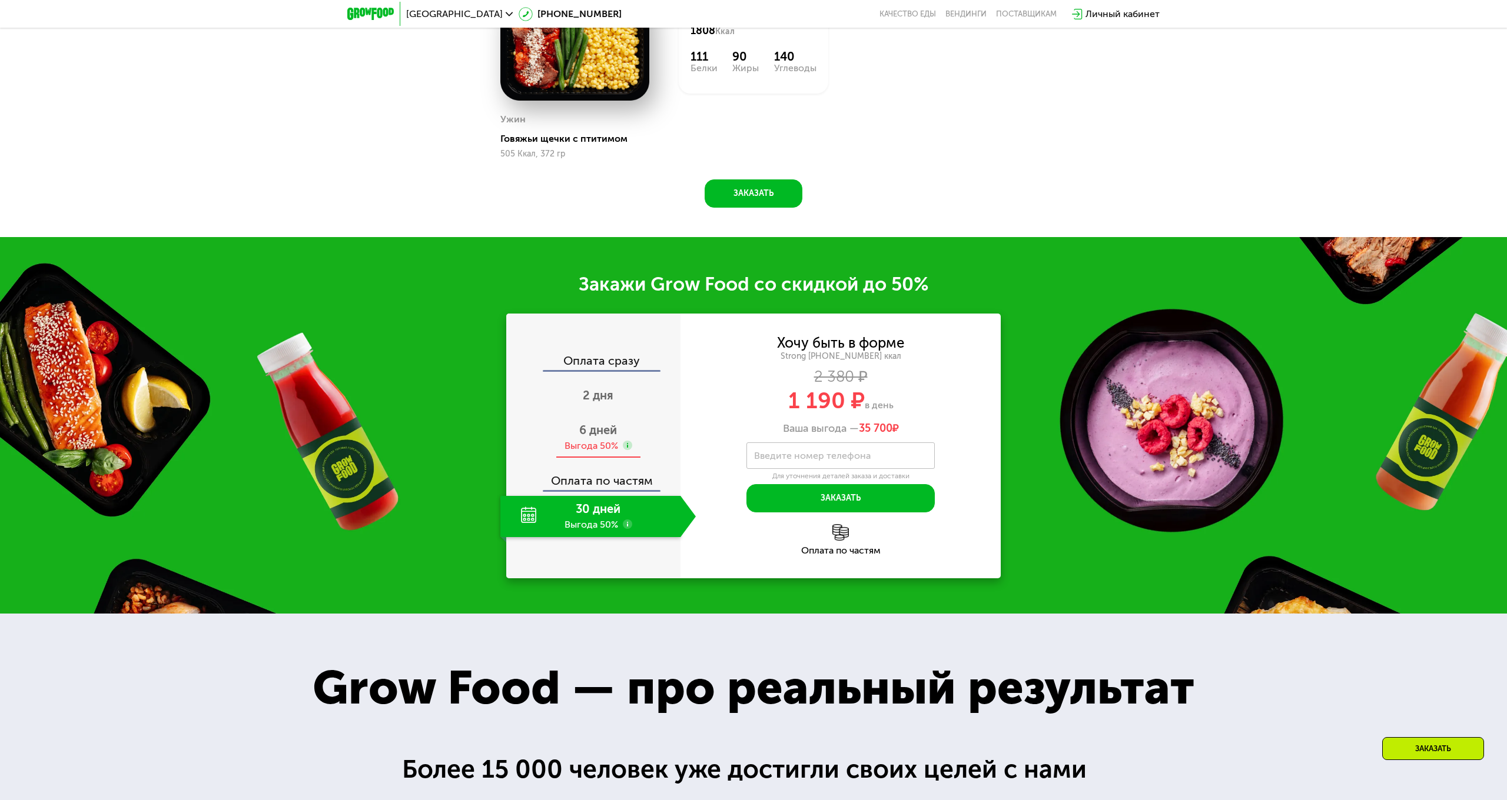
click at [594, 440] on div "Выгода 50%" at bounding box center [591, 446] width 54 height 13
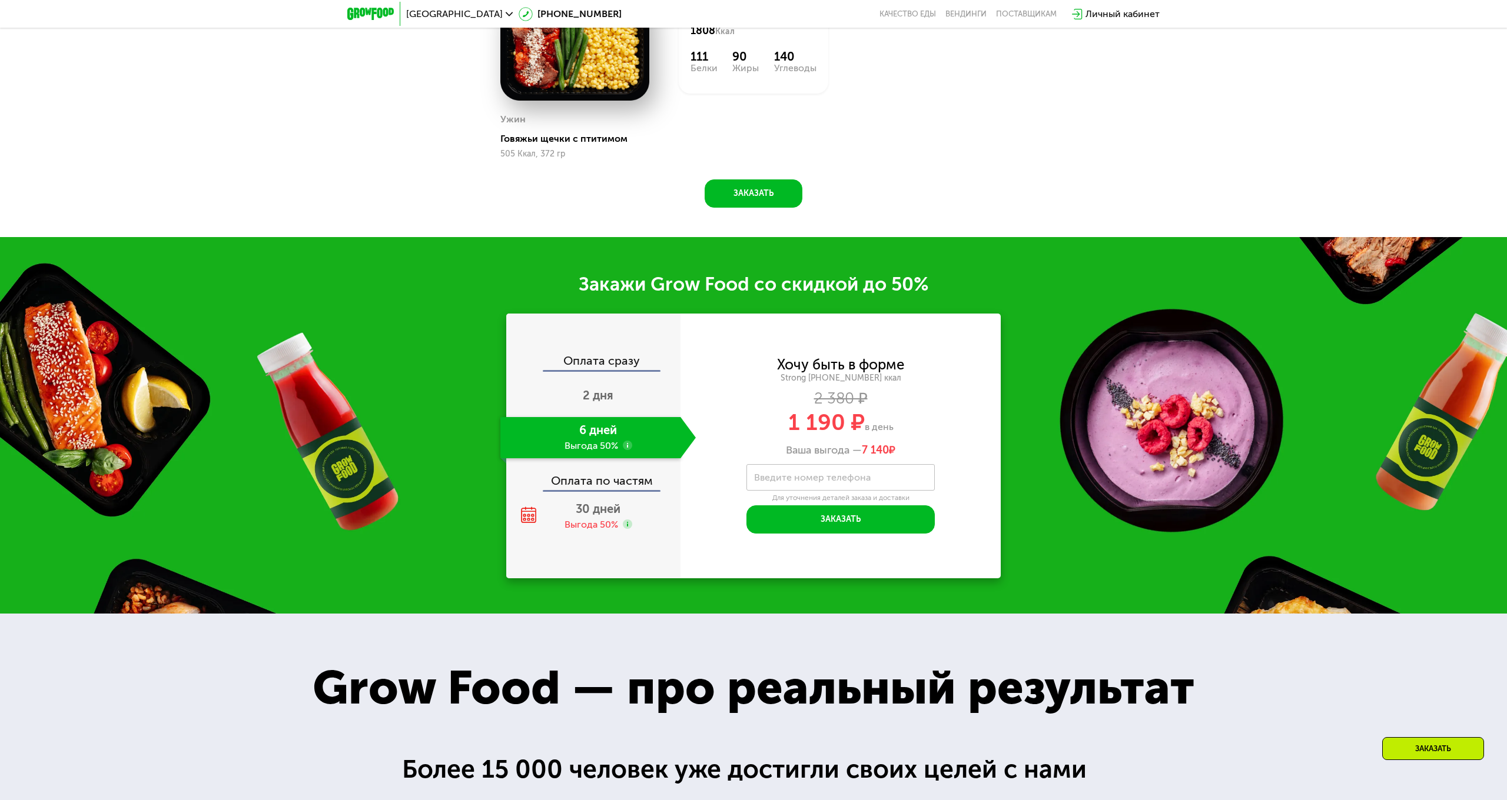
click at [587, 494] on div "Оплата сразу 2 дня 6 дней Выгода 50% Оплата по частям 30 дней Выгода 50%" at bounding box center [593, 446] width 174 height 182
click at [586, 516] on span "30 дней" at bounding box center [598, 509] width 45 height 14
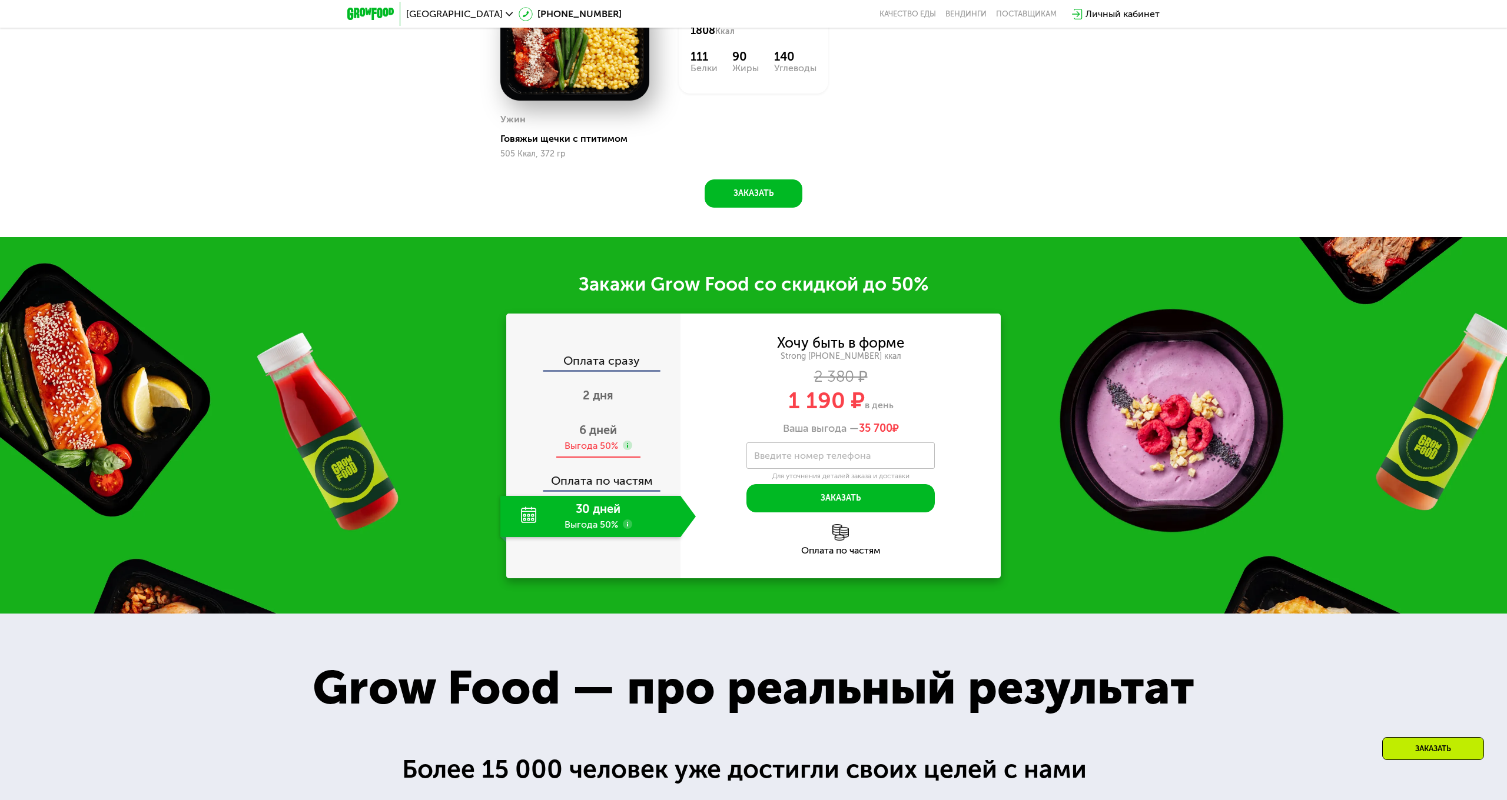
click at [590, 454] on div "6 дней Выгода 50%" at bounding box center [597, 437] width 195 height 41
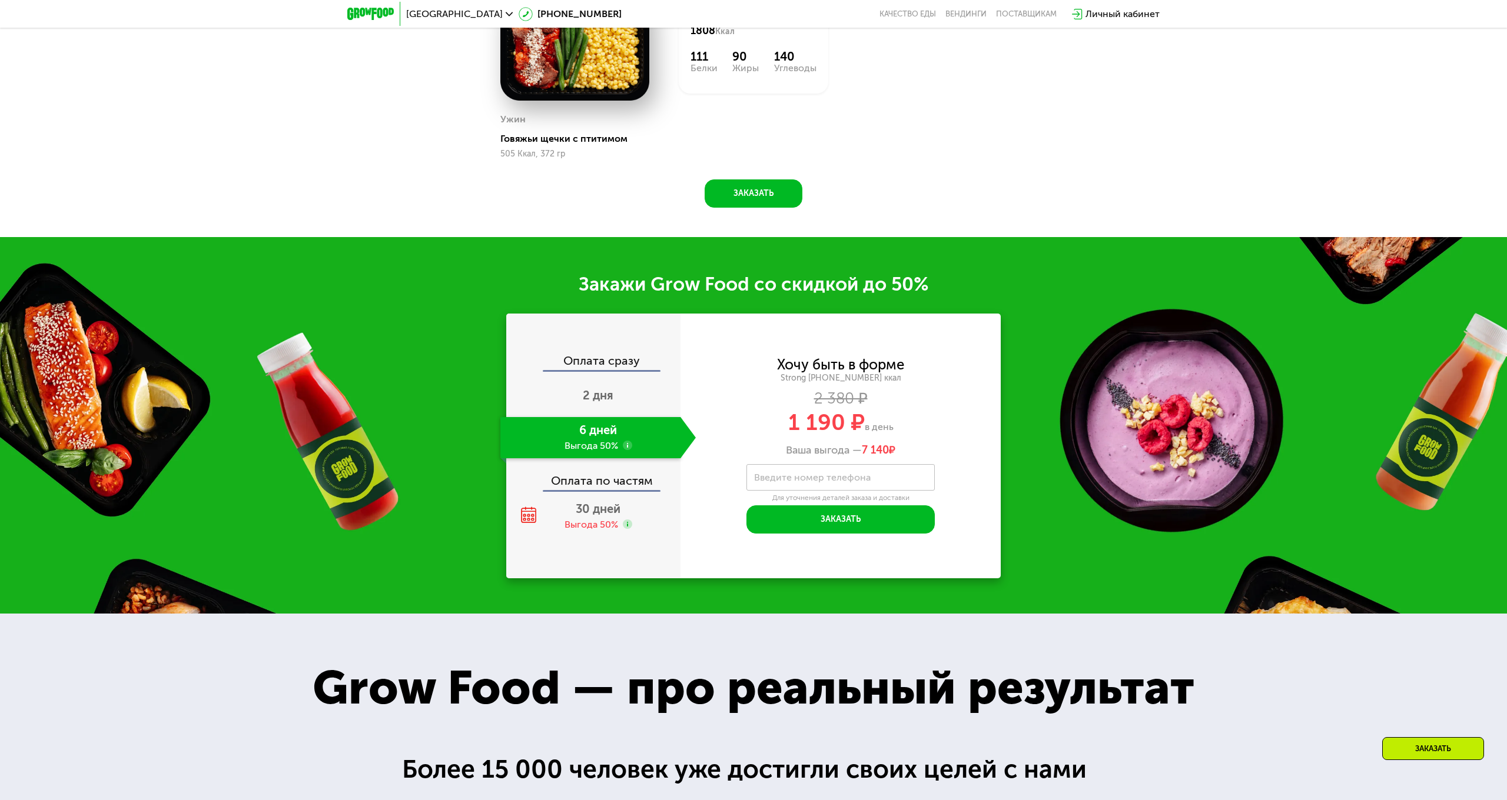
click at [623, 443] on use at bounding box center [627, 445] width 9 height 9
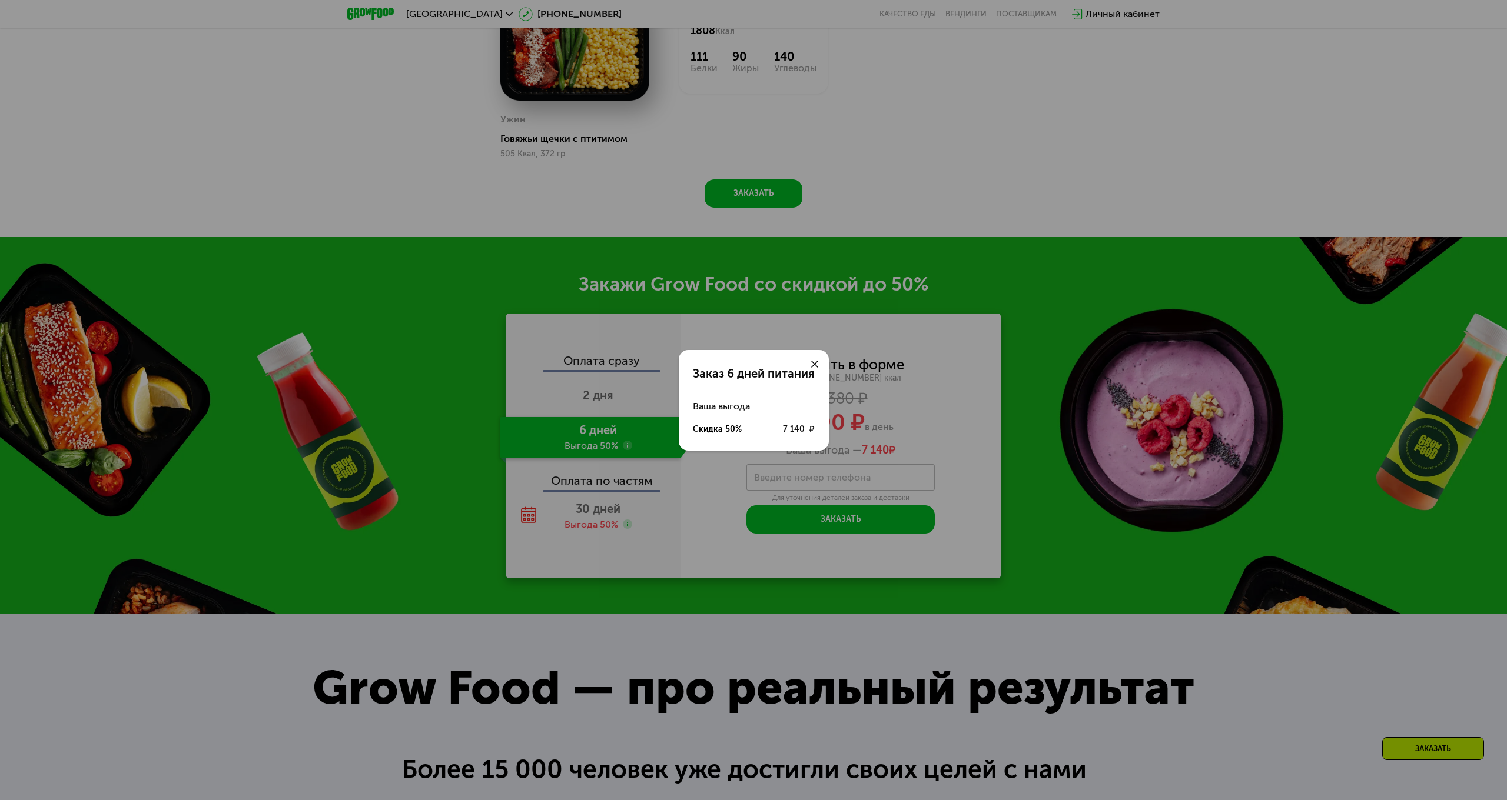
click at [816, 361] on icon at bounding box center [814, 364] width 7 height 7
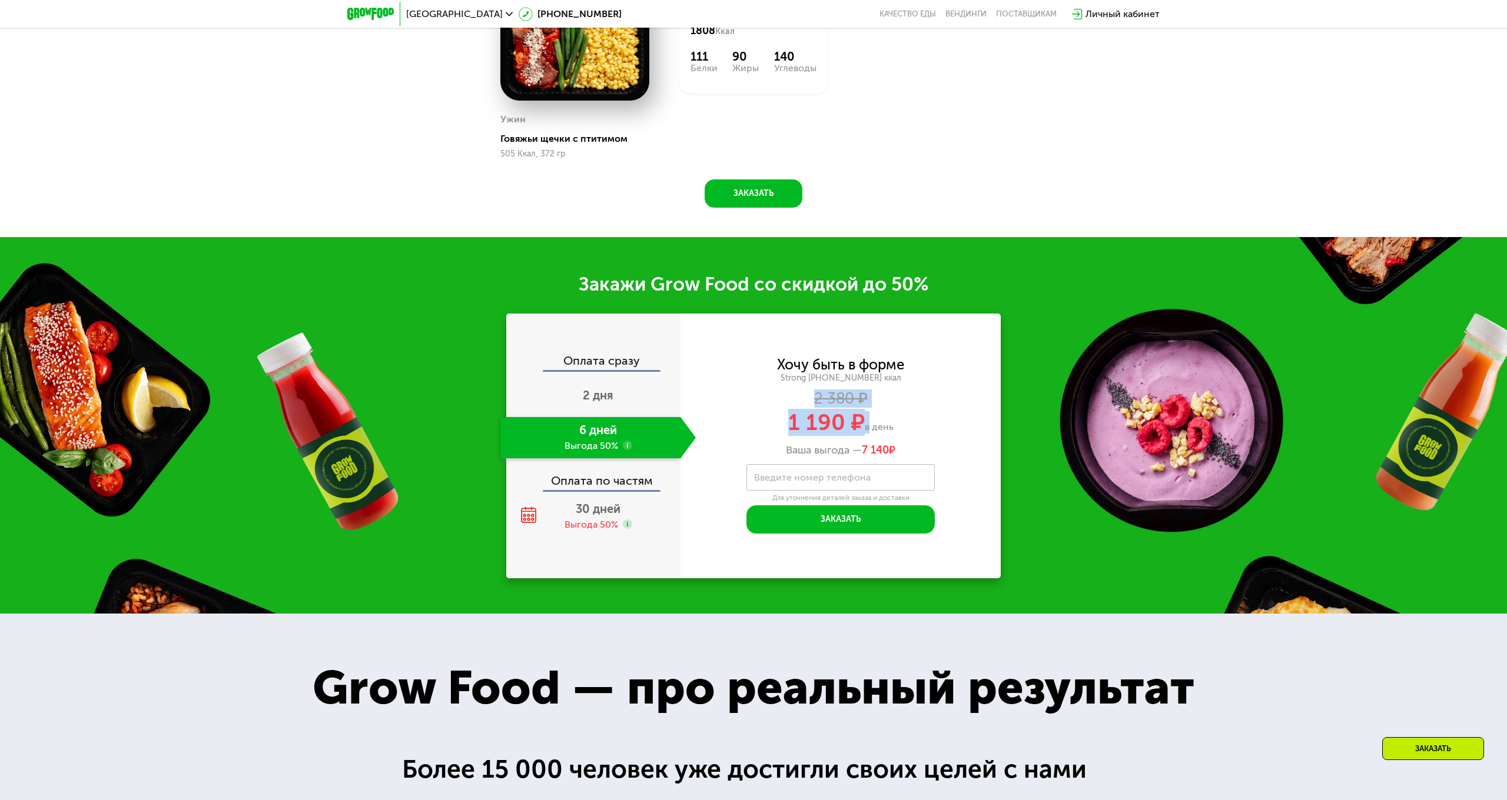
drag, startPoint x: 777, startPoint y: 401, endPoint x: 866, endPoint y: 431, distance: 94.2
click at [866, 431] on div "Хочу быть в форме Strong [PHONE_NUMBER] ккал 2 380 ₽ 1 190 ₽ в день Ваша выгода…" at bounding box center [840, 407] width 320 height 99
click at [868, 430] on span "в день" at bounding box center [879, 426] width 29 height 11
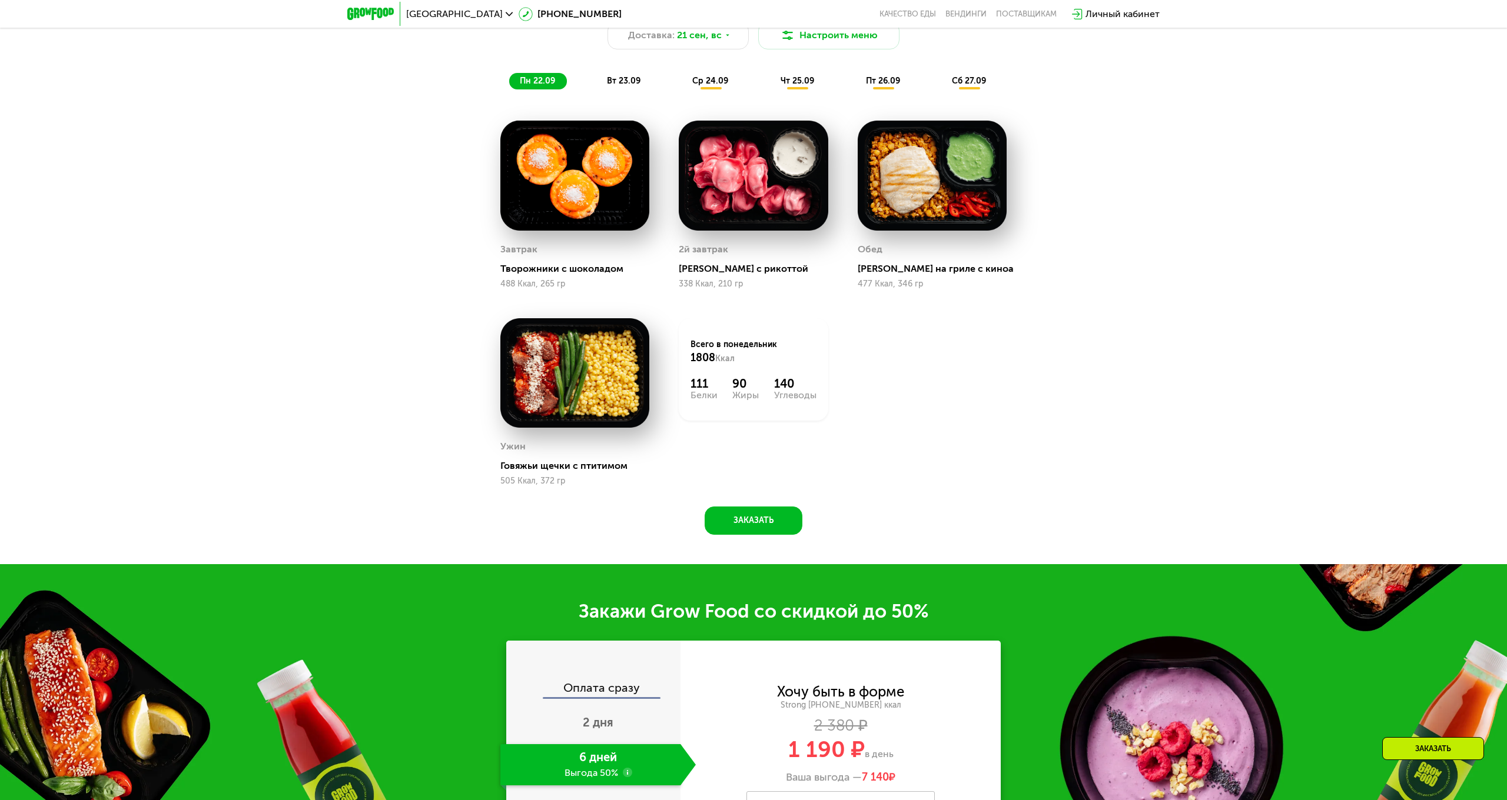
scroll to position [1431, 0]
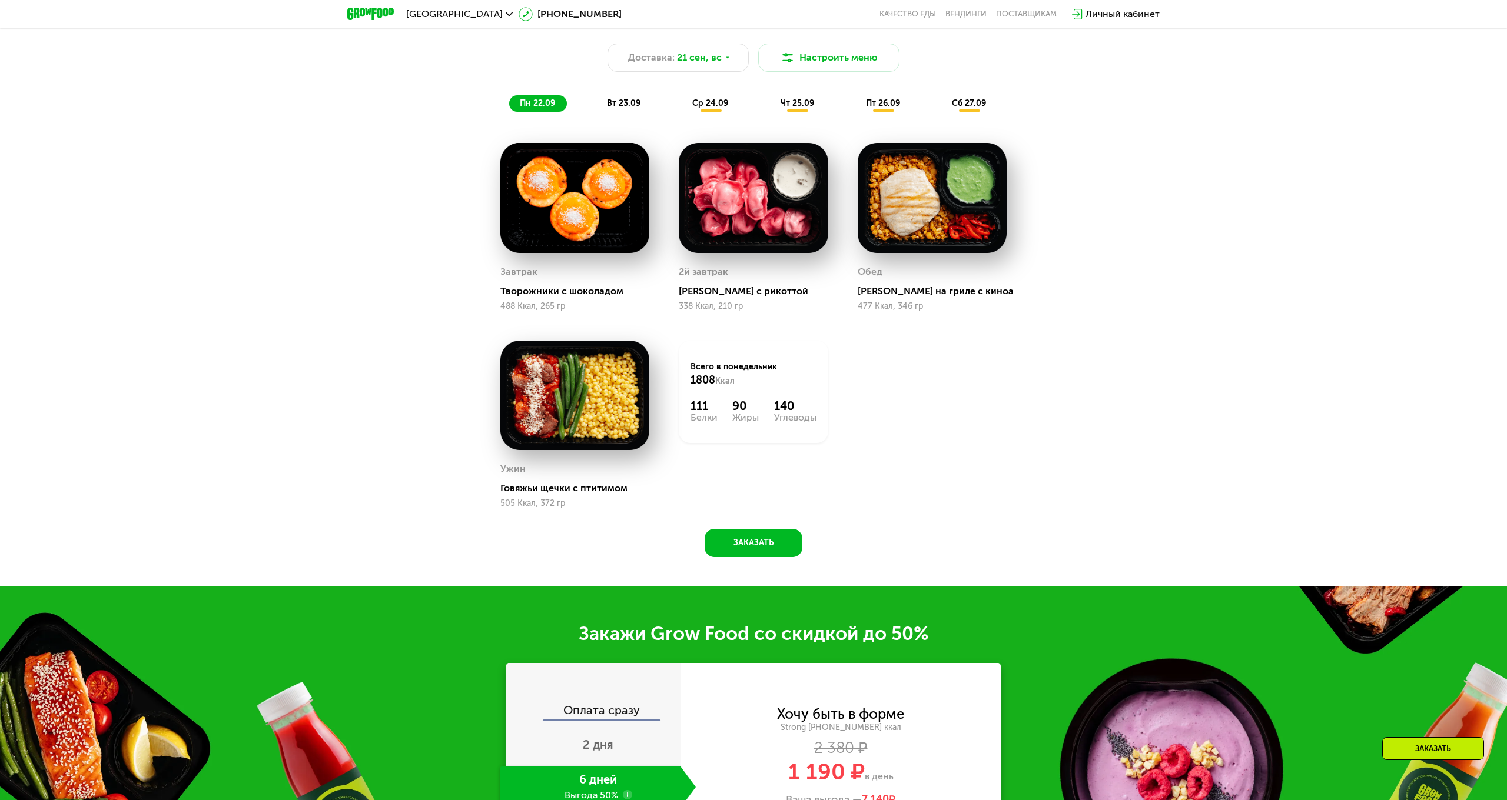
click at [789, 203] on img at bounding box center [753, 197] width 149 height 109
click at [740, 113] on div "Сбалансированное питание на каждый день Доставка: 21 сен, вс Настроить меню пн …" at bounding box center [753, 62] width 711 height 116
click at [772, 107] on div "чт 25.09" at bounding box center [798, 103] width 56 height 16
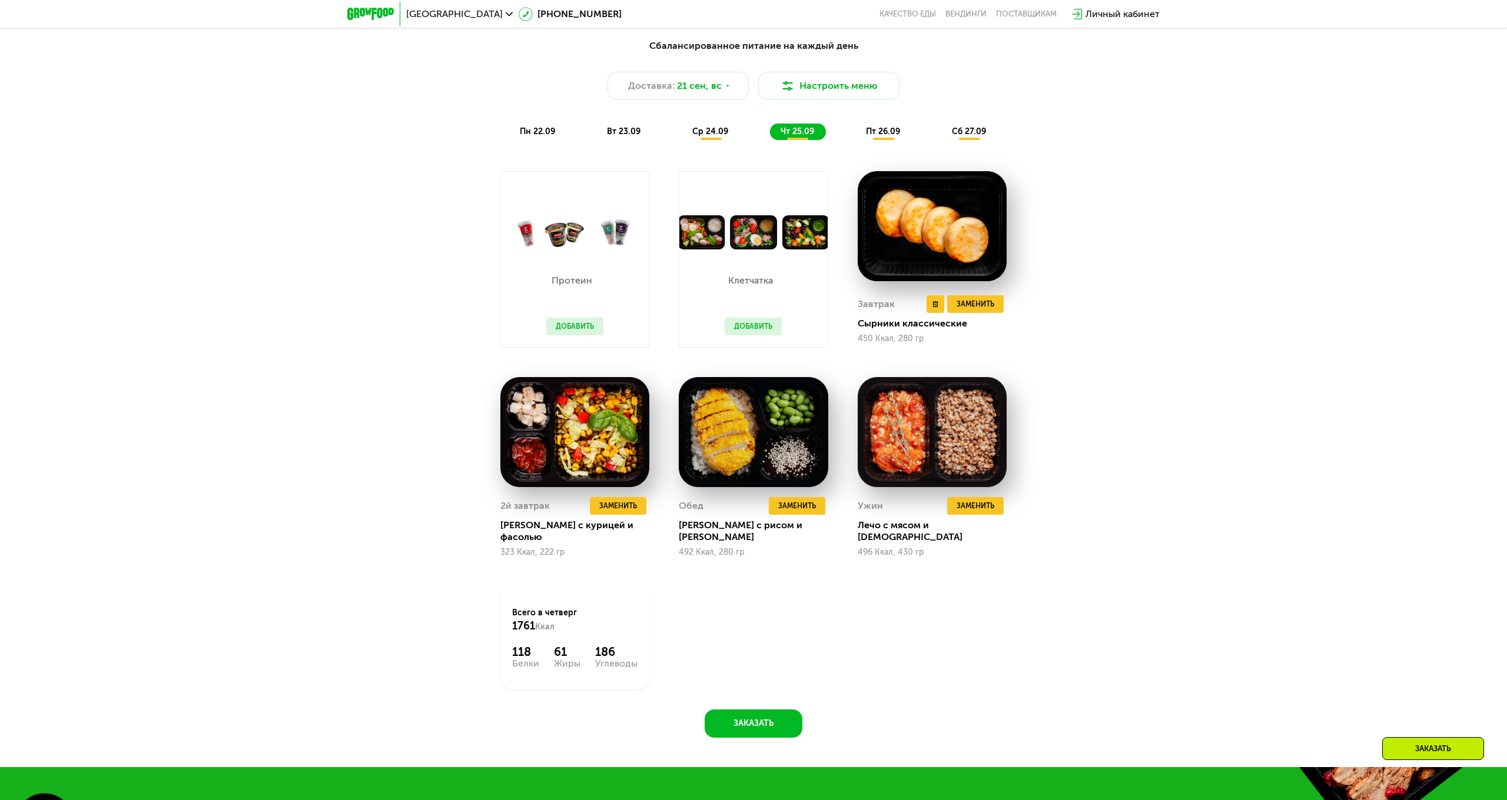
scroll to position [1358, 0]
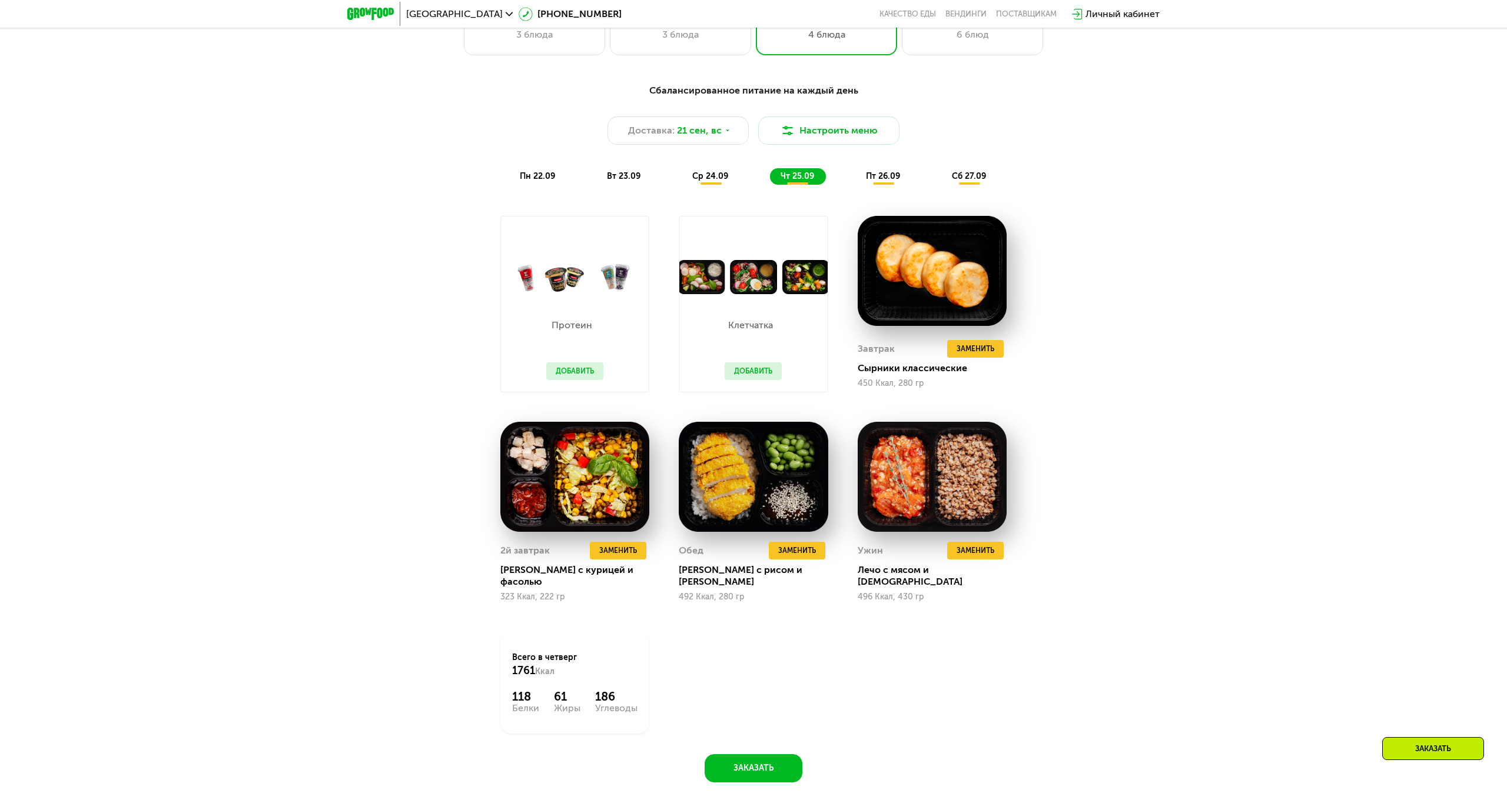
click at [892, 174] on span "пт 26.09" at bounding box center [883, 176] width 34 height 10
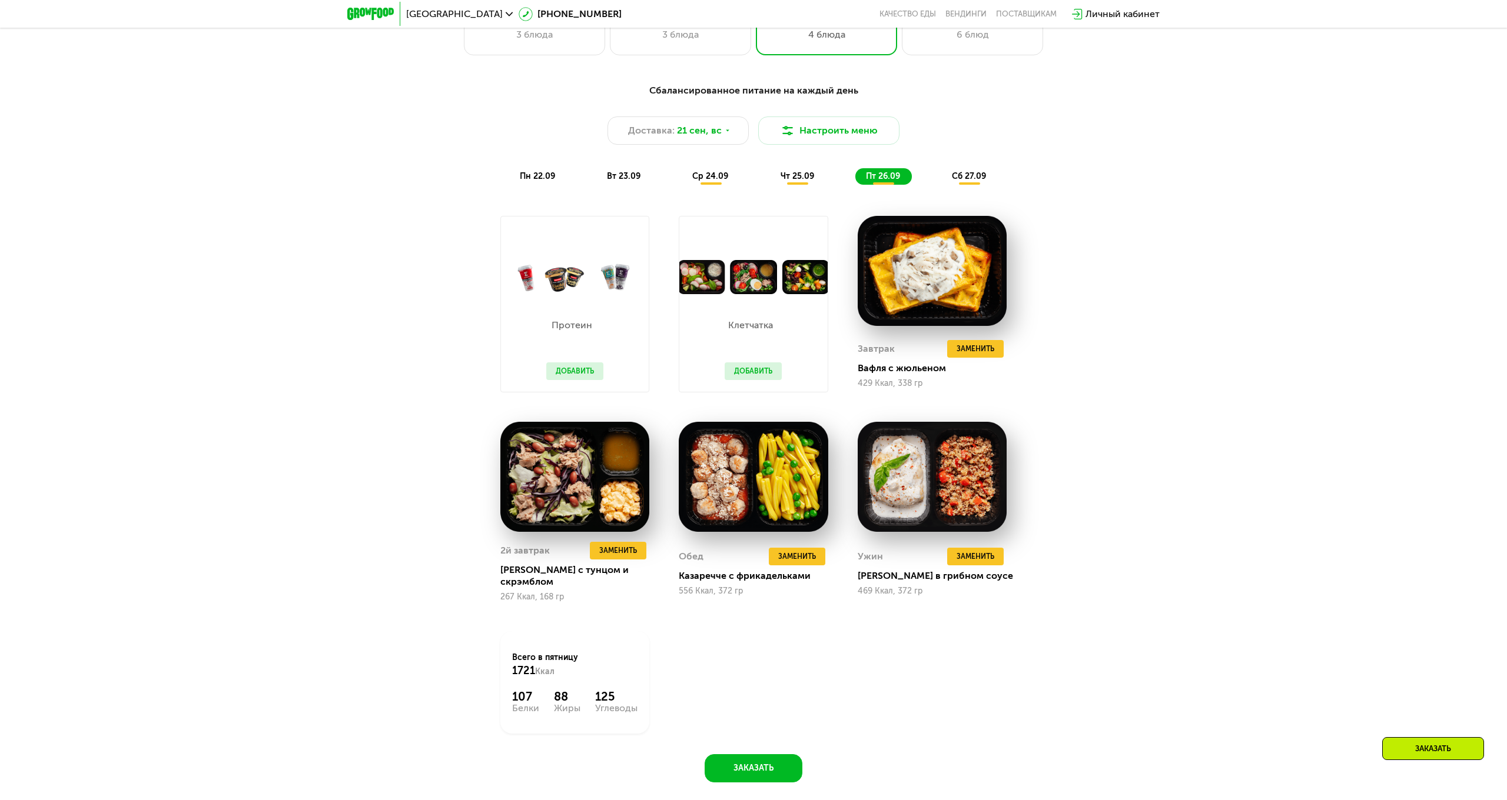
click at [948, 172] on div "сб 27.09" at bounding box center [969, 176] width 57 height 16
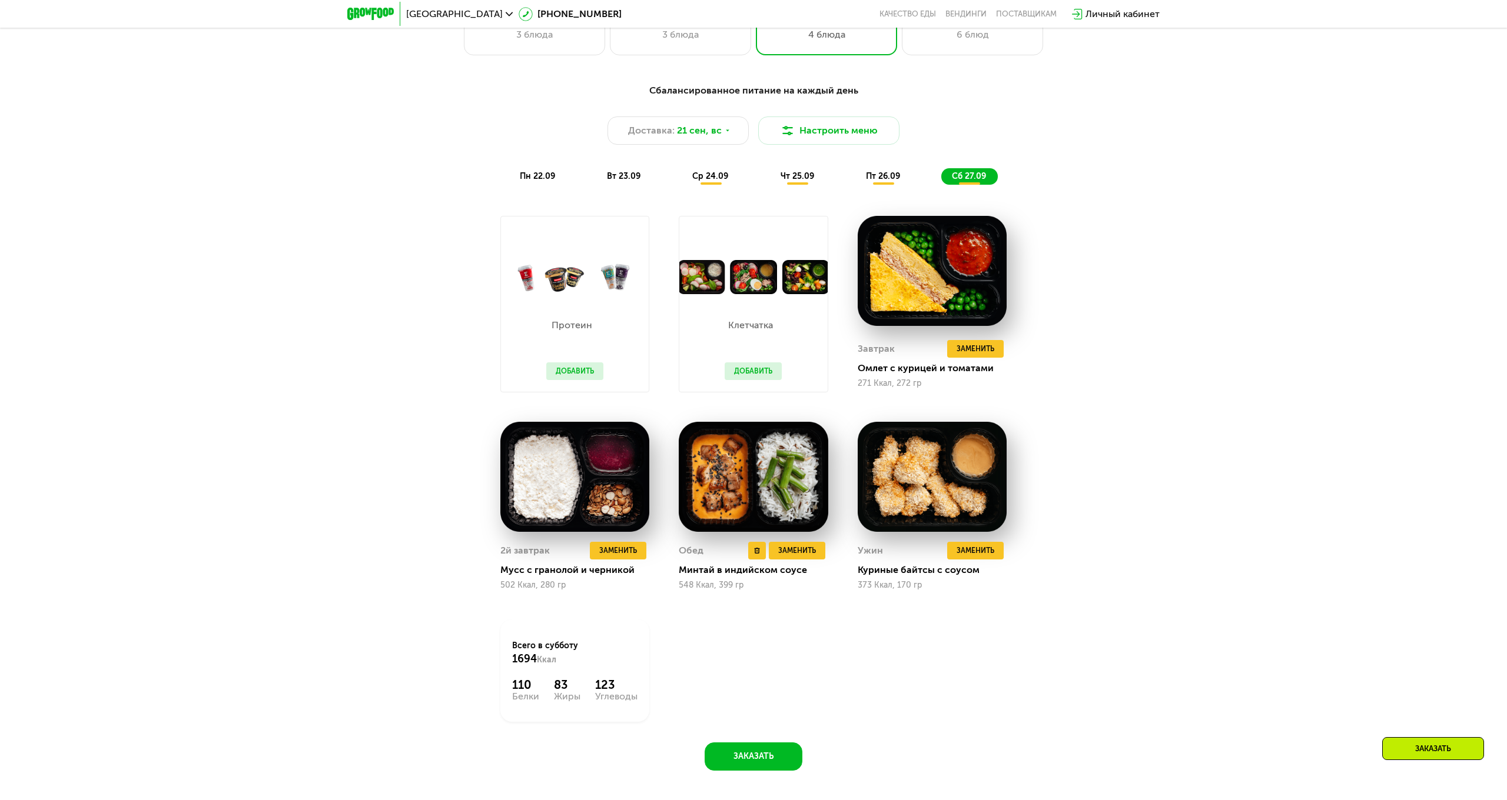
click at [793, 463] on img at bounding box center [753, 476] width 149 height 109
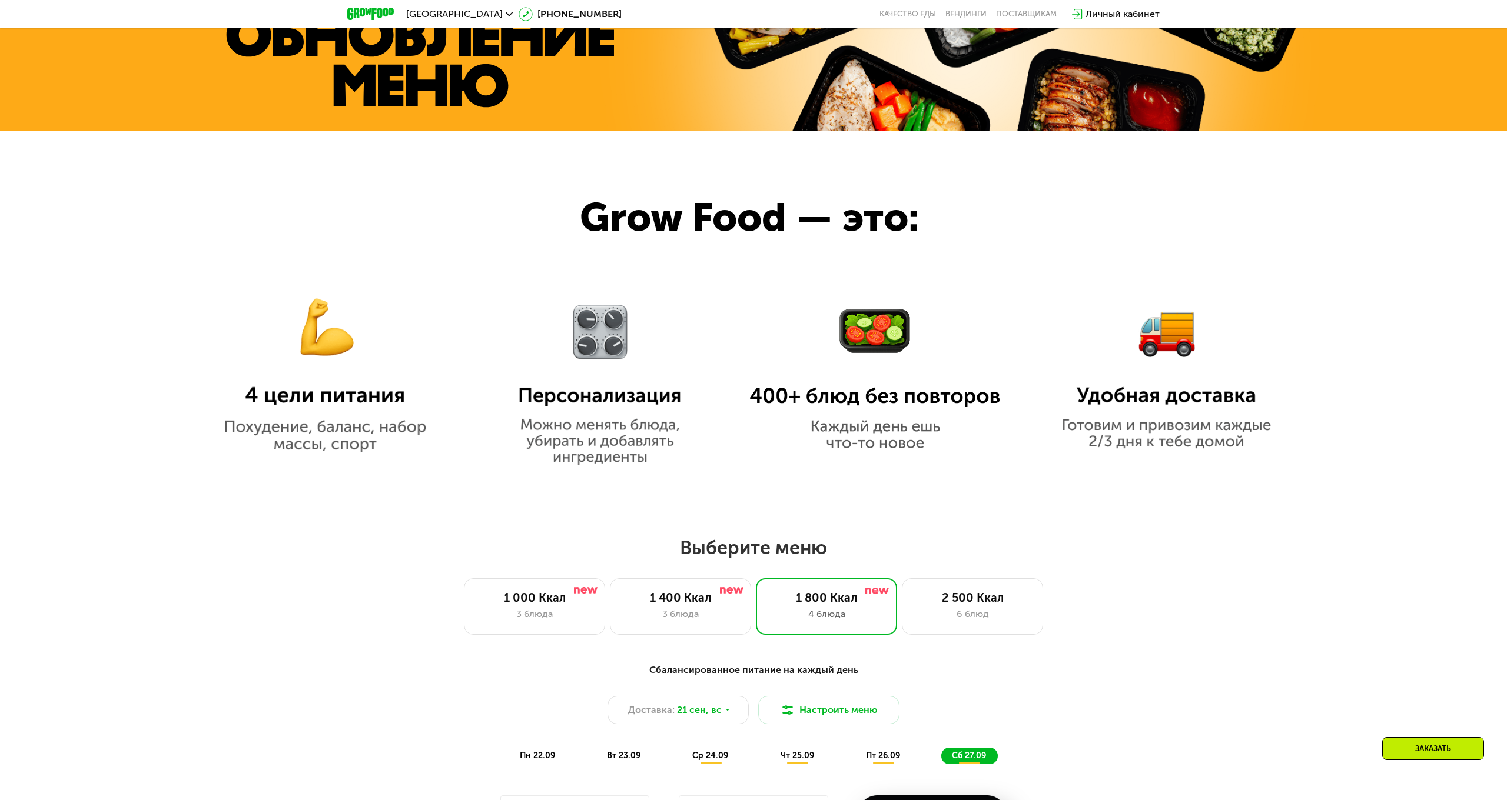
scroll to position [776, 0]
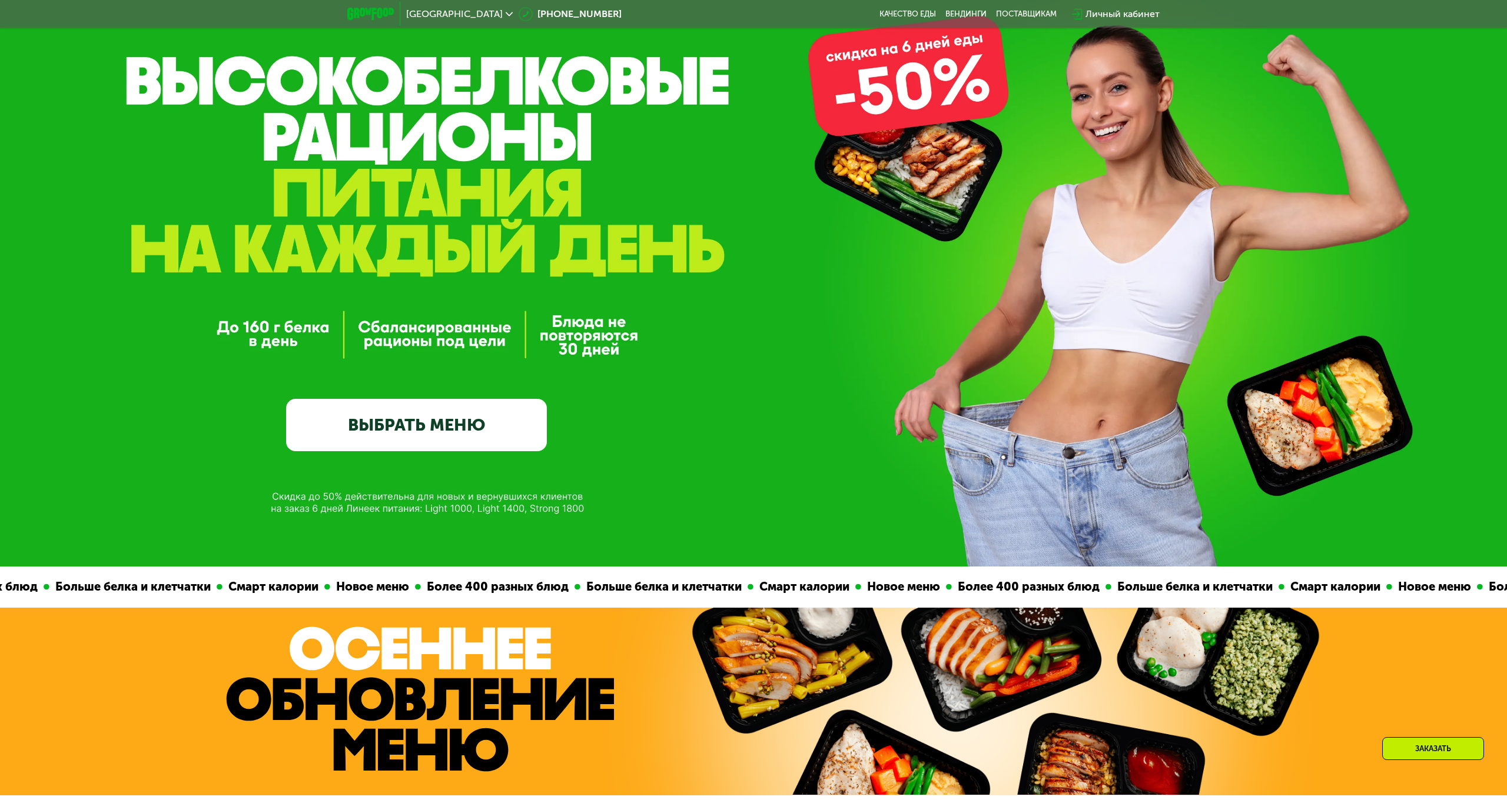
click at [411, 433] on link "ВЫБРАТЬ МЕНЮ" at bounding box center [416, 425] width 261 height 52
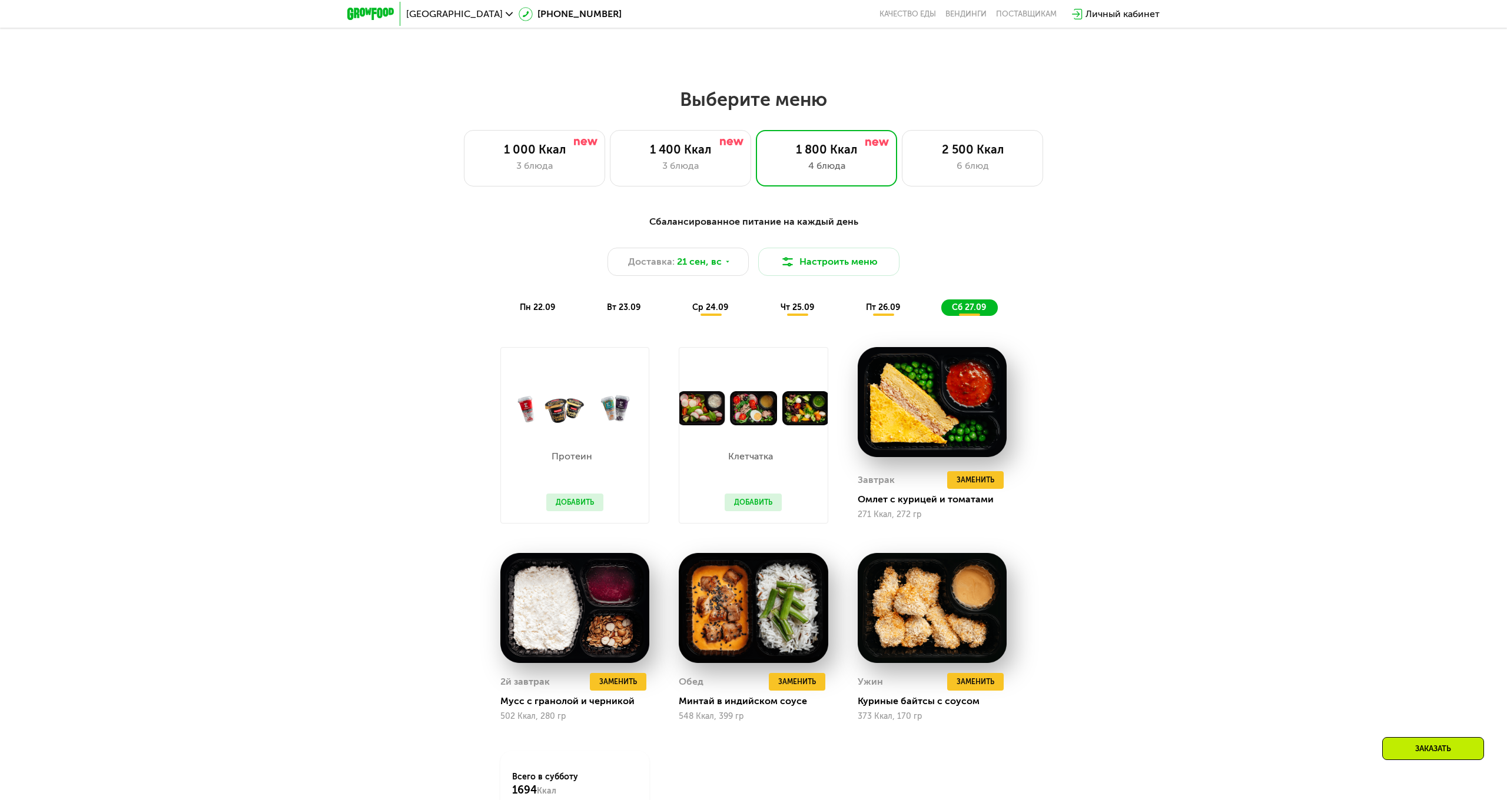
scroll to position [1202, 0]
